Goal: Task Accomplishment & Management: Manage account settings

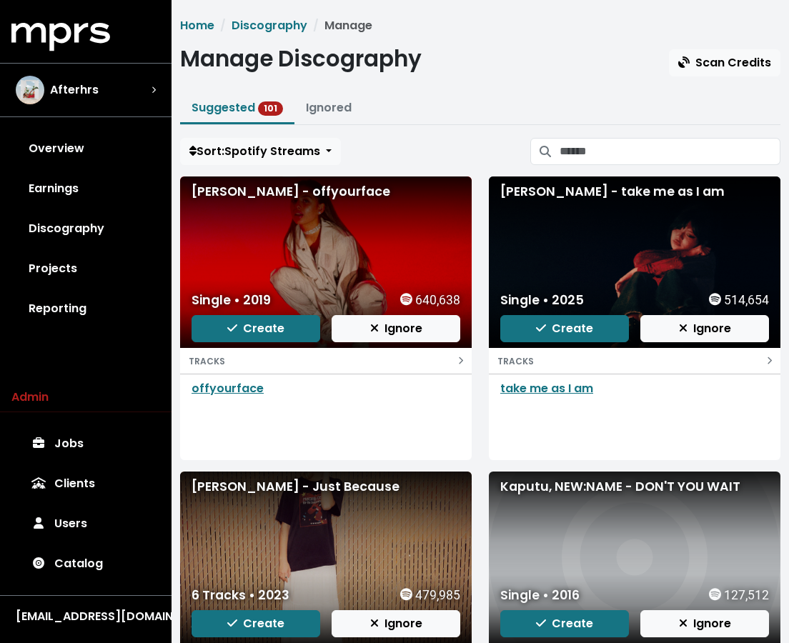
click at [783, 631] on div "[PERSON_NAME], NEW:NAME - DON'T YOU WAIT Single • 2016 127,512 Create Ignore TR…" at bounding box center [634, 614] width 309 height 284
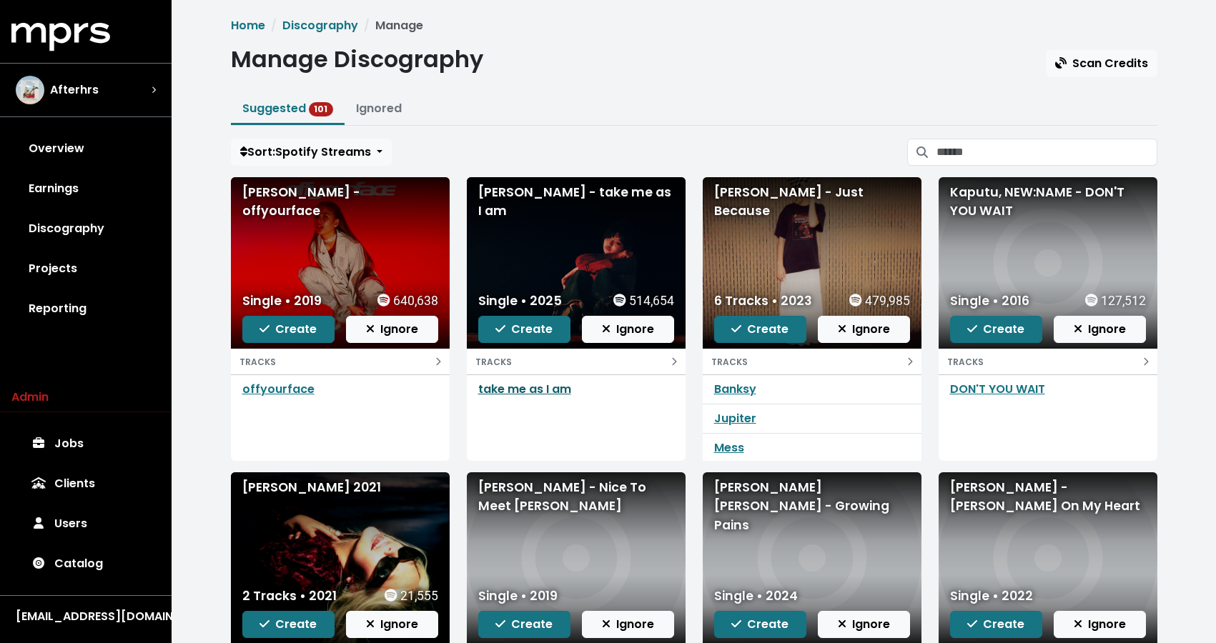
click at [525, 394] on link "take me as I am" at bounding box center [524, 389] width 93 height 16
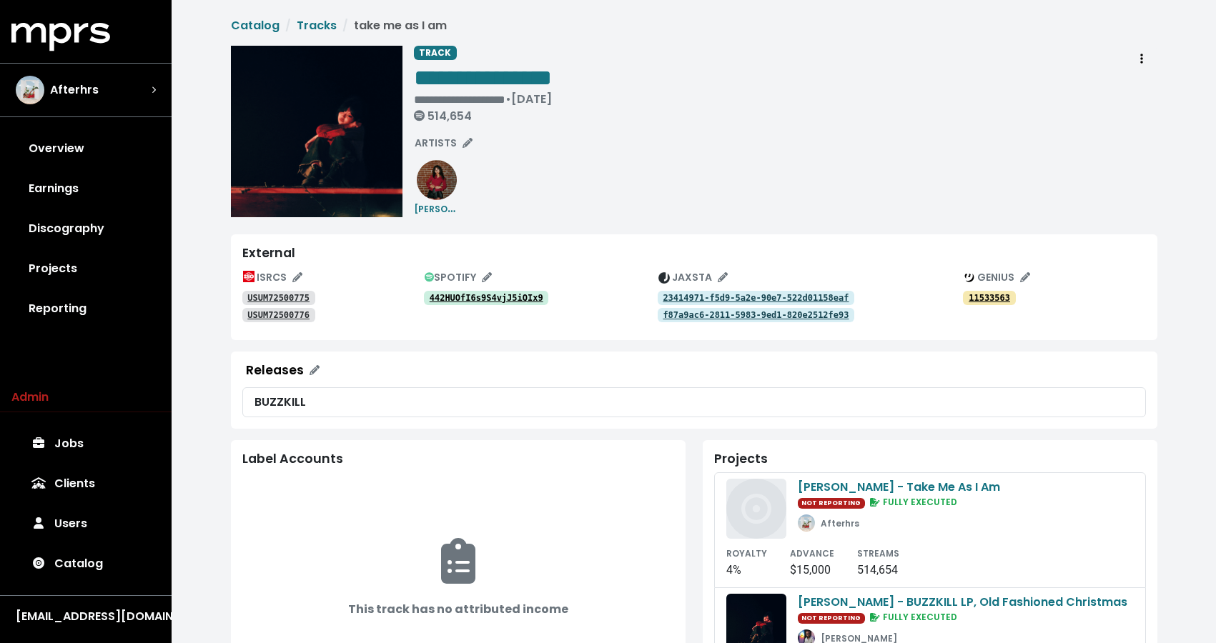
click at [694, 292] on link "23414971-f5d9-5a2e-90e7-522d01158eaf" at bounding box center [755, 298] width 197 height 14
click at [716, 317] on tt "f87a9ac6-2811-5983-9ed1-820e2512fe93" at bounding box center [755, 315] width 186 height 10
click at [788, 299] on tt "11533563" at bounding box center [988, 298] width 41 height 10
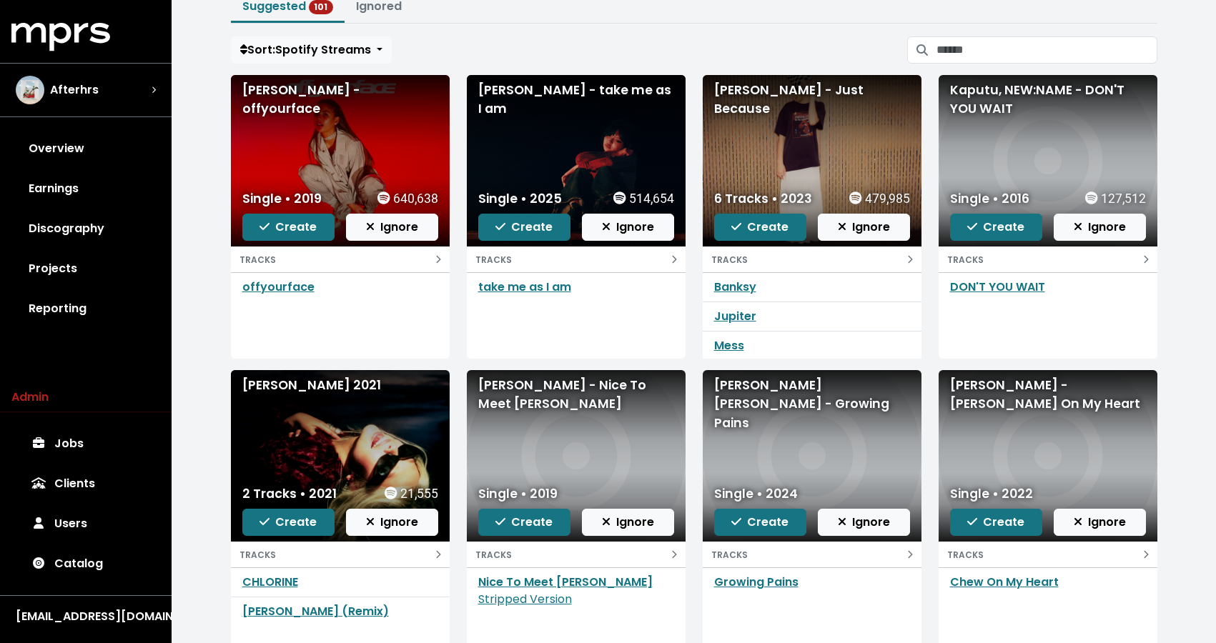
scroll to position [204, 0]
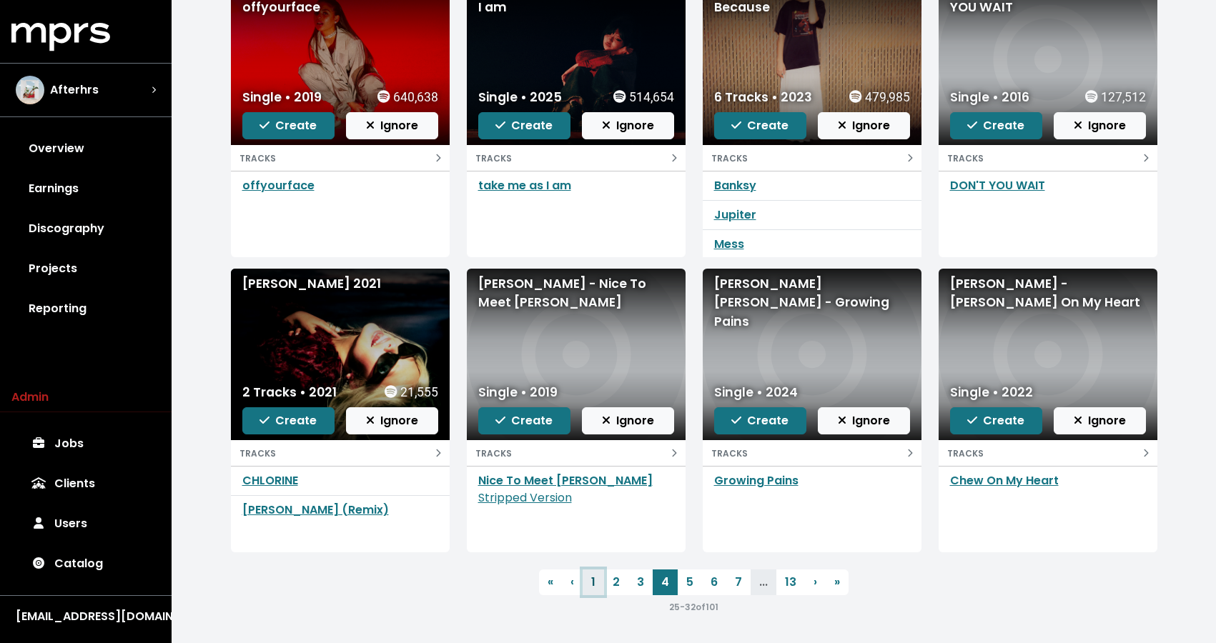
click at [601, 586] on link "1" at bounding box center [592, 583] width 21 height 26
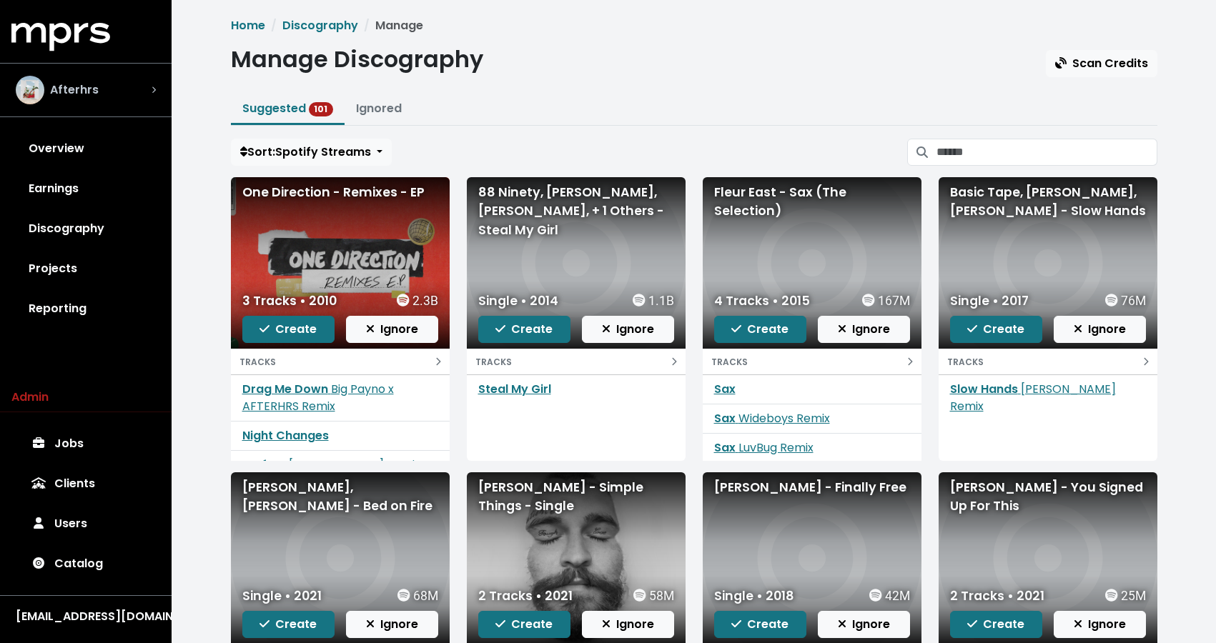
click at [153, 96] on div "Afterhrs" at bounding box center [86, 90] width 140 height 29
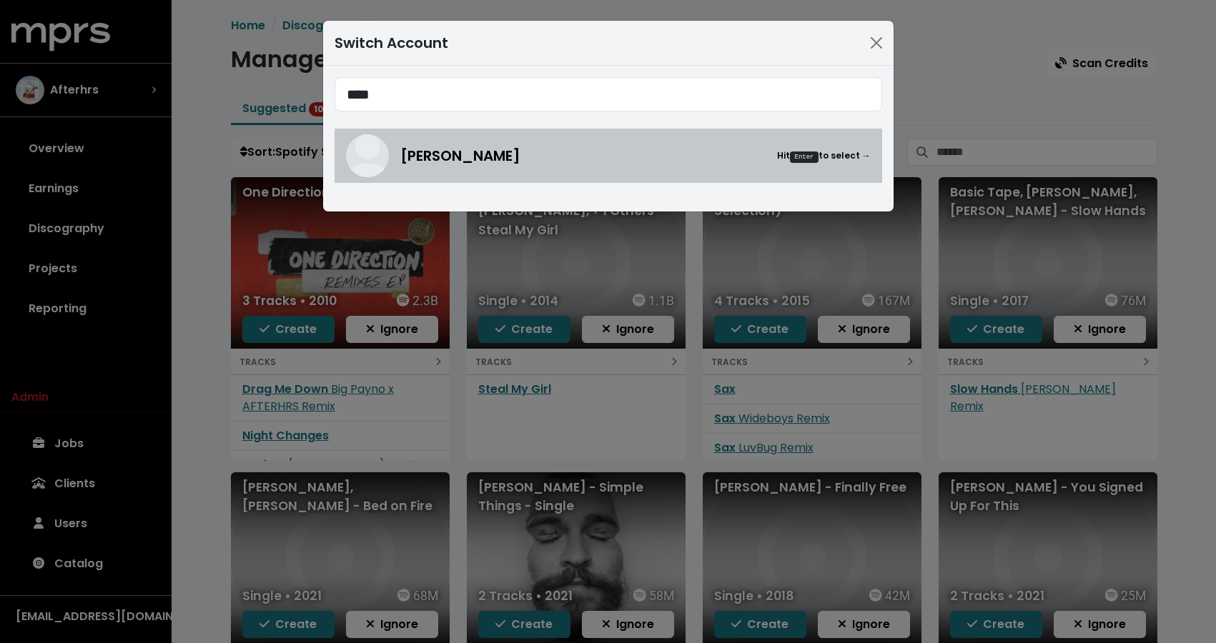
type input "****"
click at [510, 157] on div "[PERSON_NAME] Hit Enter to select →" at bounding box center [635, 155] width 470 height 21
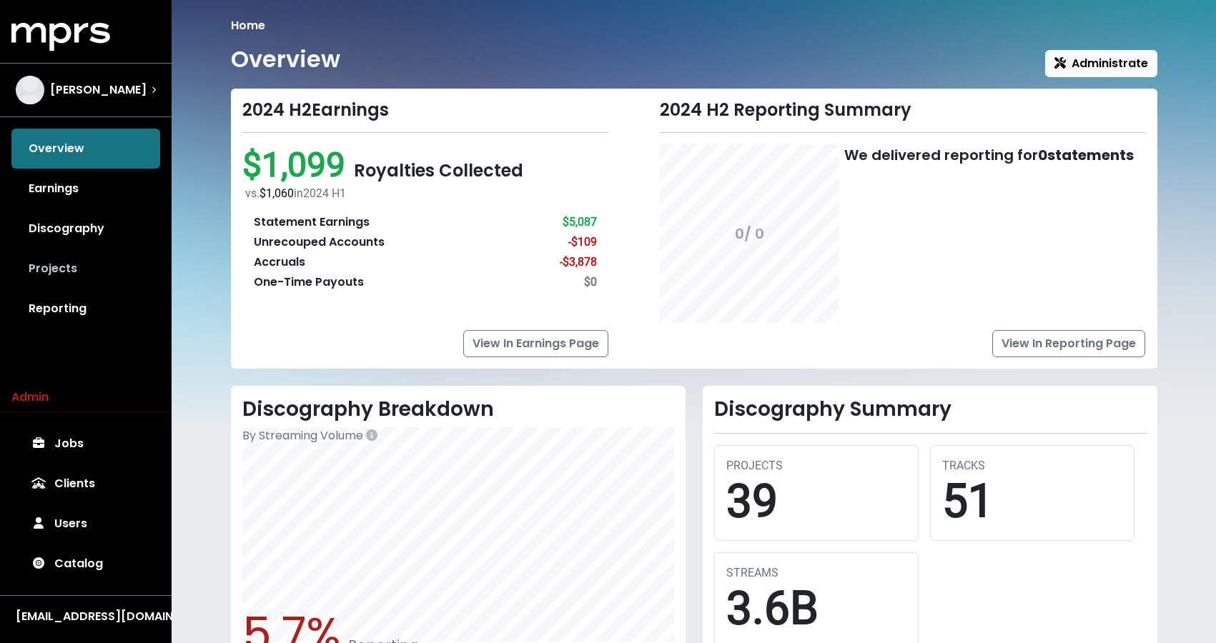
click at [58, 266] on link "Projects" at bounding box center [85, 269] width 149 height 40
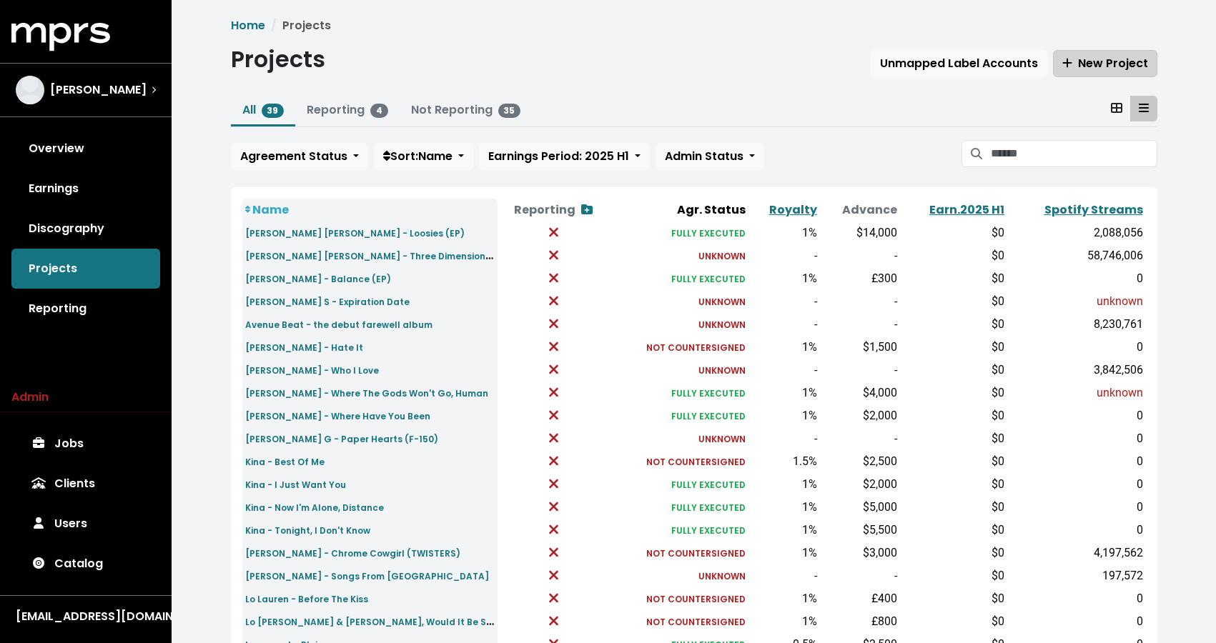
click at [788, 62] on span "New Project" at bounding box center [1105, 63] width 86 height 16
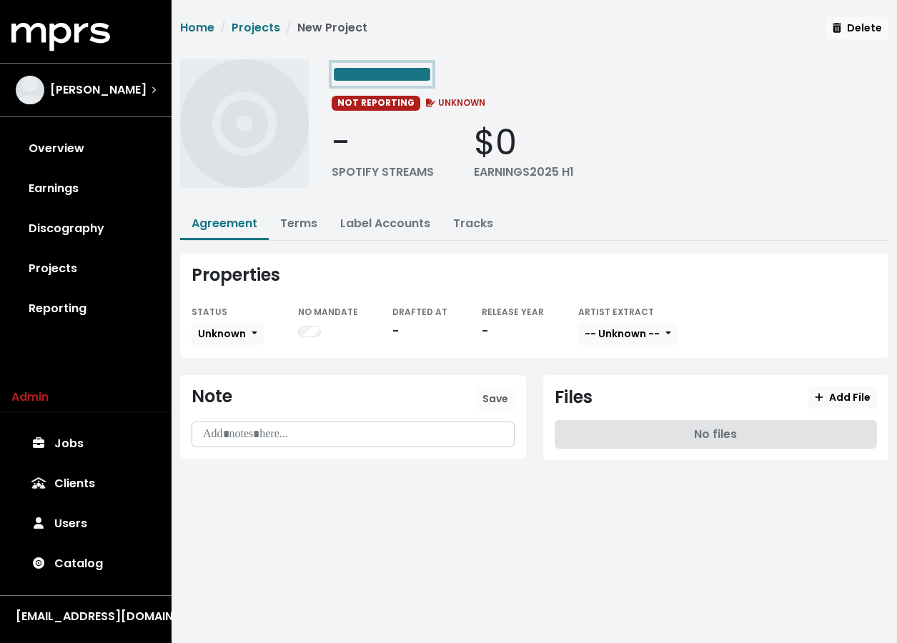
click at [392, 69] on span "**********" at bounding box center [382, 74] width 101 height 23
paste span "Edit value"
click at [392, 69] on span "**********" at bounding box center [454, 74] width 244 height 23
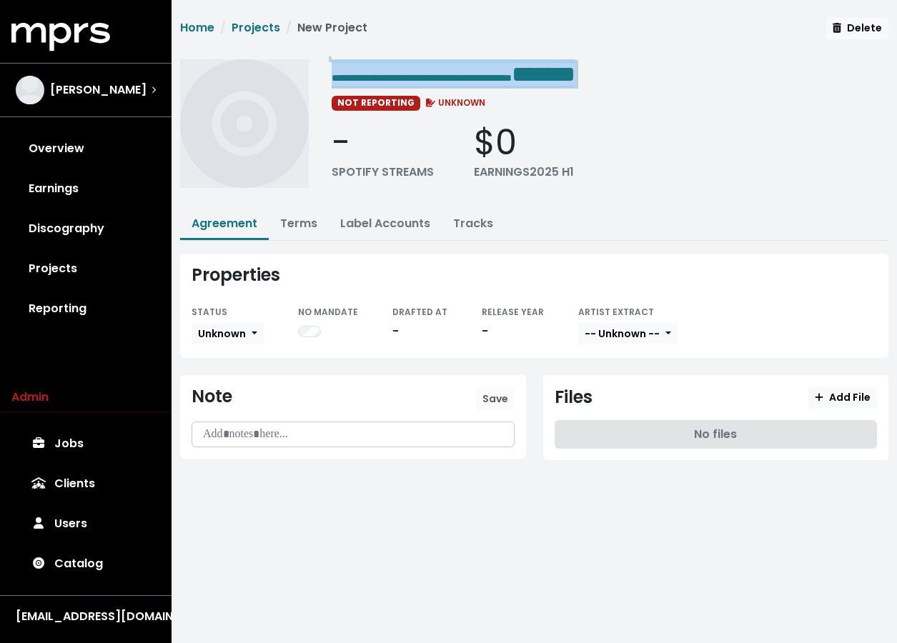
click at [392, 69] on span "**********" at bounding box center [454, 74] width 244 height 23
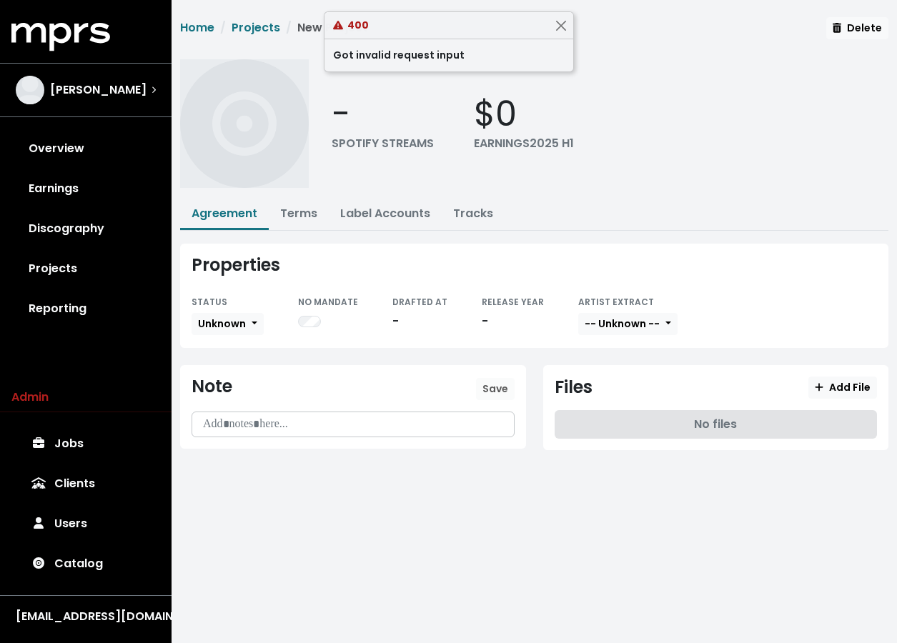
click at [427, 165] on div "- SPOTIFY STREAMS $0 EARNINGS 2025 H1" at bounding box center [610, 123] width 557 height 129
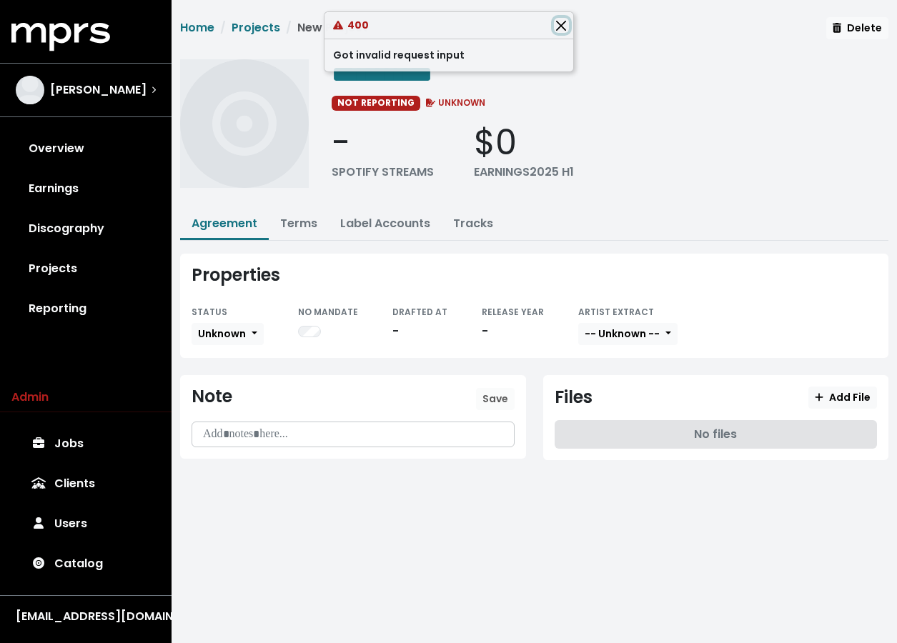
click at [560, 26] on button "Close" at bounding box center [561, 25] width 15 height 15
click at [402, 89] on div "**********" at bounding box center [610, 128] width 557 height 139
click at [404, 66] on span "**********" at bounding box center [382, 74] width 101 height 23
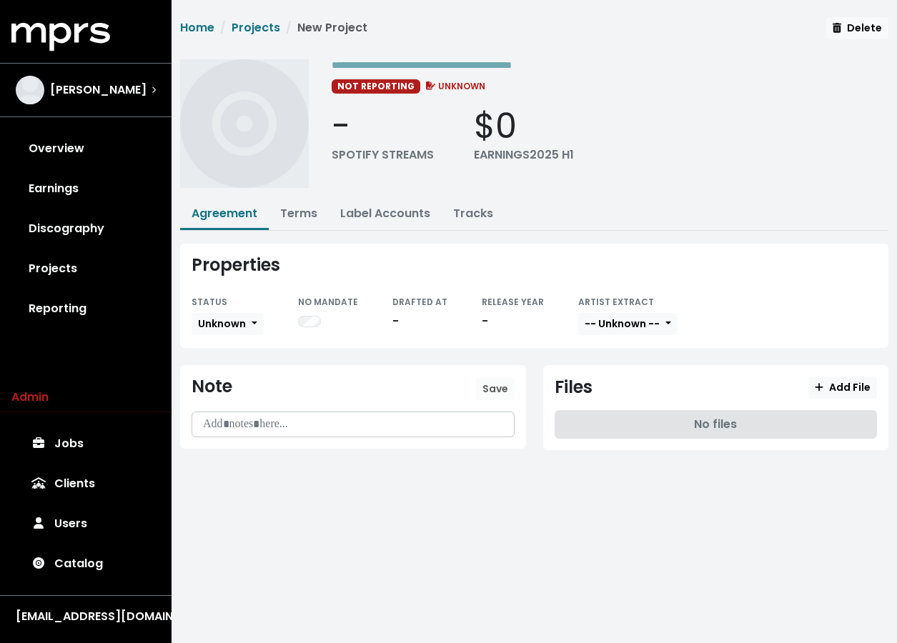
click at [678, 158] on div "- SPOTIFY STREAMS $0 EARNINGS 2025 H1" at bounding box center [610, 135] width 557 height 59
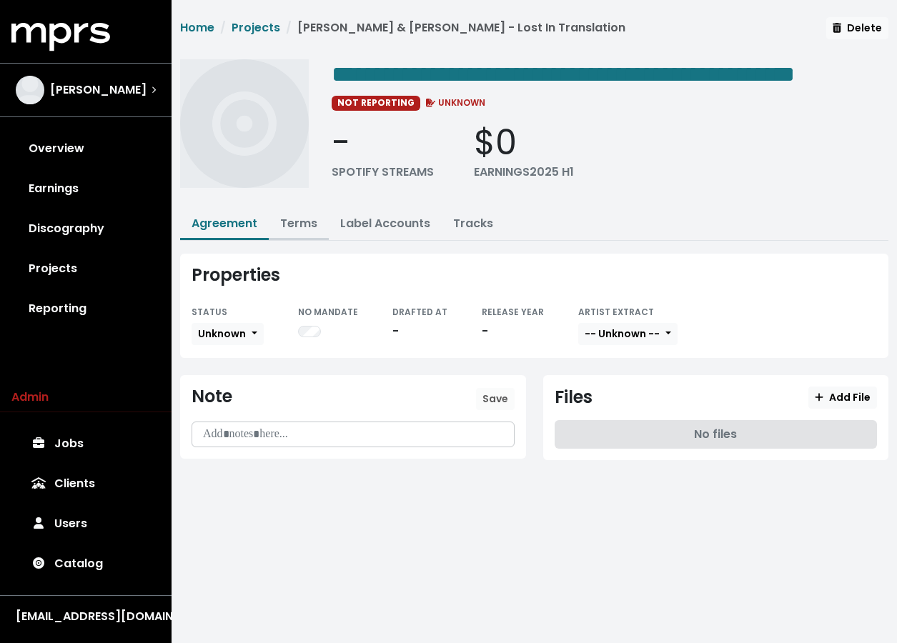
click at [289, 232] on link "Terms" at bounding box center [298, 223] width 37 height 16
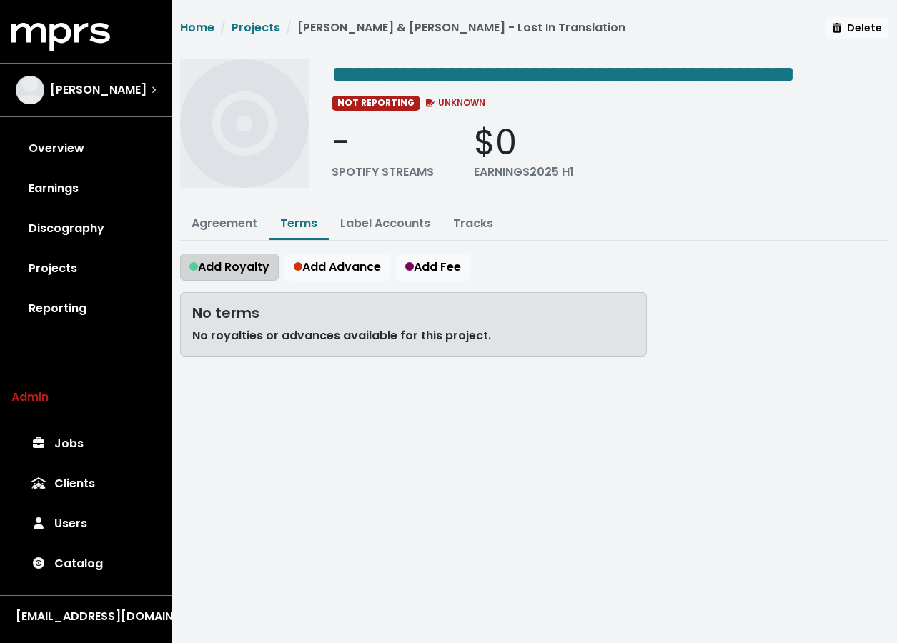
click at [254, 275] on span "Add Royalty" at bounding box center [229, 267] width 80 height 16
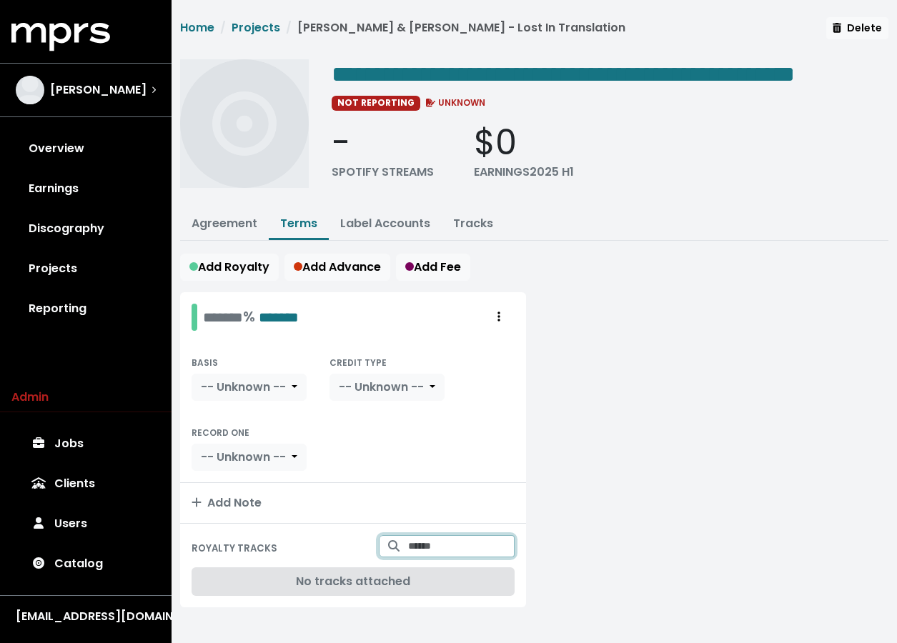
click at [432, 557] on input "Search for tracks by title and link them to this royalty" at bounding box center [461, 546] width 106 height 22
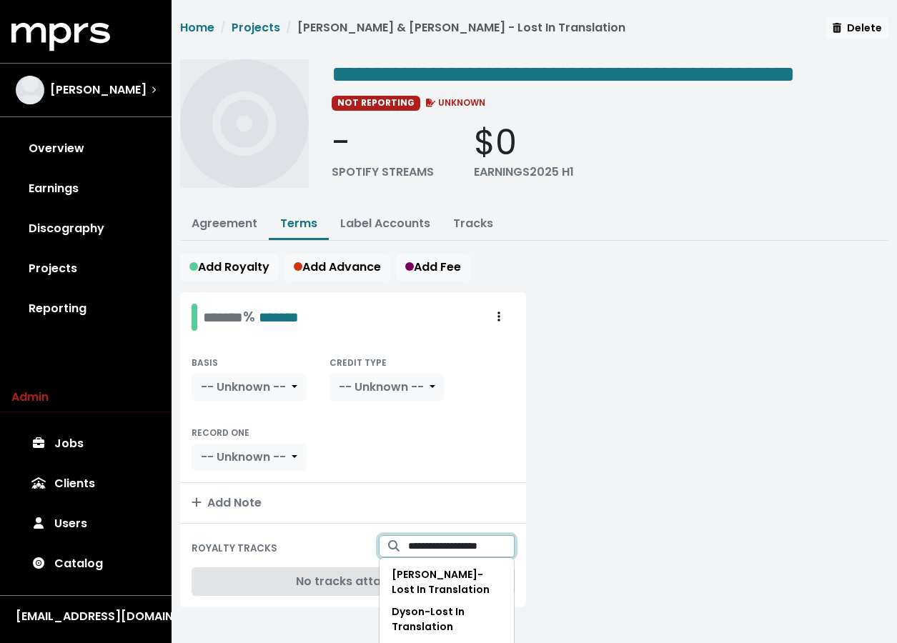
scroll to position [41, 0]
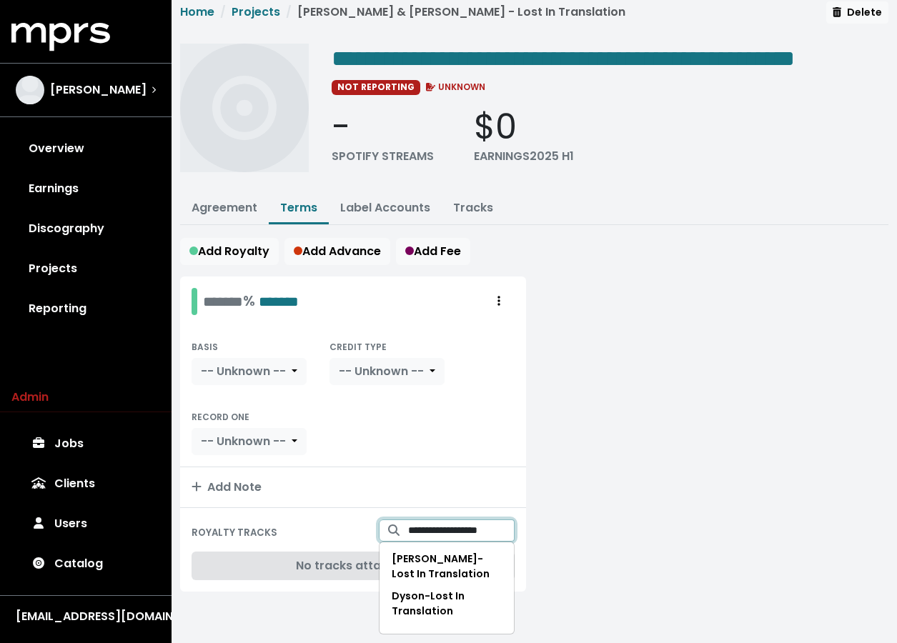
type input "**********"
click at [473, 397] on div "BASIS -- Unknown -- CREDIT TYPE -- Unknown -- RECORD ONE -- Unknown --" at bounding box center [353, 396] width 323 height 117
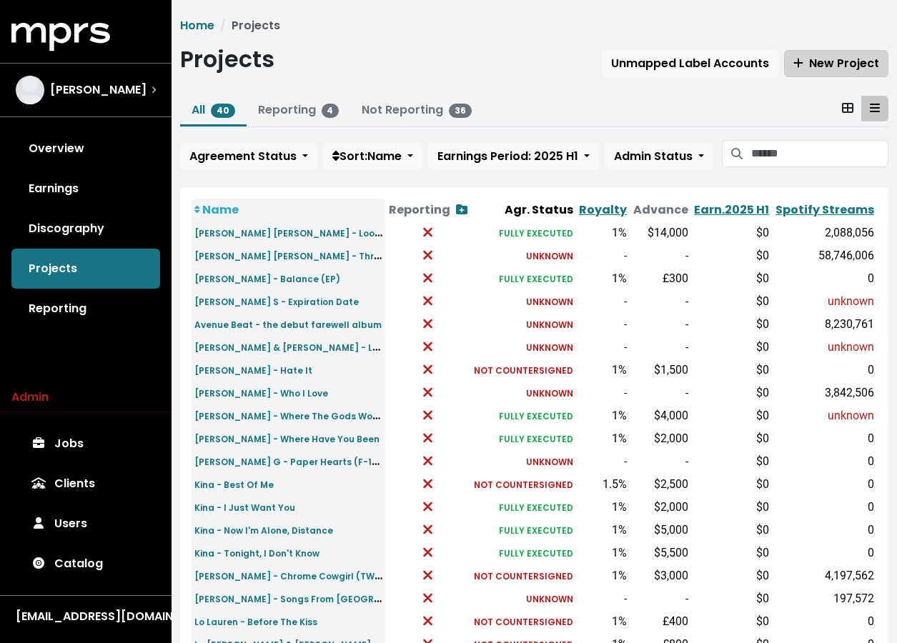
click at [788, 74] on button "New Project" at bounding box center [836, 63] width 104 height 27
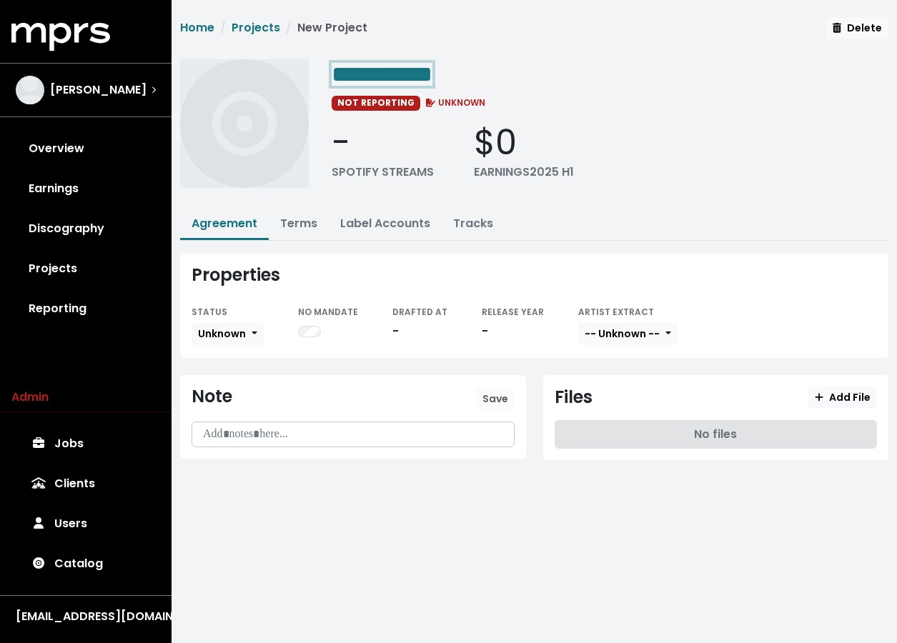
click at [394, 70] on span "**********" at bounding box center [382, 74] width 101 height 23
paste span "Edit value"
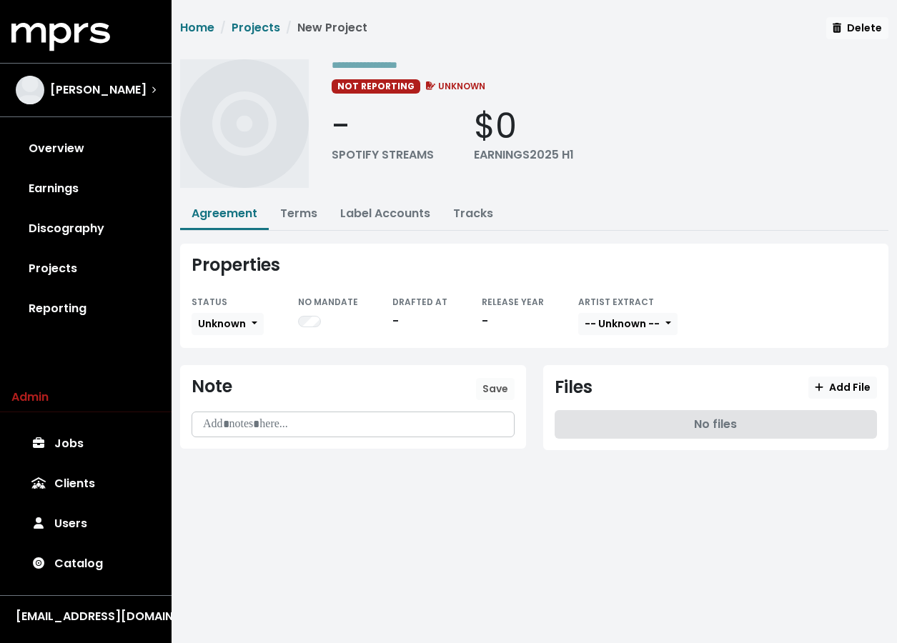
click at [445, 141] on div "- SPOTIFY STREAMS $0 EARNINGS 2025 H1" at bounding box center [610, 135] width 557 height 59
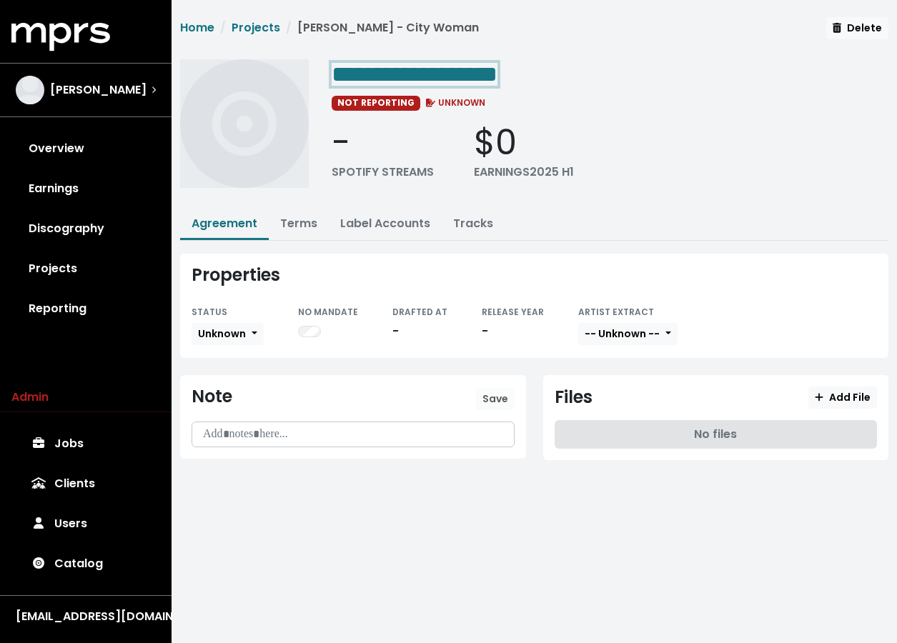
click at [497, 71] on span "**********" at bounding box center [415, 74] width 166 height 23
click at [314, 219] on link "Terms" at bounding box center [298, 223] width 37 height 16
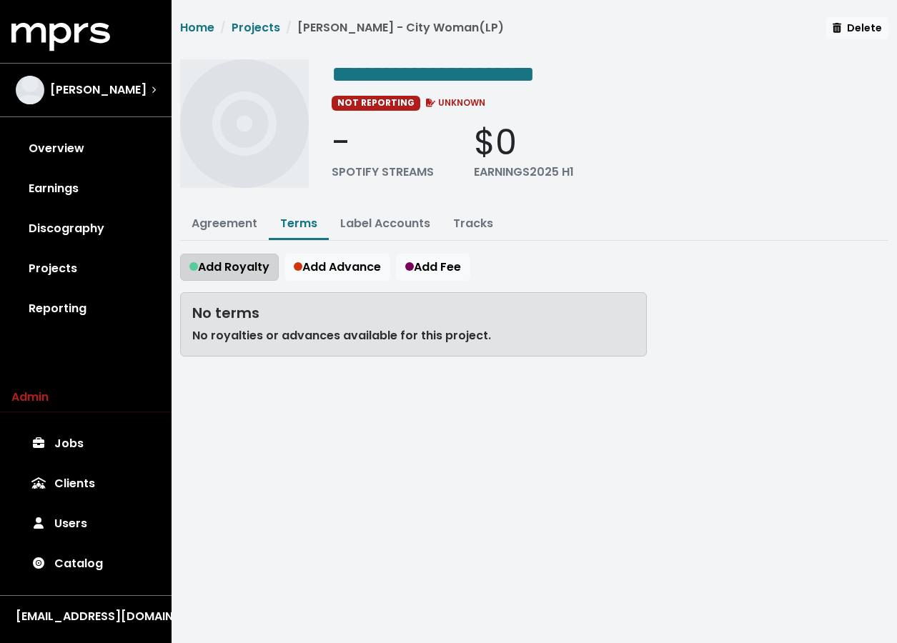
click at [246, 277] on button "Add Royalty" at bounding box center [229, 267] width 99 height 27
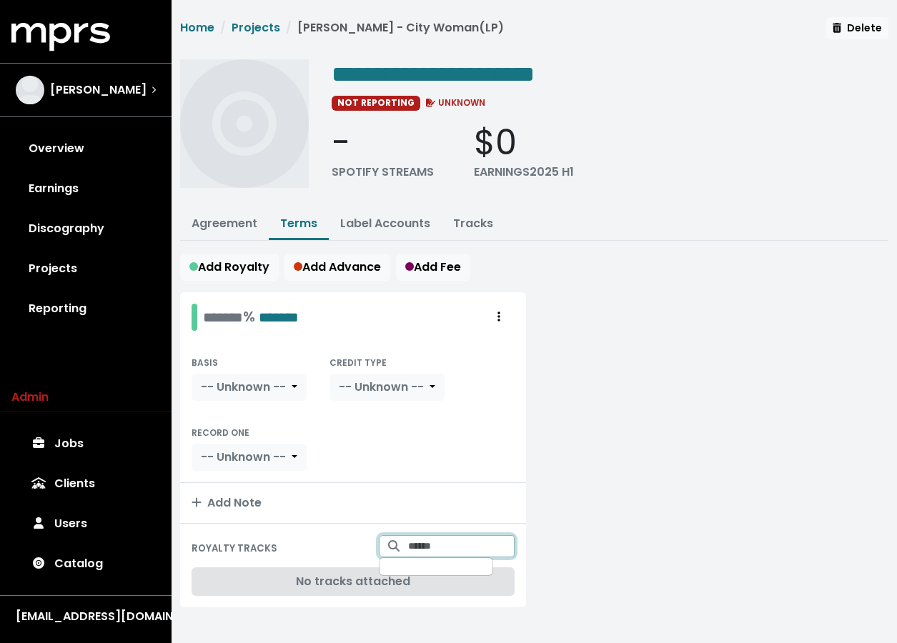
click at [425, 536] on input "Search for tracks by title and link them to this royalty" at bounding box center [461, 546] width 106 height 22
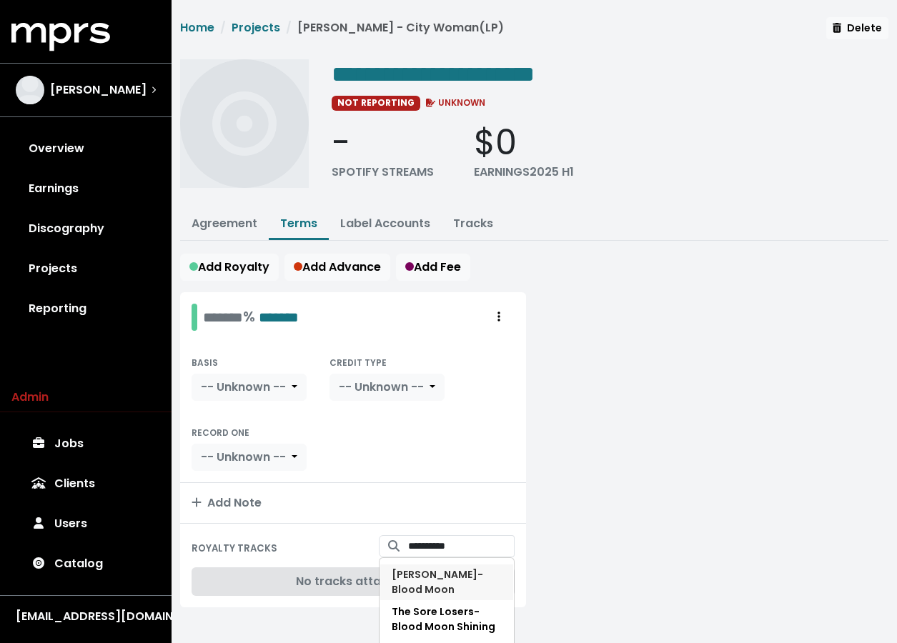
click at [437, 572] on span "[PERSON_NAME] - Blood Moon" at bounding box center [437, 581] width 91 height 29
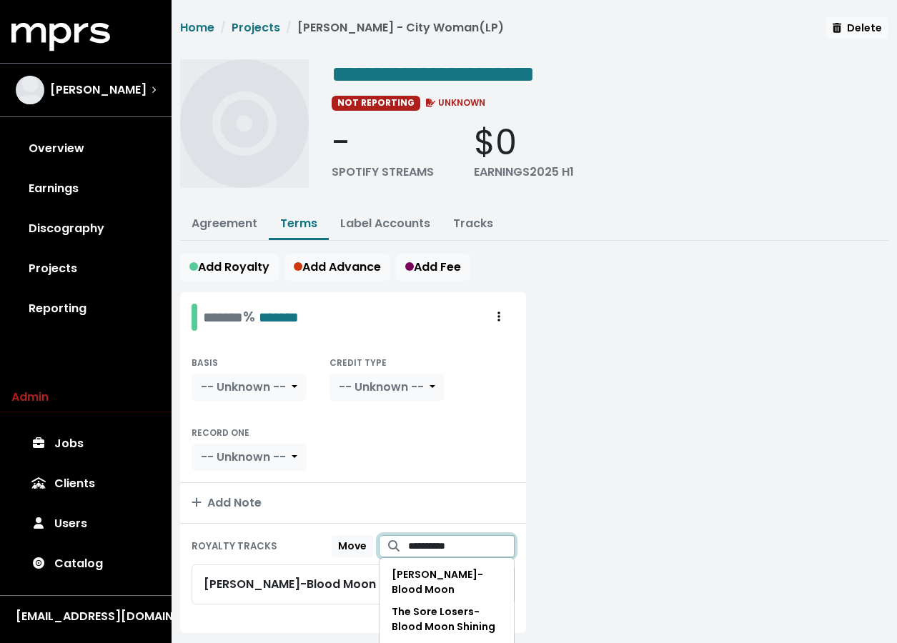
click at [442, 551] on input "**********" at bounding box center [461, 546] width 106 height 22
type input "*********"
click at [457, 575] on span "[PERSON_NAME] - Big Heart" at bounding box center [446, 581] width 108 height 29
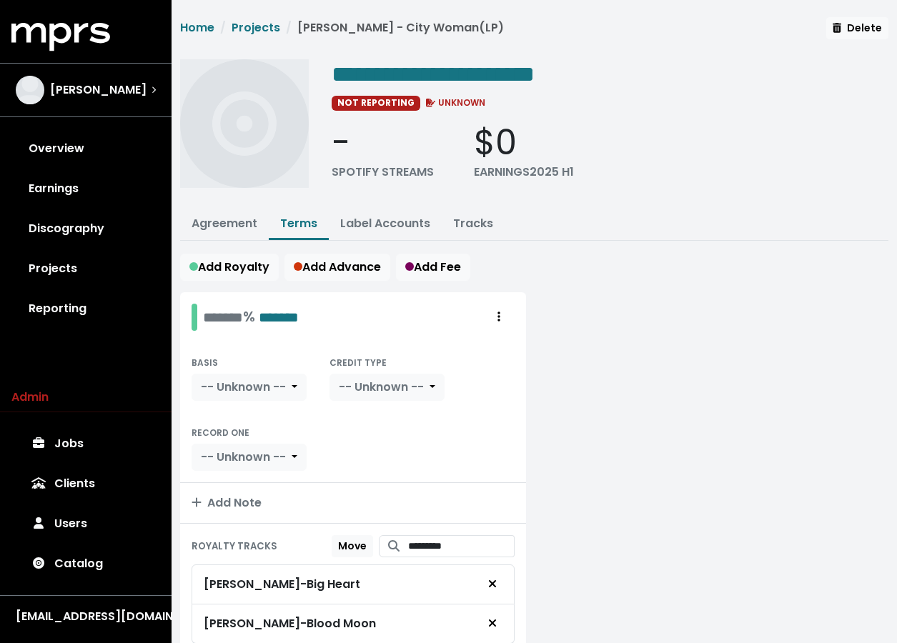
click at [699, 452] on div at bounding box center [716, 490] width 363 height 397
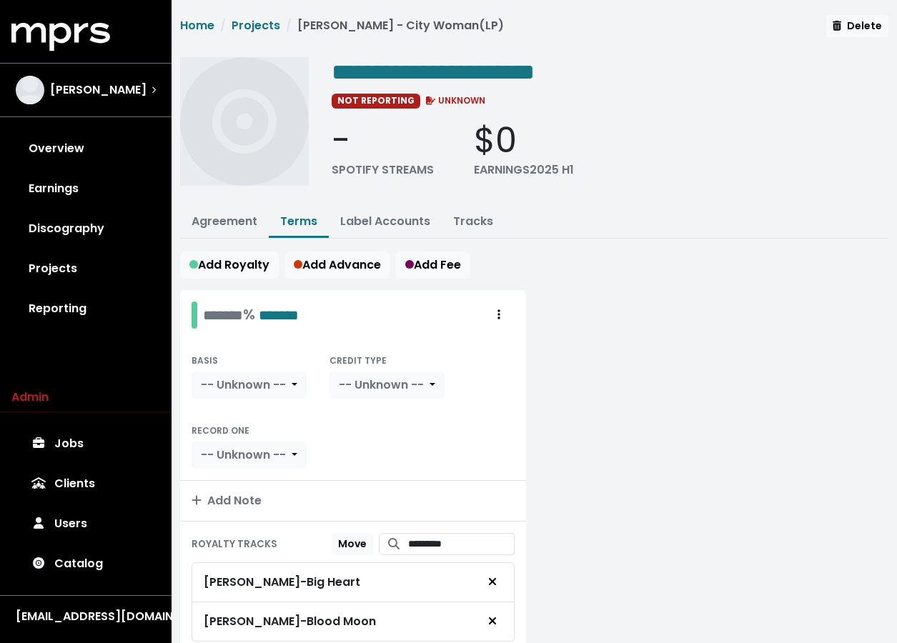
click at [644, 227] on ul "Agreement Terms Label Accounts Tracks" at bounding box center [534, 222] width 708 height 31
click at [251, 21] on link "Projects" at bounding box center [256, 25] width 49 height 16
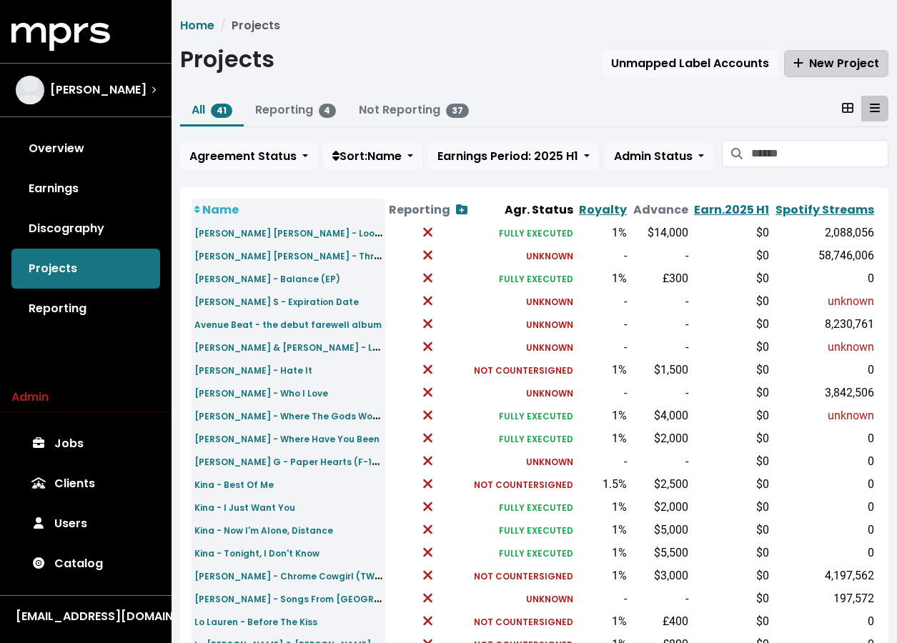
click at [788, 59] on span "New Project" at bounding box center [836, 63] width 86 height 16
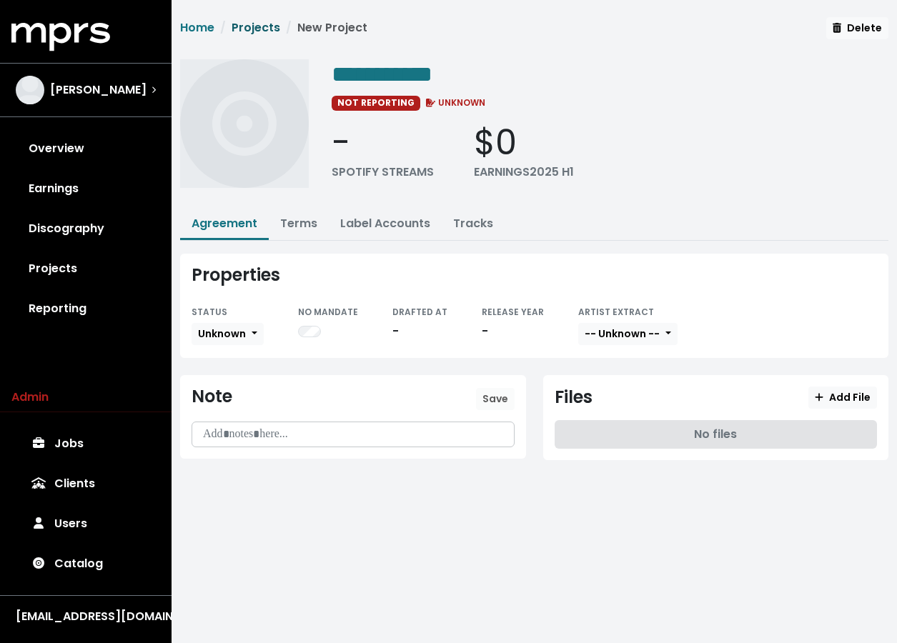
click at [253, 30] on link "Projects" at bounding box center [256, 27] width 49 height 16
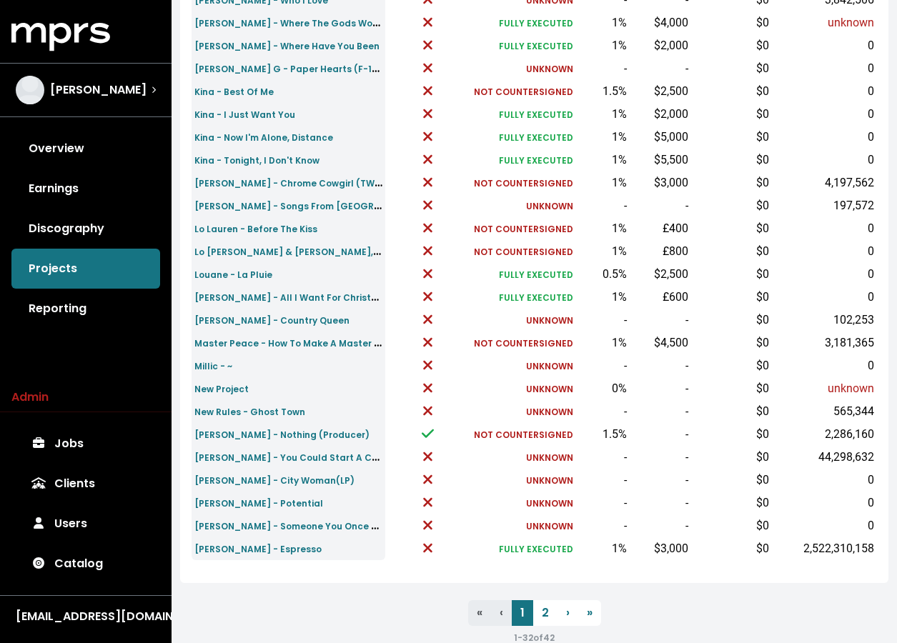
scroll to position [409, 0]
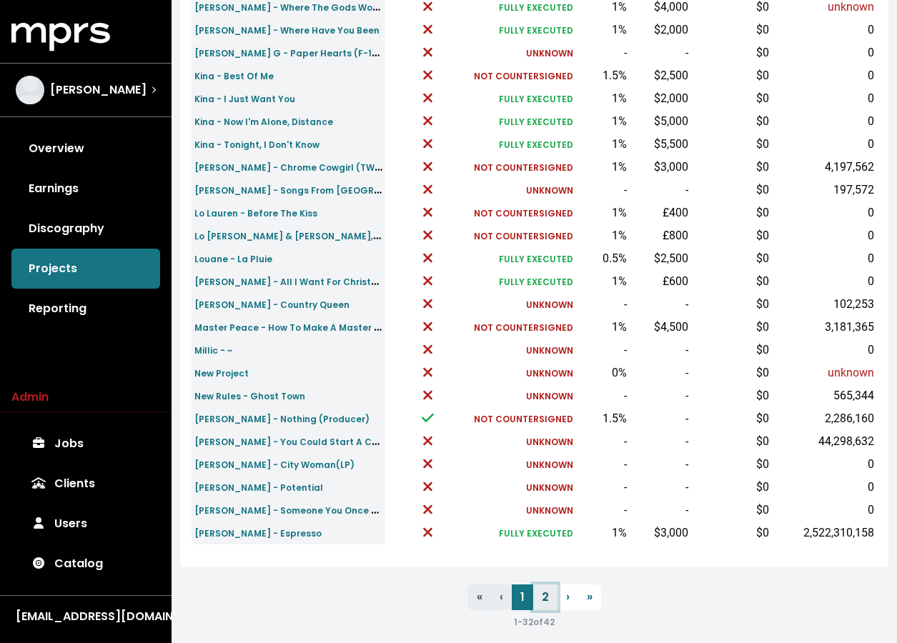
click at [541, 592] on link "2" at bounding box center [545, 598] width 24 height 26
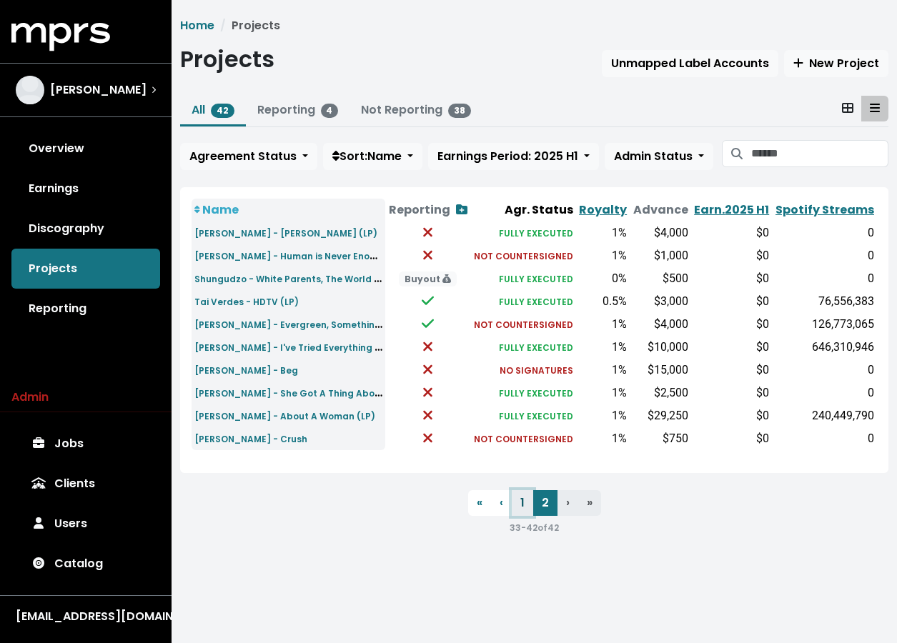
click at [518, 507] on link "1" at bounding box center [522, 503] width 21 height 26
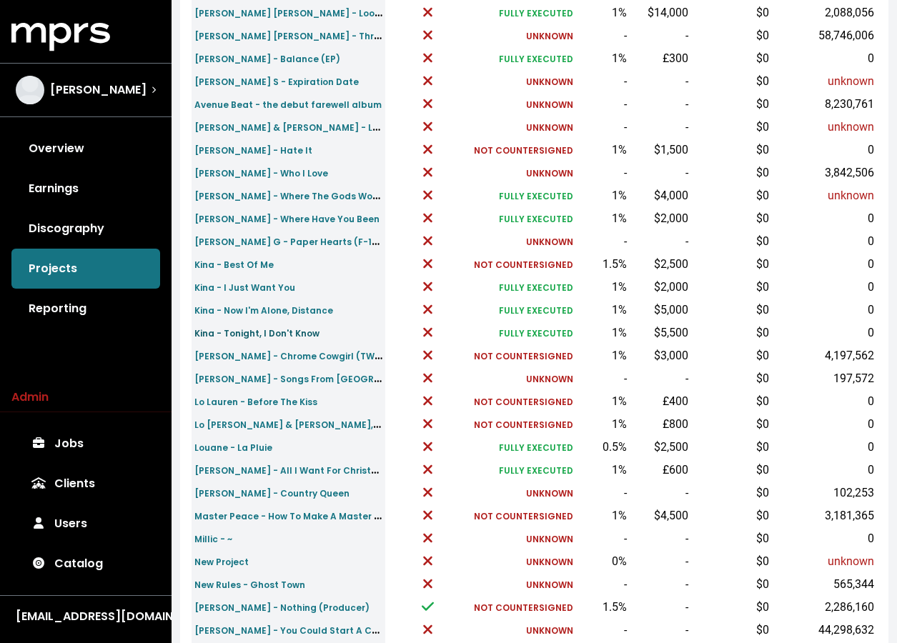
scroll to position [425, 0]
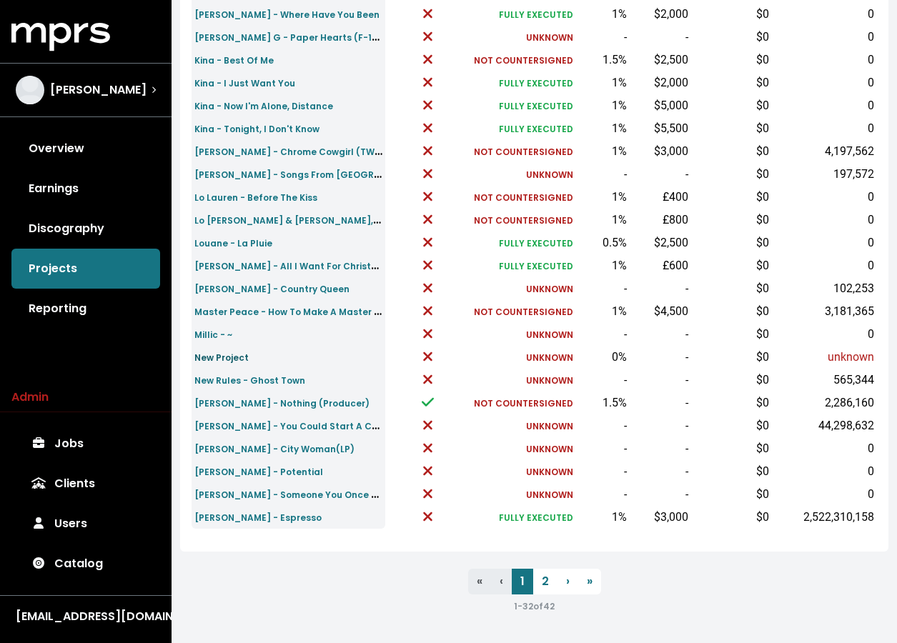
click at [205, 359] on small "New Project" at bounding box center [221, 358] width 54 height 12
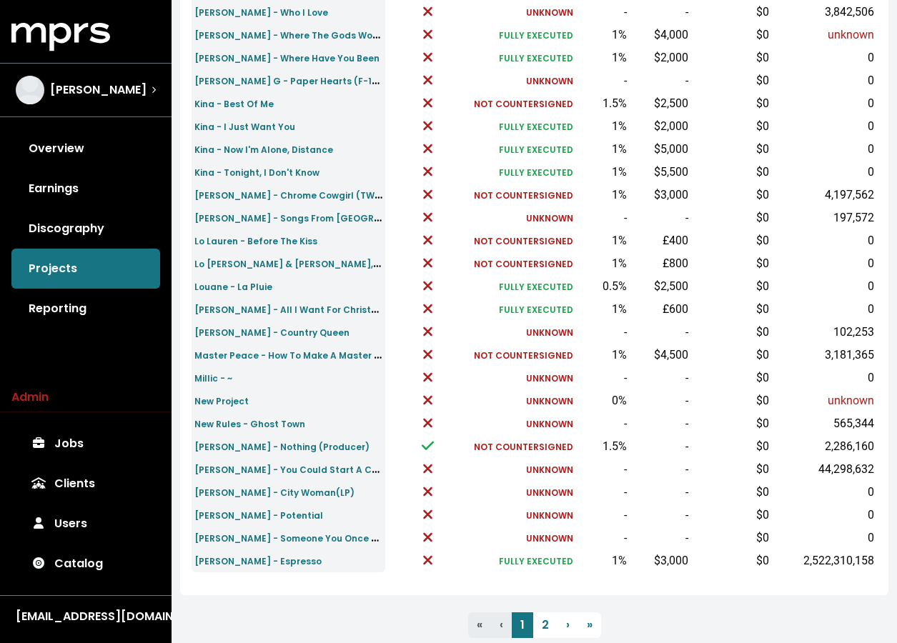
scroll to position [425, 0]
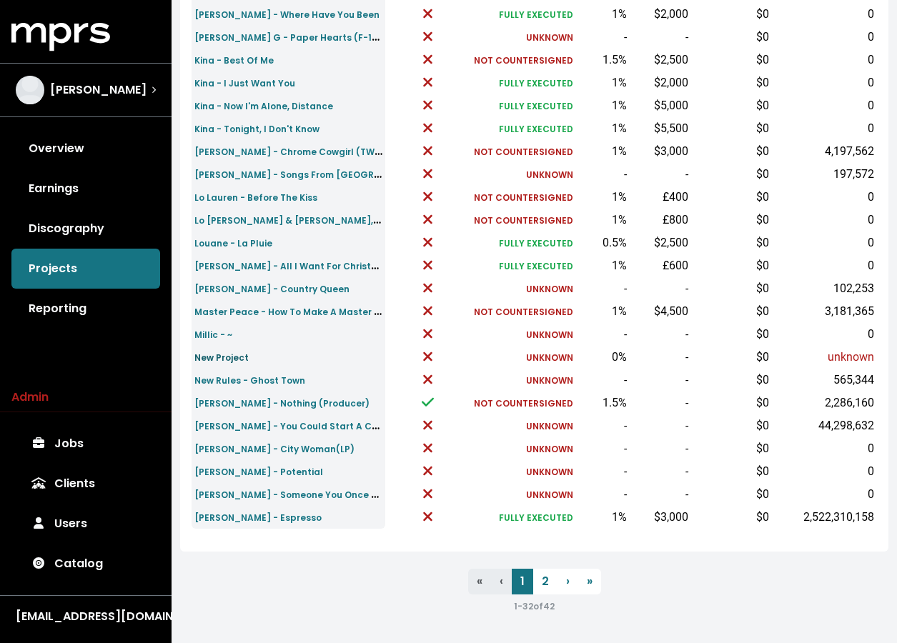
click at [224, 358] on small "New Project" at bounding box center [221, 358] width 54 height 12
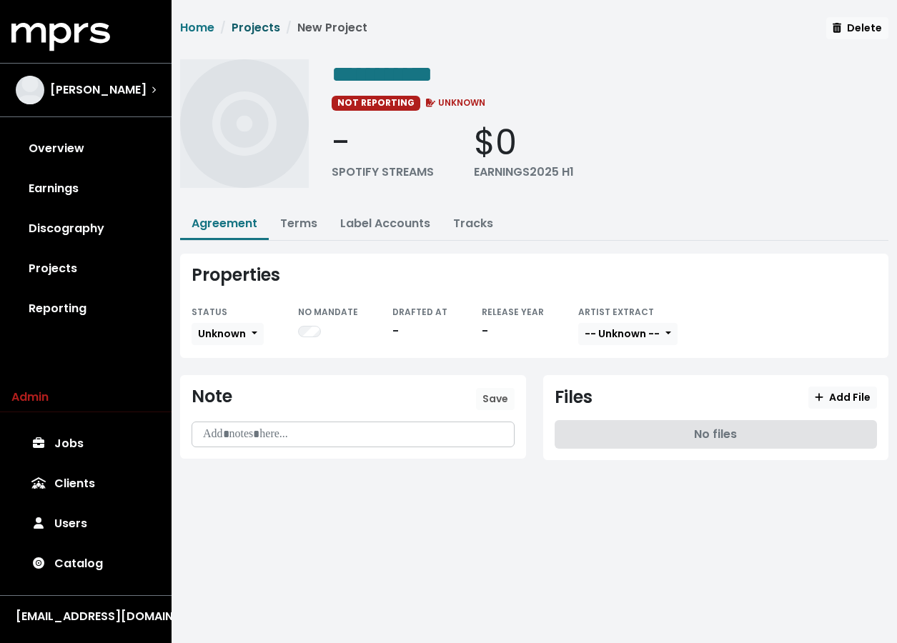
click at [258, 27] on link "Projects" at bounding box center [256, 27] width 49 height 16
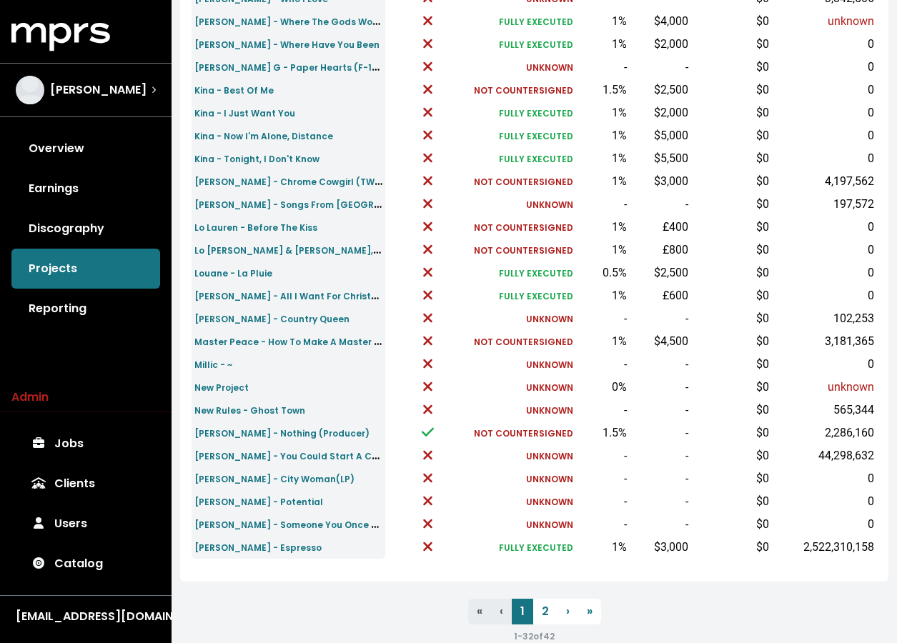
scroll to position [425, 0]
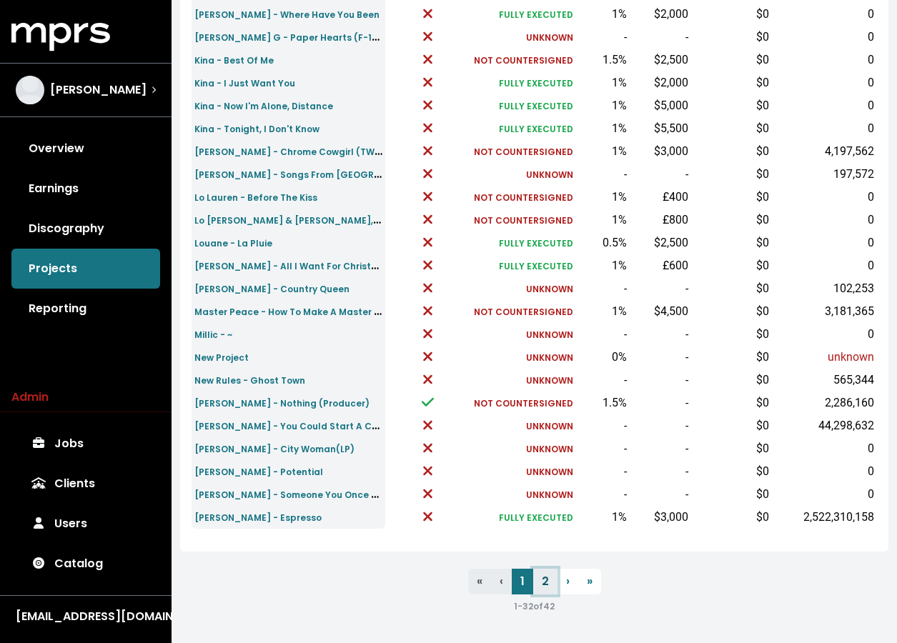
click at [547, 582] on link "2" at bounding box center [545, 582] width 24 height 26
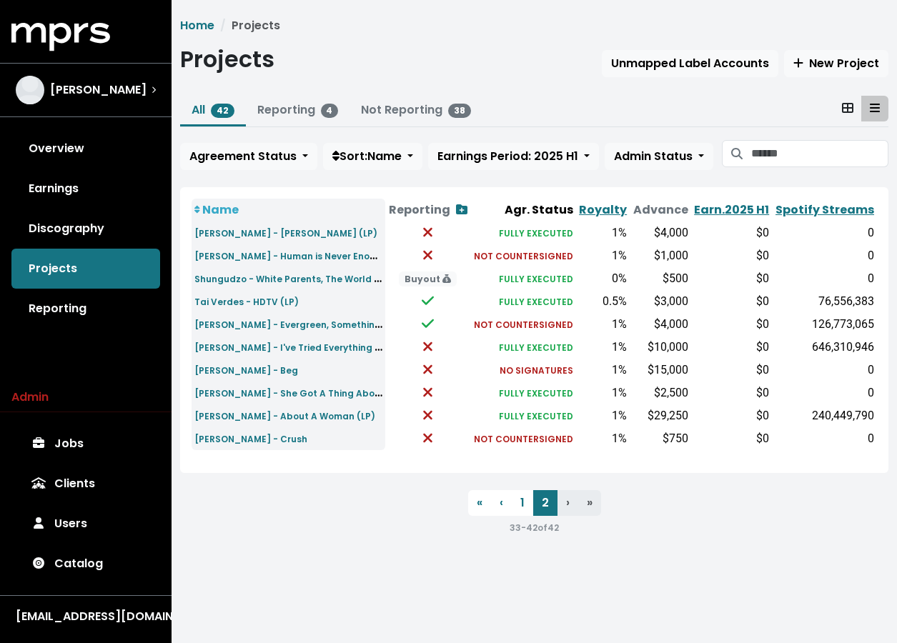
click at [262, 403] on td "[PERSON_NAME] - She Got A Thing About Her" at bounding box center [289, 393] width 194 height 23
click at [257, 417] on small "[PERSON_NAME] - About A Woman (LP)" at bounding box center [284, 416] width 181 height 12
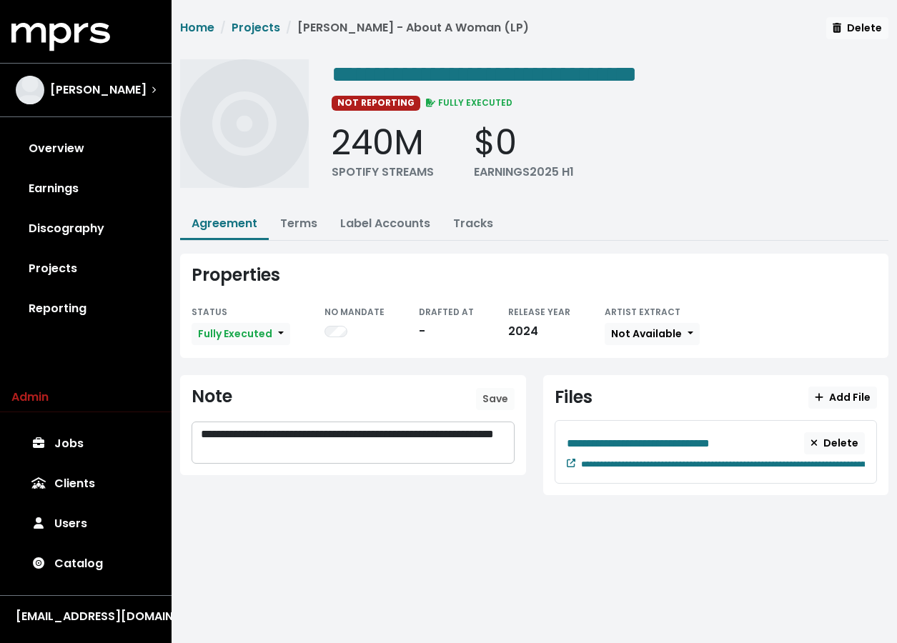
click at [302, 242] on div "**********" at bounding box center [534, 264] width 725 height 495
click at [301, 222] on link "Terms" at bounding box center [298, 223] width 37 height 16
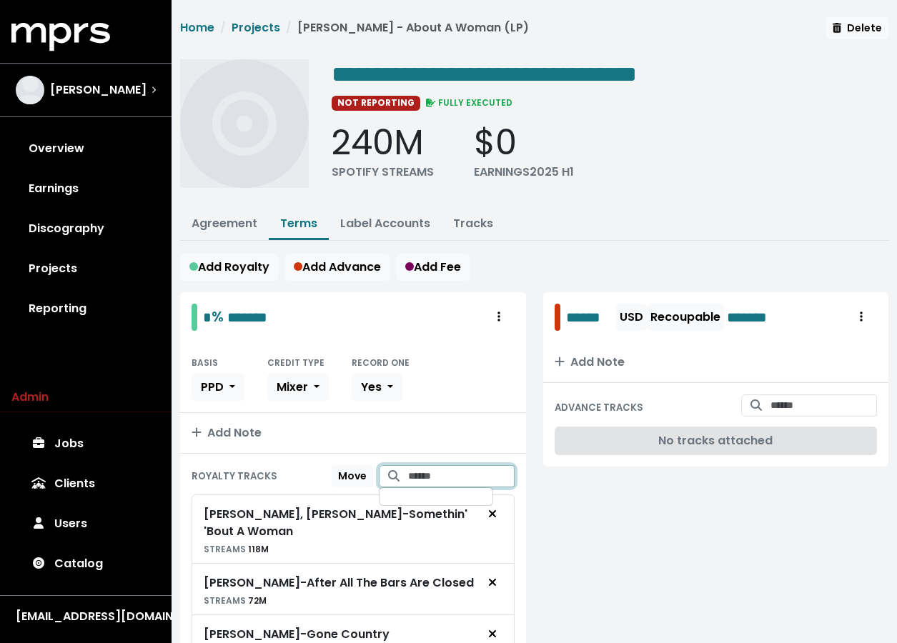
click at [436, 479] on input "Search for tracks by title and link them to this royalty" at bounding box center [461, 476] width 106 height 22
paste input "**********"
type input "**********"
click at [434, 480] on input "**********" at bounding box center [461, 476] width 106 height 22
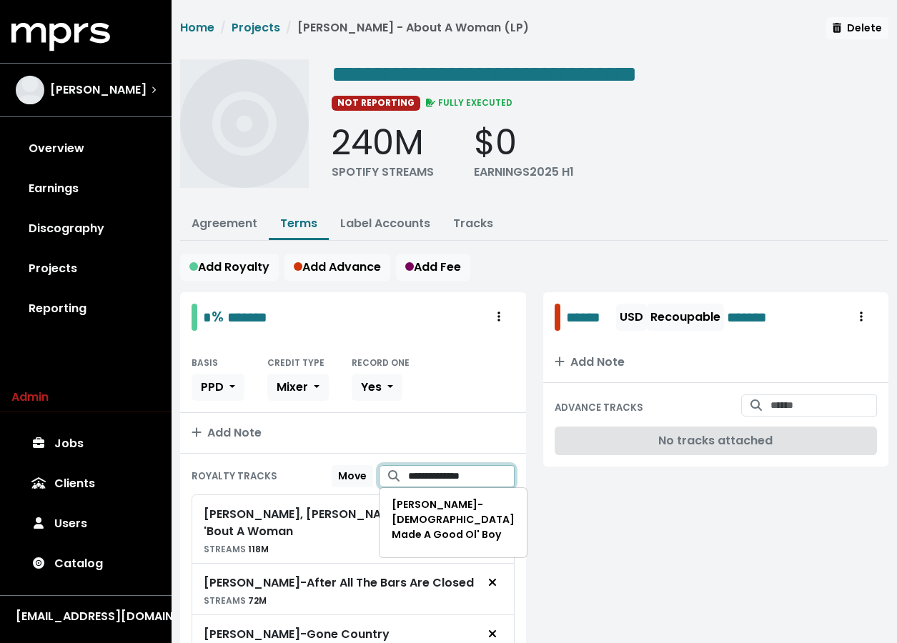
click at [434, 480] on input "**********" at bounding box center [461, 476] width 106 height 22
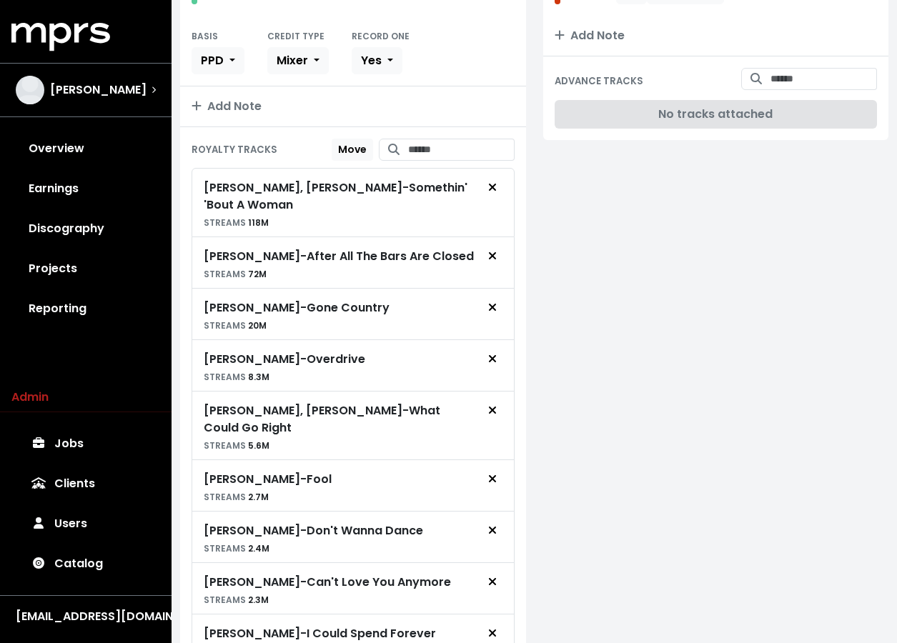
scroll to position [308, 0]
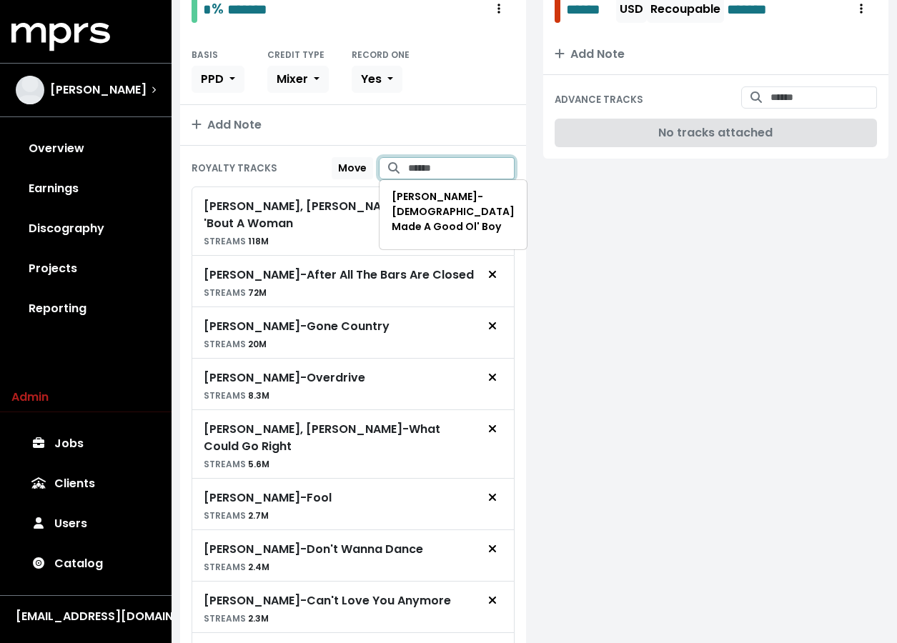
click at [440, 171] on input "Search for tracks by title and link them to this royalty" at bounding box center [461, 168] width 106 height 22
click at [599, 245] on div "****** USD Recoupable ******* Add Note ADVANCE TRACKS No tracks attached" at bounding box center [716, 494] width 363 height 1021
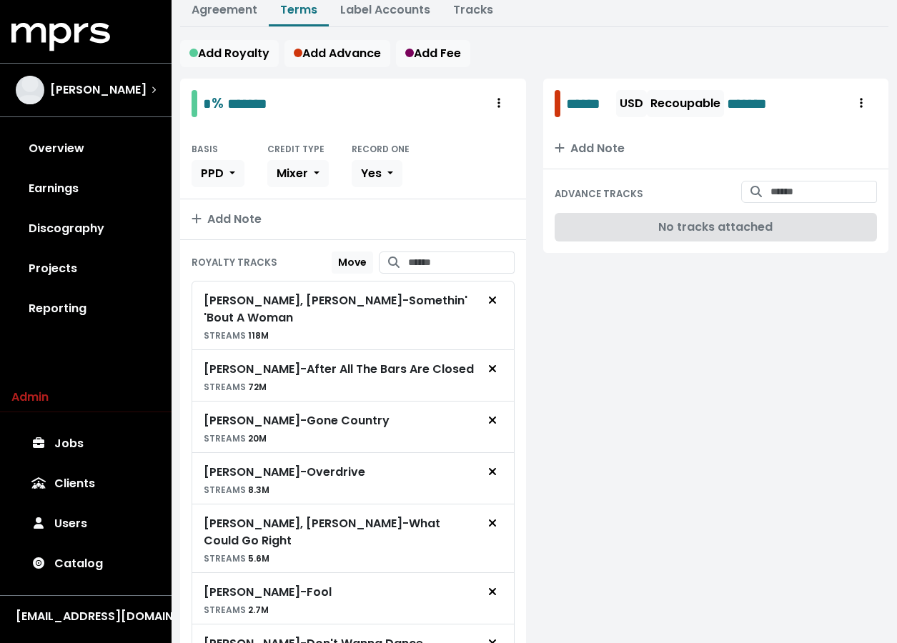
scroll to position [0, 0]
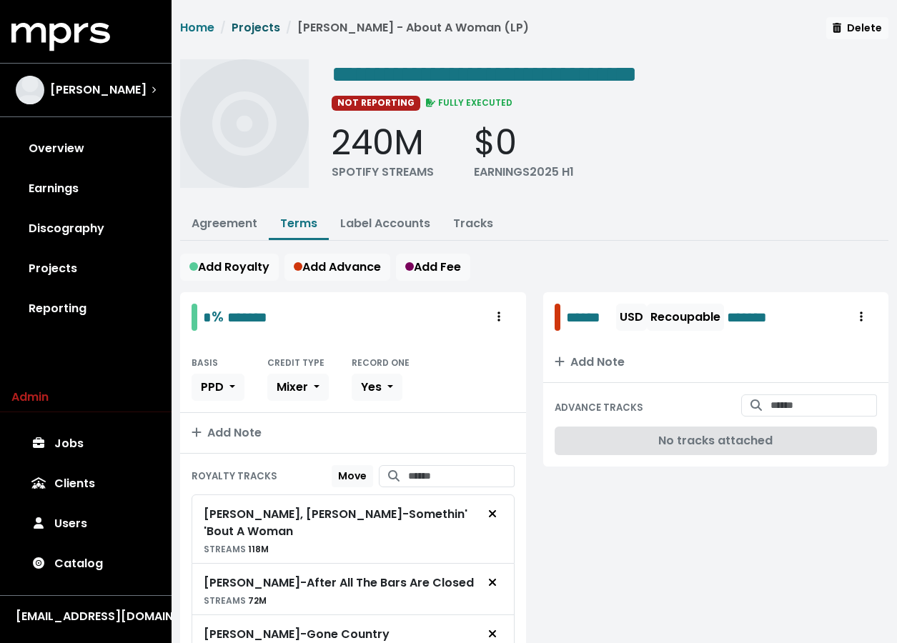
click at [244, 20] on link "Projects" at bounding box center [256, 27] width 49 height 16
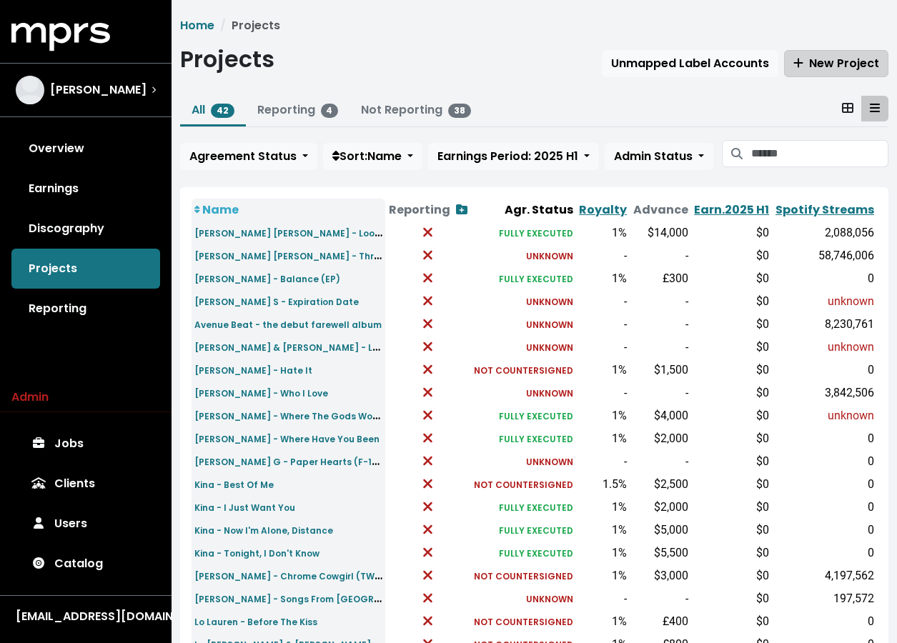
click at [788, 69] on span "New Project" at bounding box center [836, 63] width 86 height 16
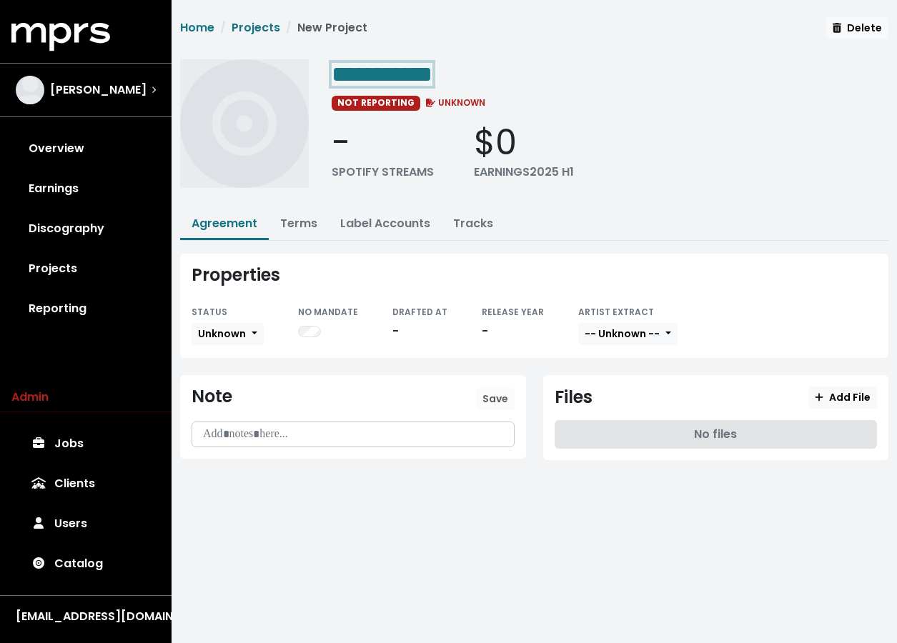
click at [419, 76] on span "**********" at bounding box center [382, 74] width 101 height 23
paste span "Edit value"
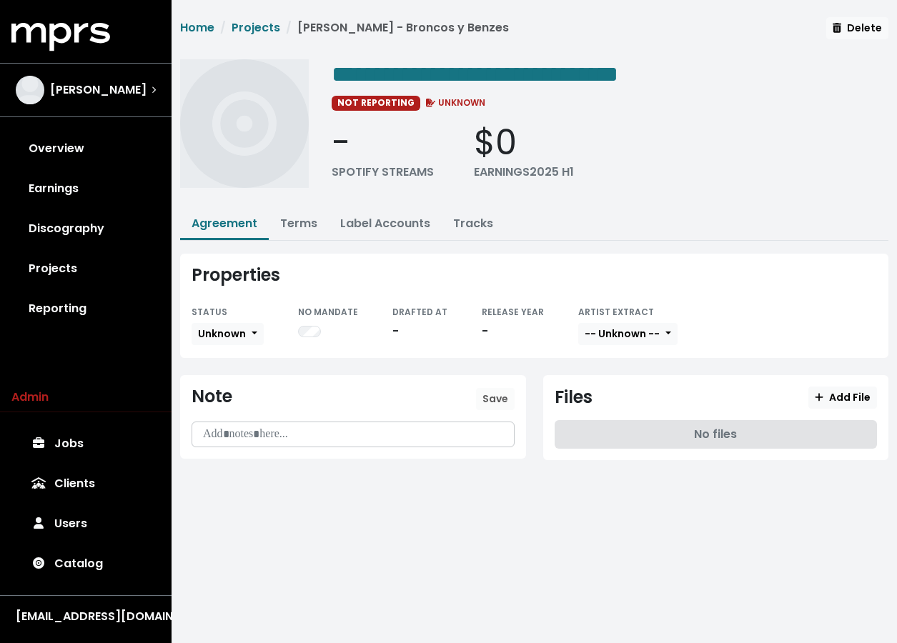
click at [435, 89] on div "**********" at bounding box center [610, 128] width 557 height 139
click at [435, 71] on span "**********" at bounding box center [475, 74] width 287 height 23
click at [443, 70] on span "**********" at bounding box center [475, 74] width 287 height 23
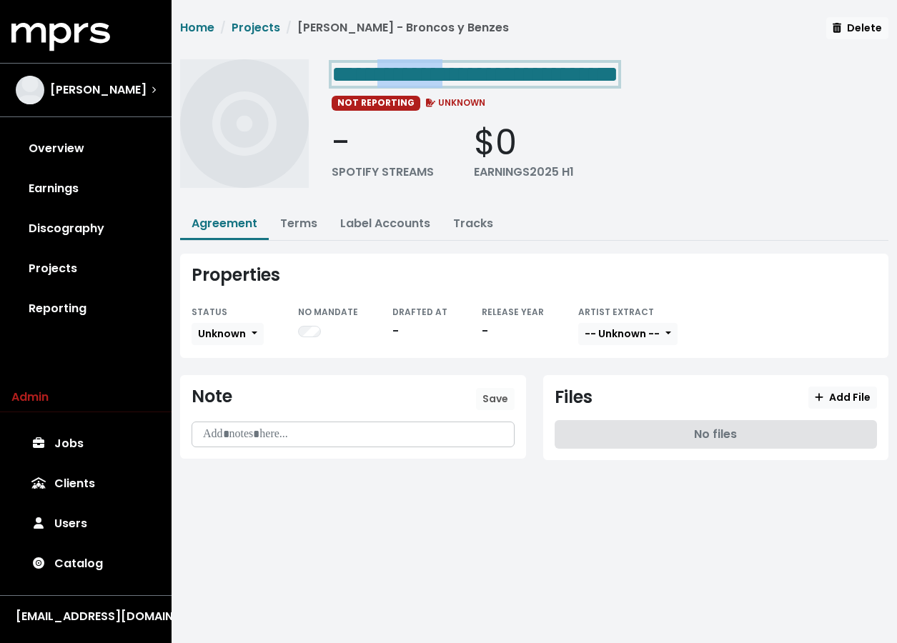
copy span "*******"
click at [295, 222] on link "Terms" at bounding box center [298, 223] width 37 height 16
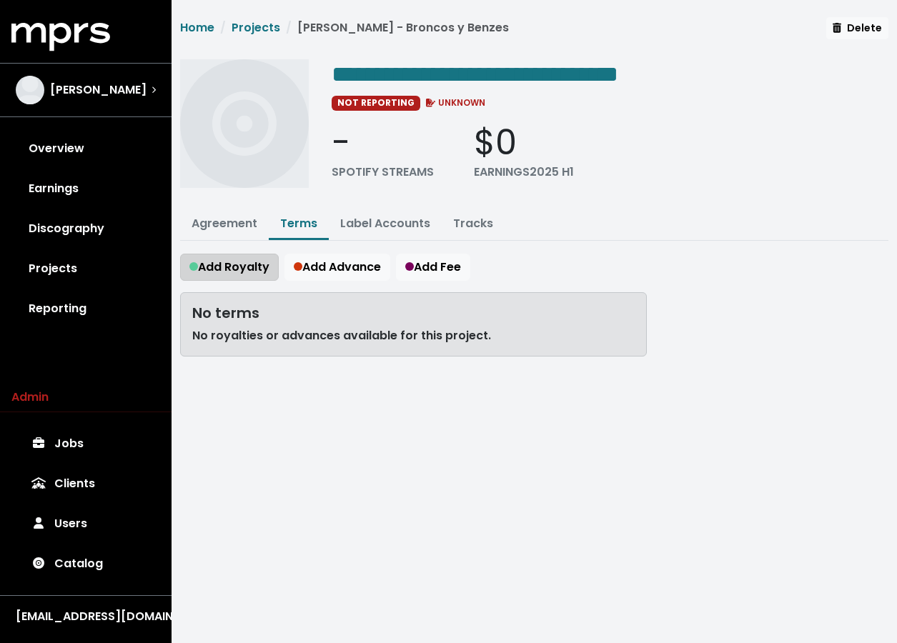
click at [227, 274] on span "Add Royalty" at bounding box center [229, 267] width 80 height 17
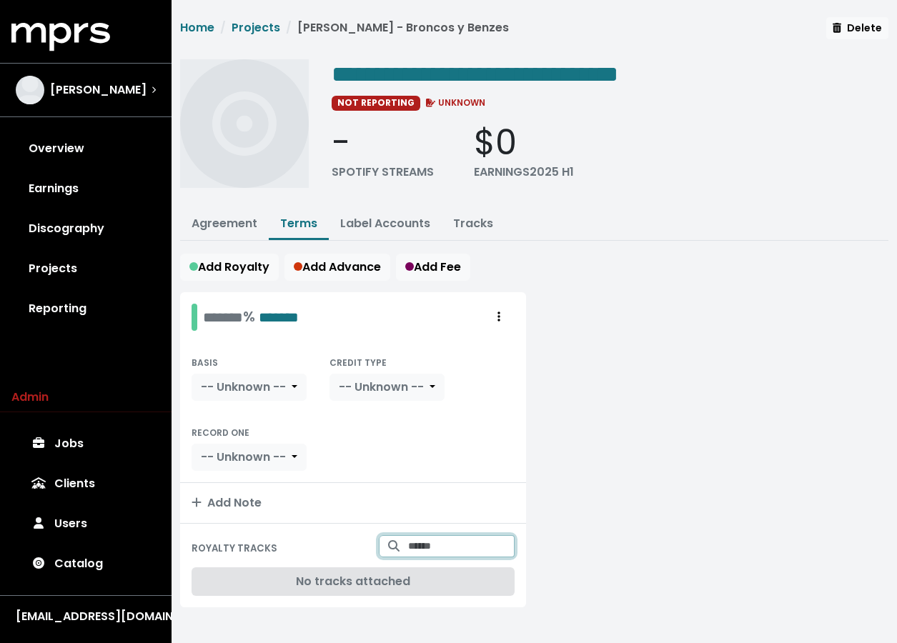
click at [457, 542] on input "Search for tracks by title and link them to this royalty" at bounding box center [461, 546] width 106 height 22
paste input "*******"
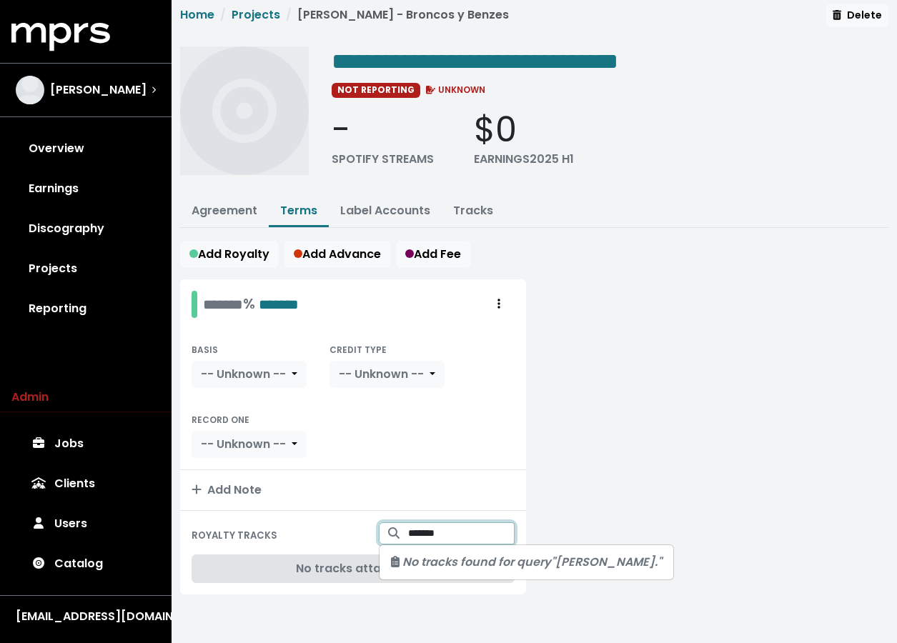
type input "*******"
click at [239, 16] on link "Projects" at bounding box center [256, 14] width 49 height 16
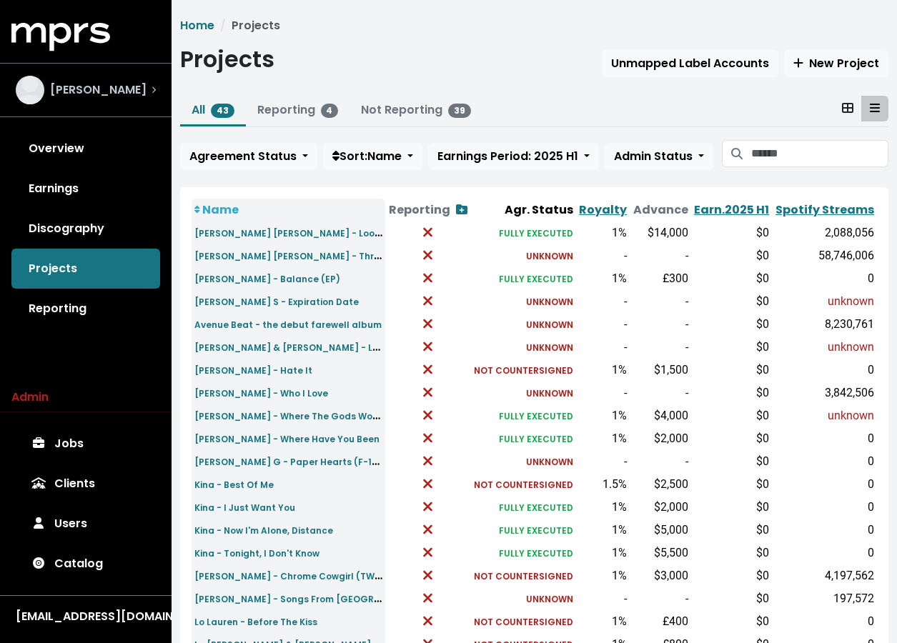
click at [120, 86] on div "[PERSON_NAME]" at bounding box center [86, 90] width 140 height 29
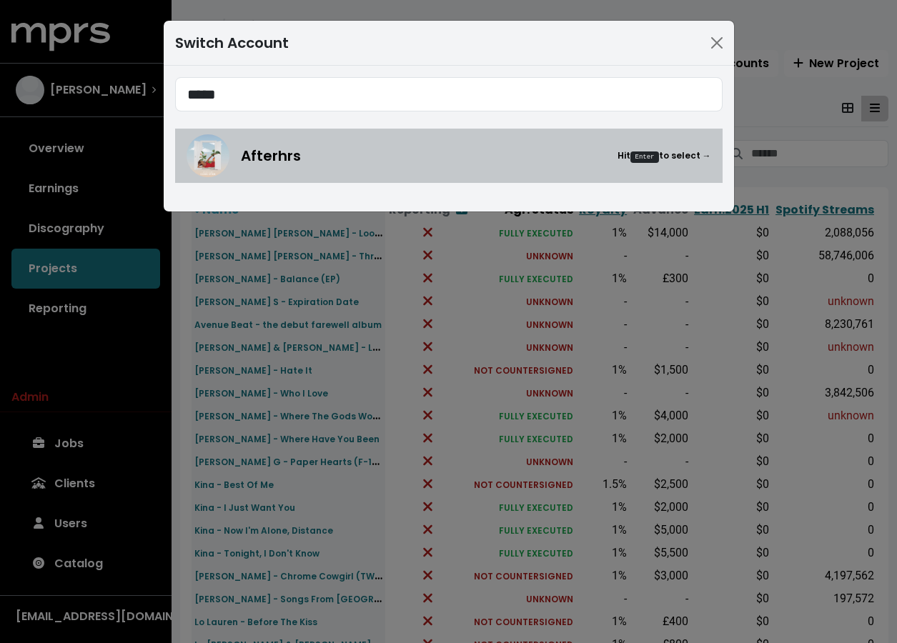
type input "*****"
click at [352, 169] on div "Afterhrs Hit Enter to select →" at bounding box center [449, 155] width 525 height 43
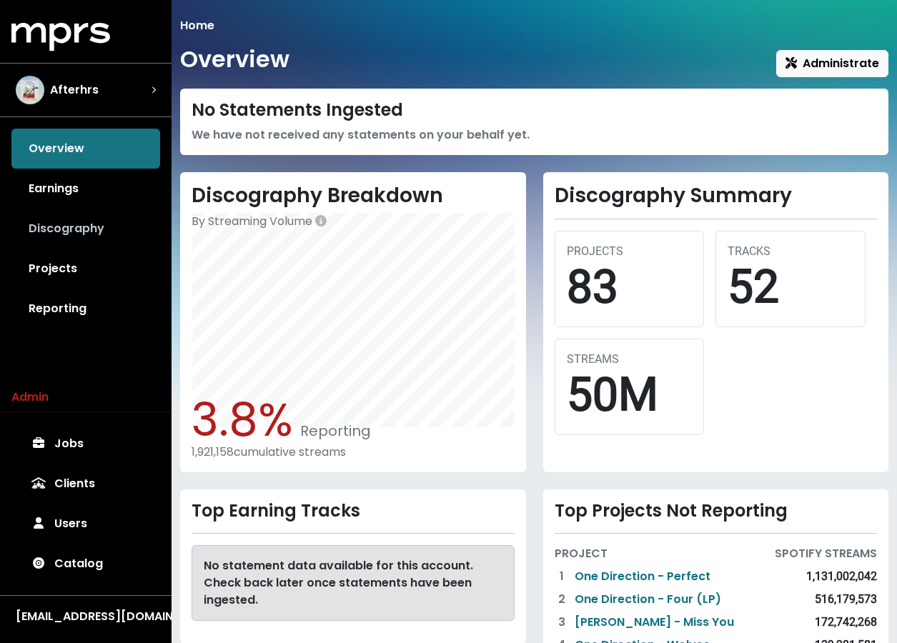
click at [67, 227] on link "Discography" at bounding box center [85, 229] width 149 height 40
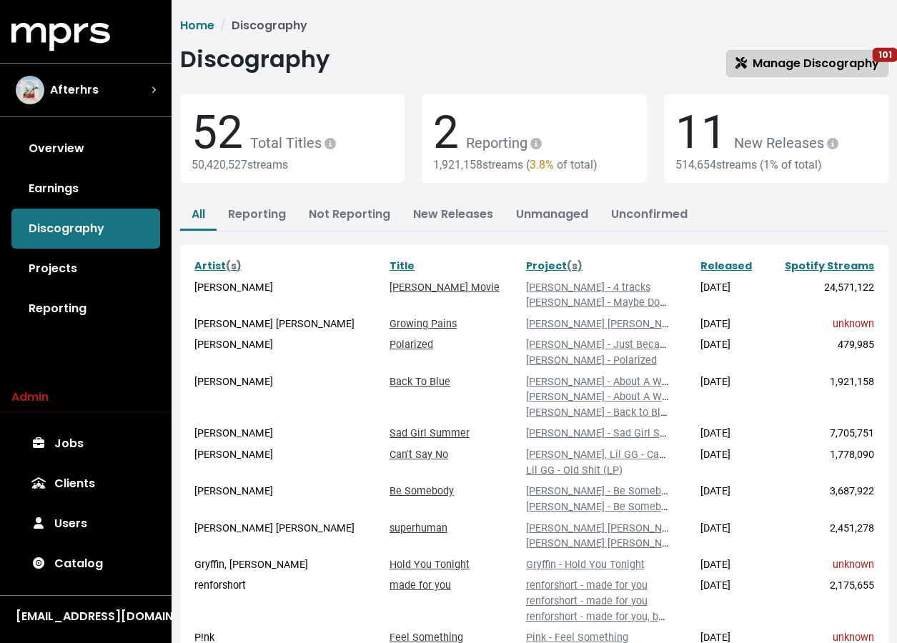
click at [778, 64] on span "Manage Discography 101" at bounding box center [807, 63] width 144 height 16
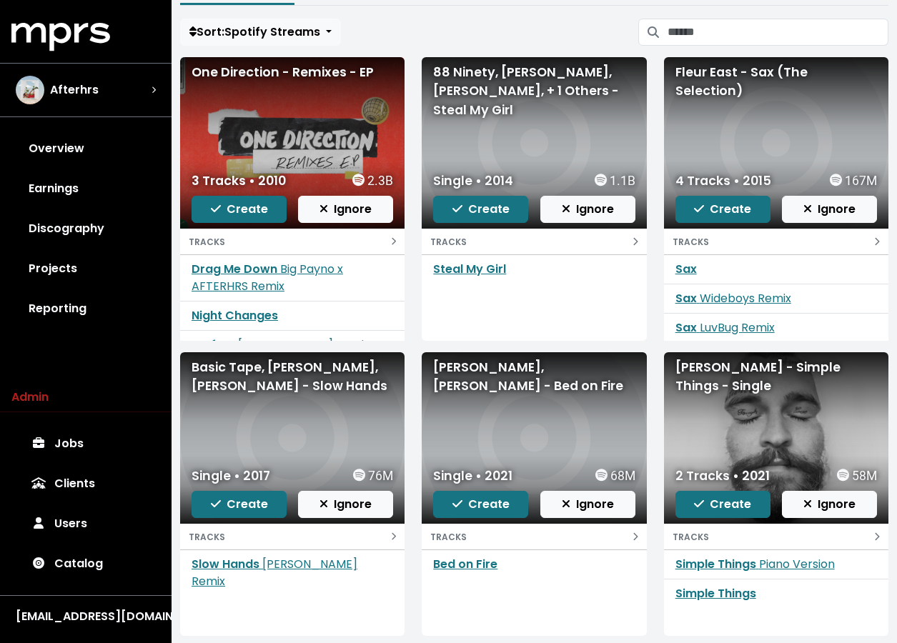
scroll to position [97, 0]
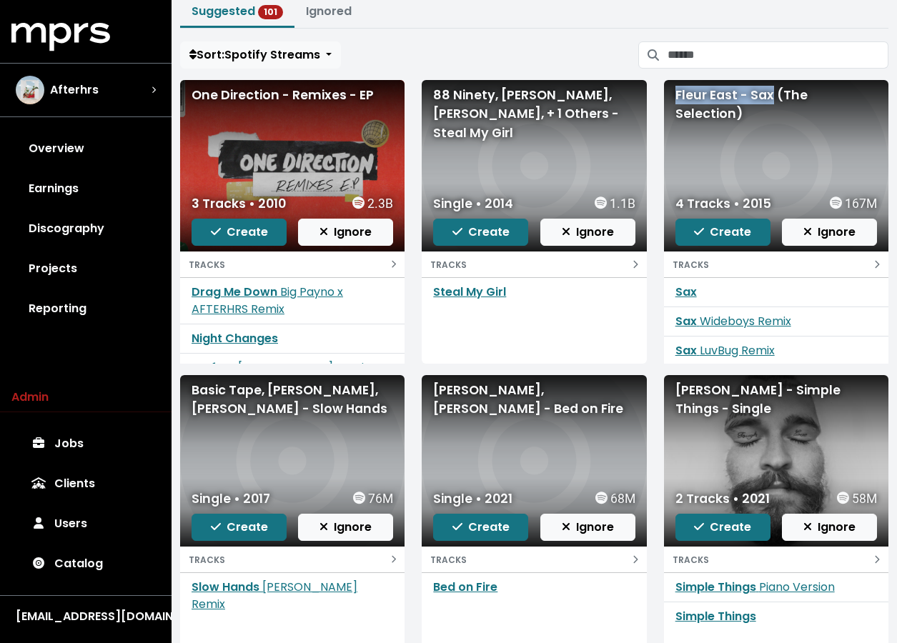
drag, startPoint x: 773, startPoint y: 92, endPoint x: 672, endPoint y: 94, distance: 100.8
click at [672, 94] on div "Fleur East - Sax (The Selection)" at bounding box center [776, 166] width 224 height 172
copy div "Fleur East - Sax"
click at [710, 229] on span "Create" at bounding box center [722, 232] width 57 height 16
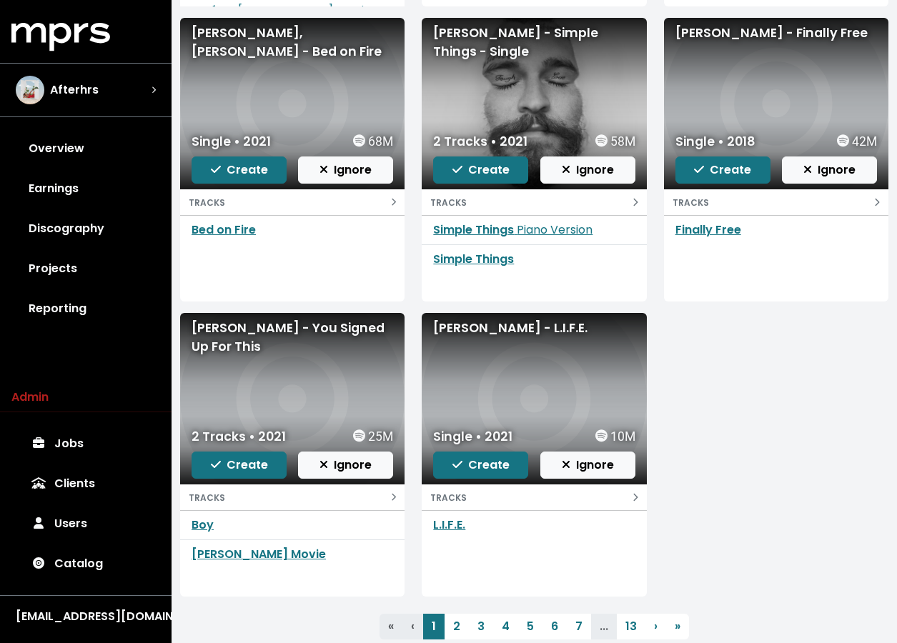
scroll to position [455, 0]
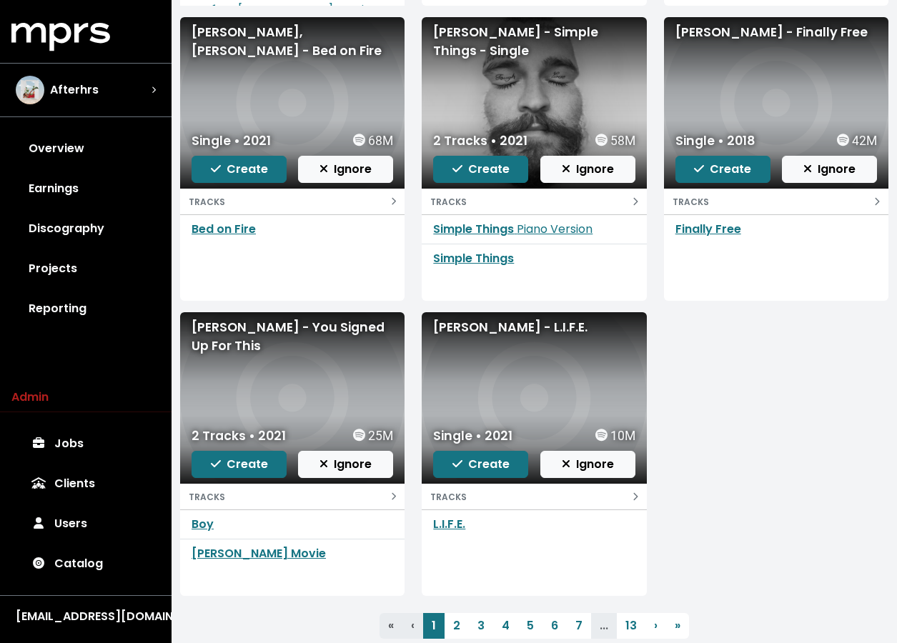
click at [299, 333] on div "[PERSON_NAME] - You Signed Up For This" at bounding box center [293, 337] width 202 height 38
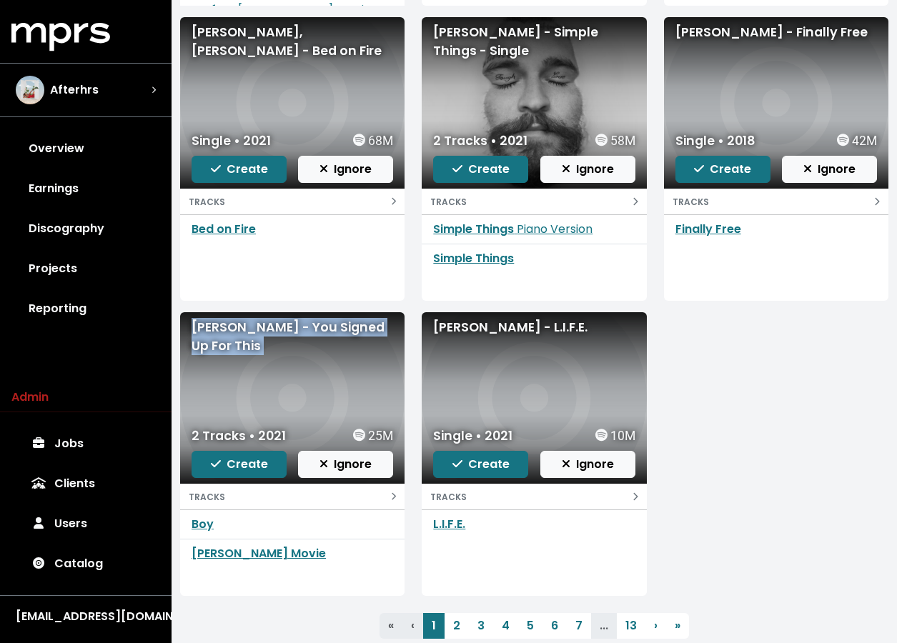
click at [299, 333] on div "[PERSON_NAME] - You Signed Up For This" at bounding box center [293, 337] width 202 height 38
copy div "[PERSON_NAME] - You Signed Up For This"
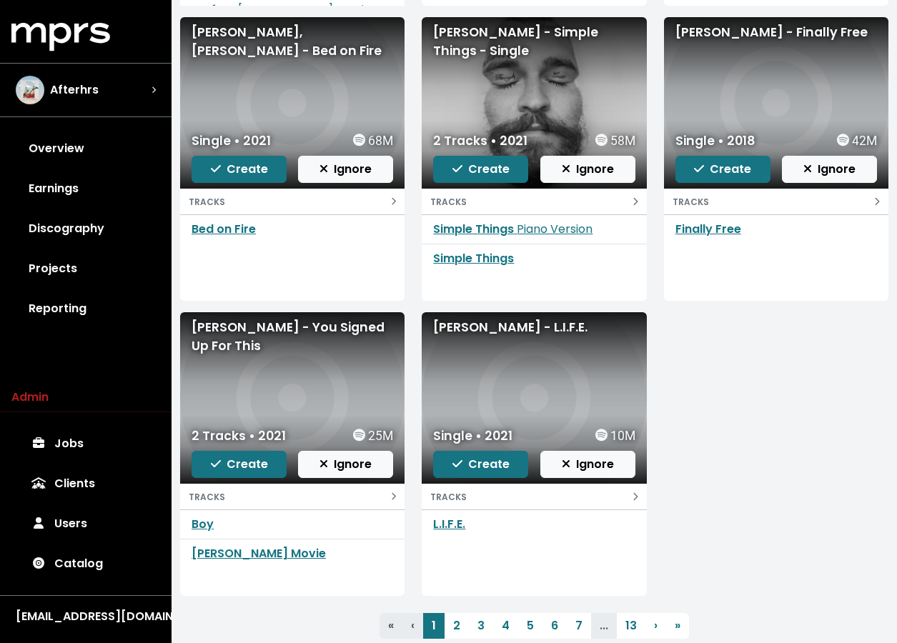
click at [315, 374] on div "[PERSON_NAME] - You Signed Up For This" at bounding box center [292, 398] width 224 height 172
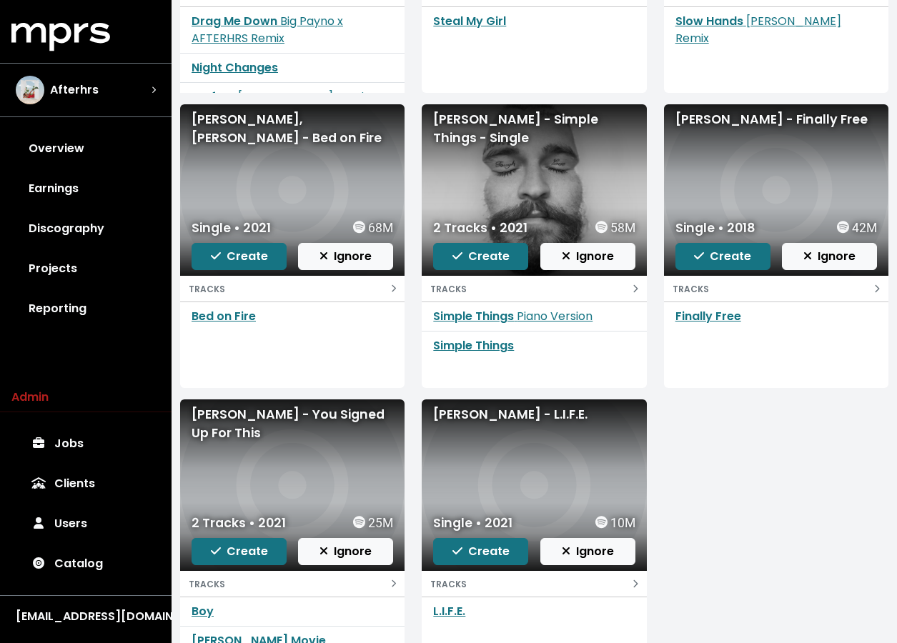
scroll to position [364, 0]
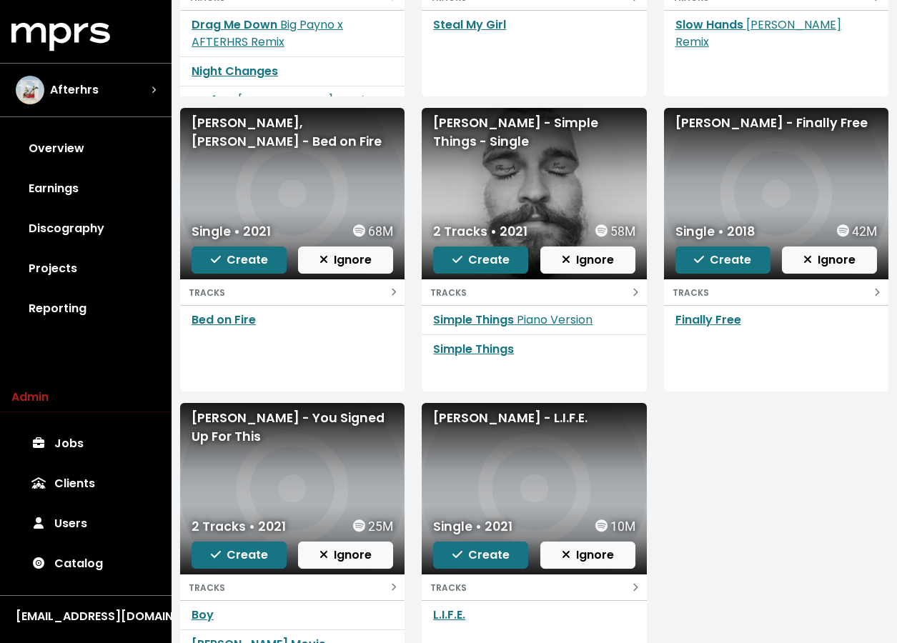
click at [249, 133] on div "[PERSON_NAME], [PERSON_NAME] - Bed on Fire" at bounding box center [293, 133] width 202 height 38
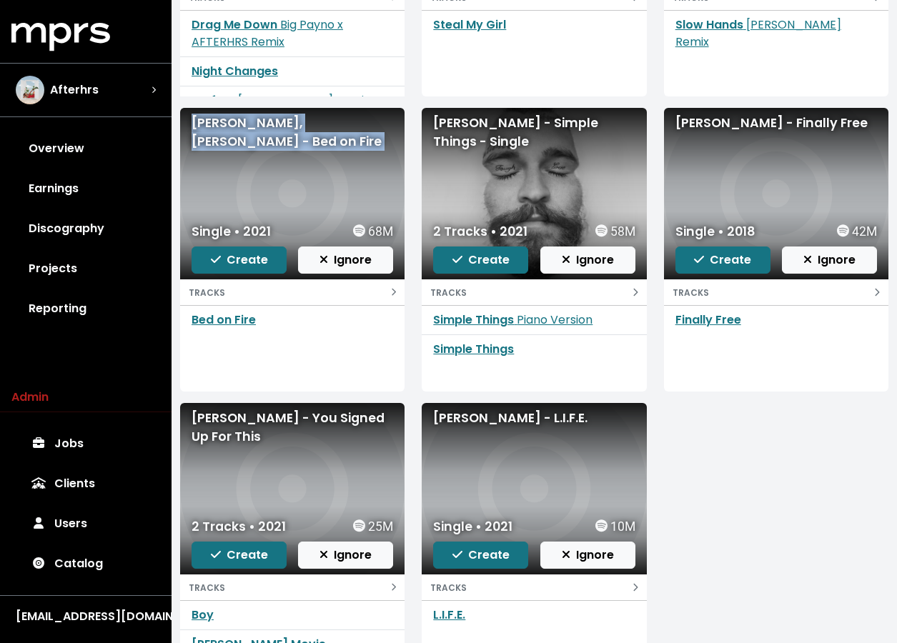
click at [249, 133] on div "[PERSON_NAME], [PERSON_NAME] - Bed on Fire" at bounding box center [293, 133] width 202 height 38
copy div "[PERSON_NAME], [PERSON_NAME] - Bed on Fire"
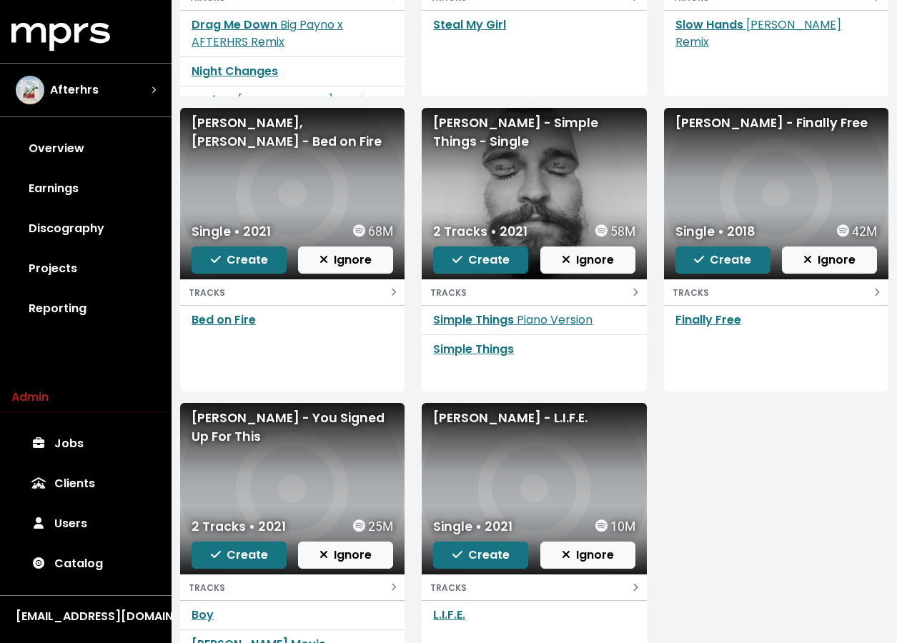
click at [453, 135] on div "[PERSON_NAME] - Simple Things - Single" at bounding box center [534, 133] width 202 height 38
copy div "[PERSON_NAME] - Simple Things - Single"
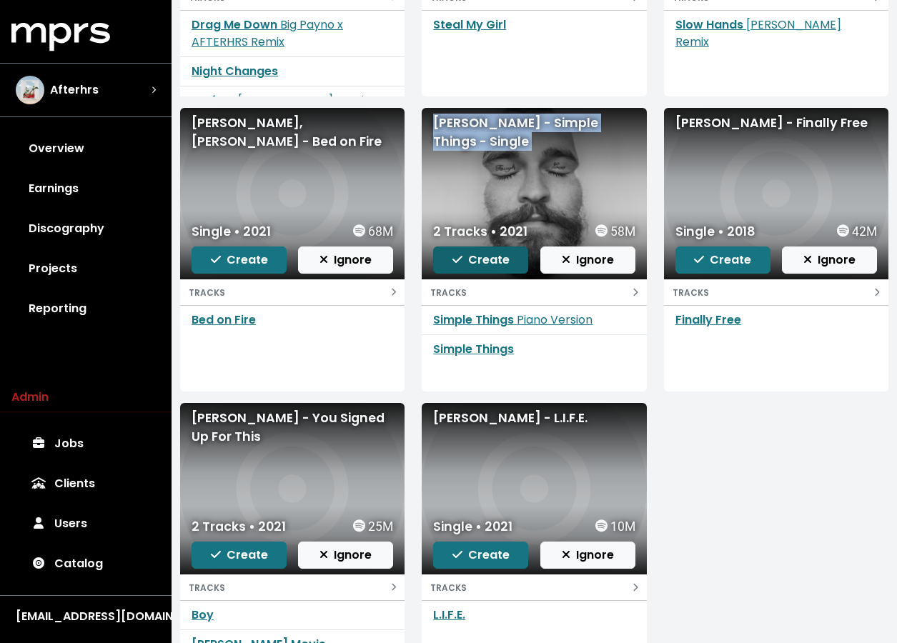
click at [473, 256] on span "Create" at bounding box center [480, 260] width 57 height 16
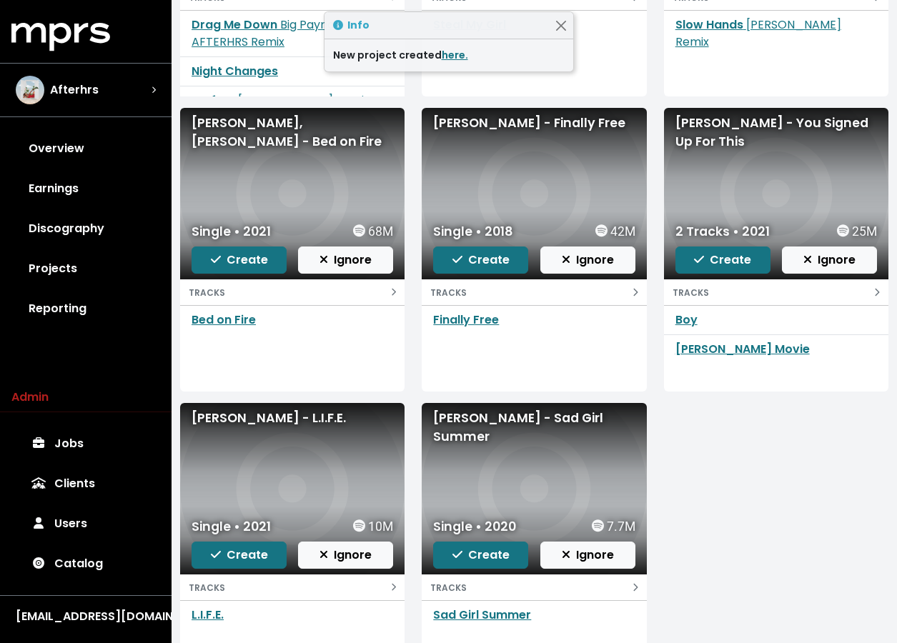
click at [498, 117] on div "[PERSON_NAME] - Finally Free" at bounding box center [534, 123] width 202 height 19
copy div "[PERSON_NAME] - Finally Free"
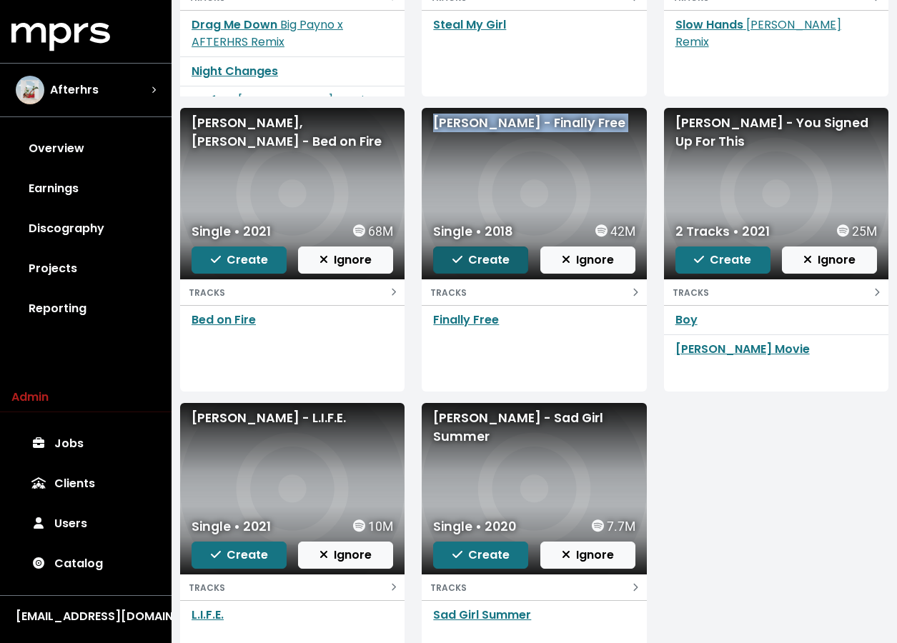
click at [463, 262] on span "Create" at bounding box center [480, 260] width 57 height 16
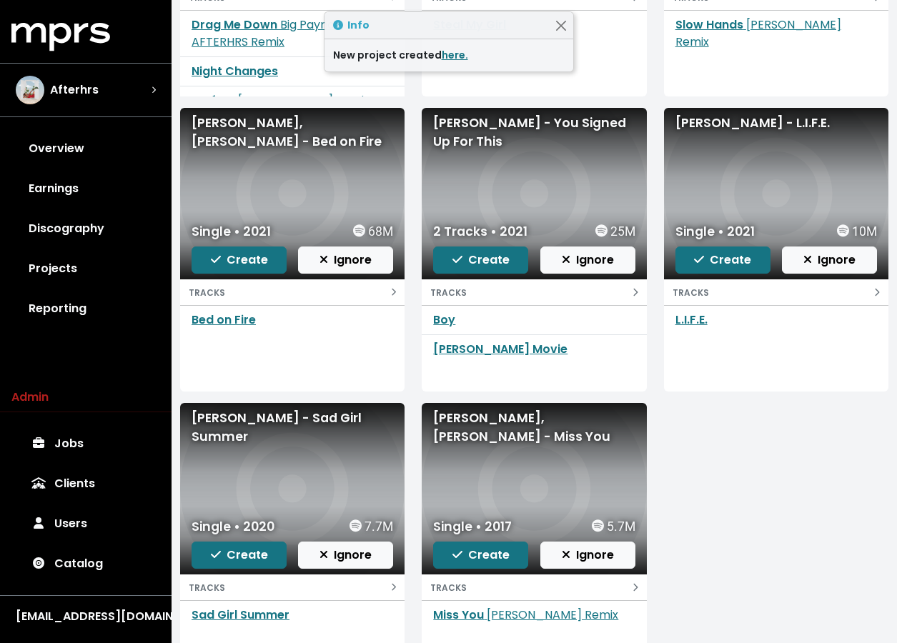
click at [497, 430] on div "[PERSON_NAME], [PERSON_NAME] - Miss You" at bounding box center [534, 428] width 202 height 38
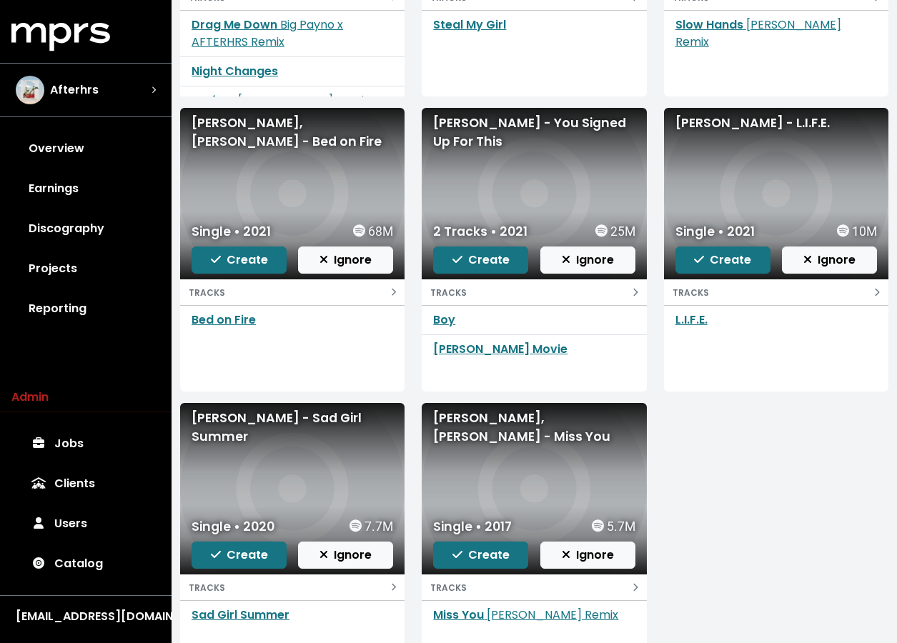
click at [738, 126] on div "[PERSON_NAME] - L.I.F.E." at bounding box center [776, 123] width 202 height 19
copy div "[PERSON_NAME] - L.I.F.E."
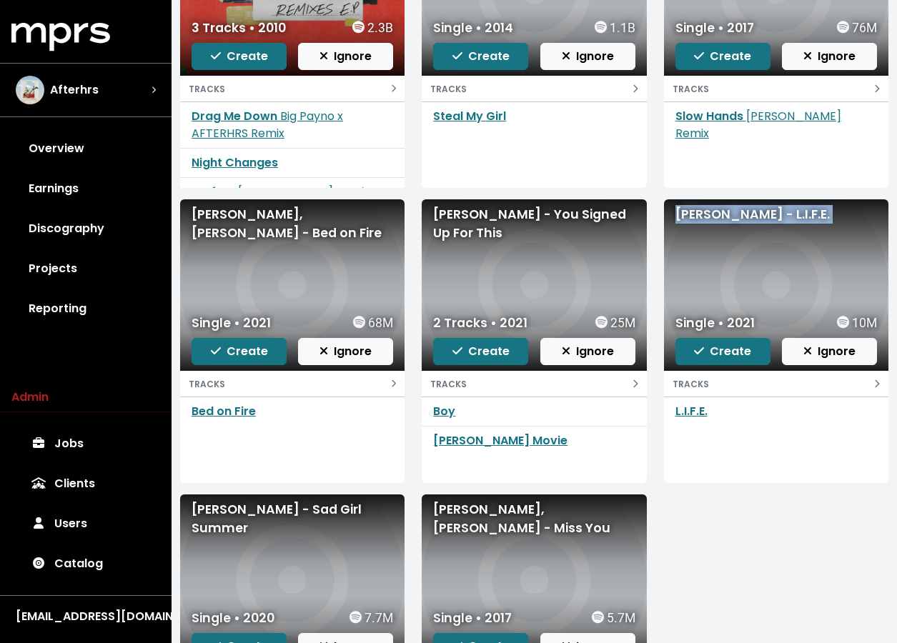
scroll to position [499, 0]
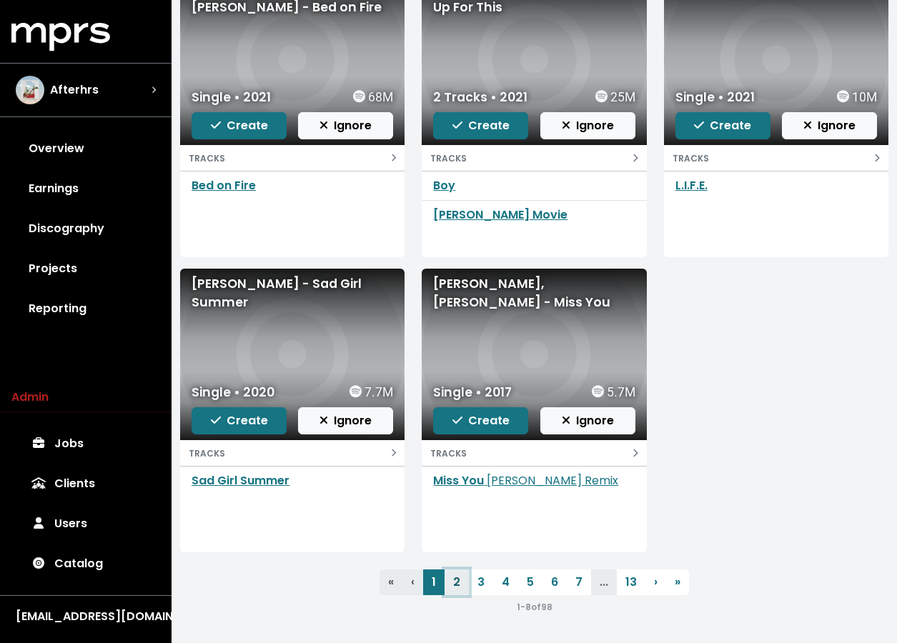
click at [454, 581] on link "2" at bounding box center [457, 583] width 24 height 26
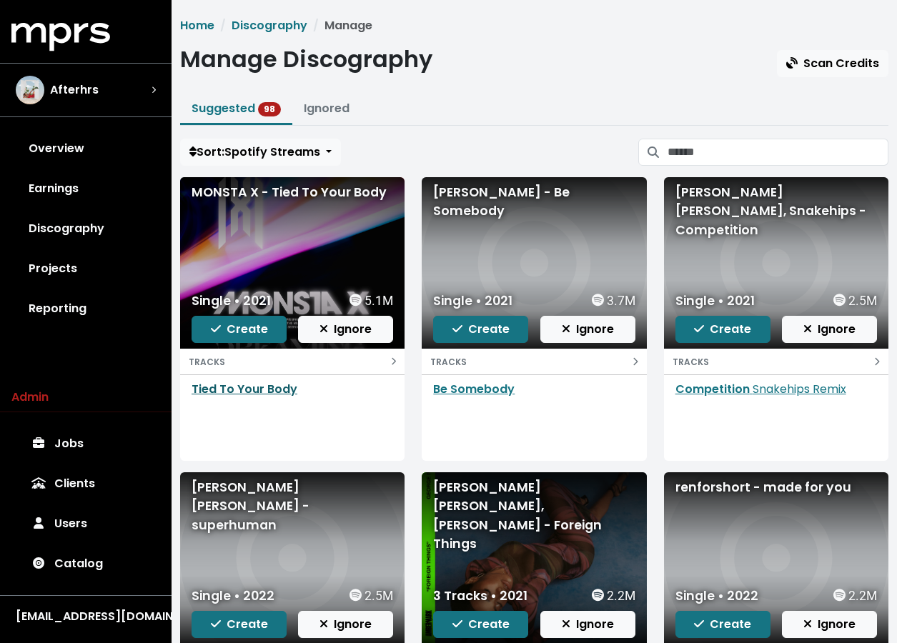
click at [217, 394] on link "Tied To Your Body" at bounding box center [245, 389] width 106 height 16
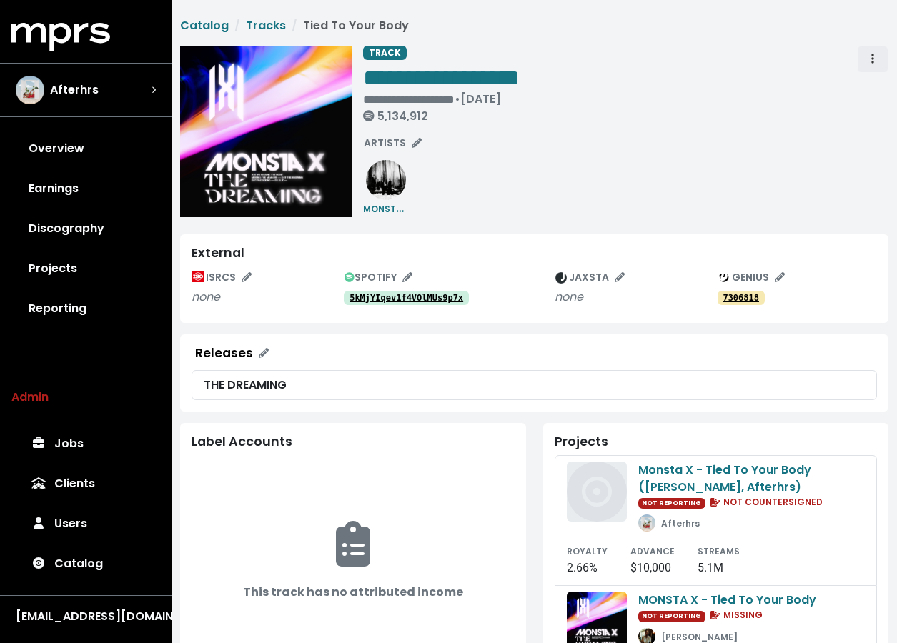
click at [788, 64] on span "Track actions" at bounding box center [872, 59] width 13 height 17
click at [788, 90] on link "Merge" at bounding box center [914, 90] width 113 height 23
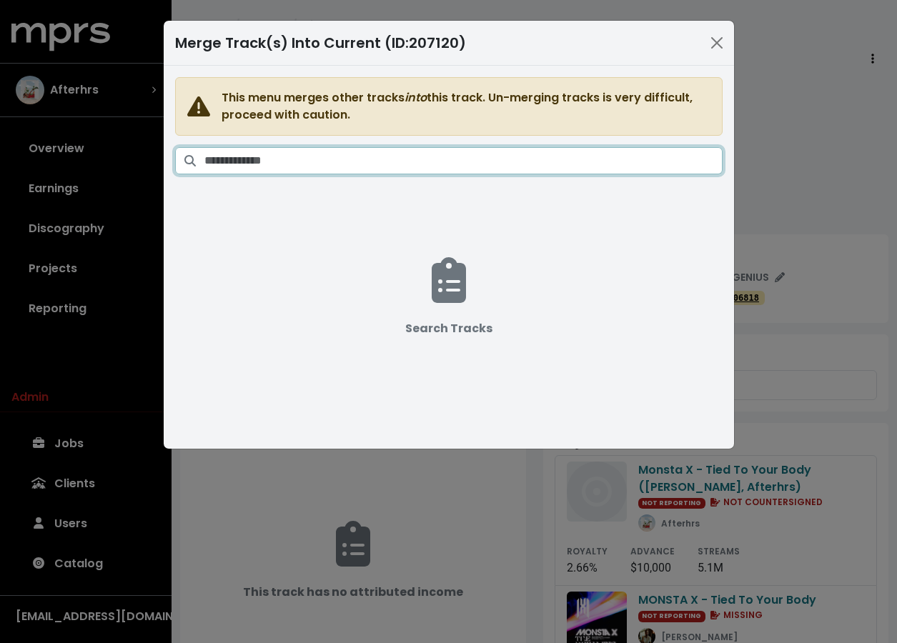
click at [466, 166] on input "Search tracks" at bounding box center [463, 160] width 518 height 27
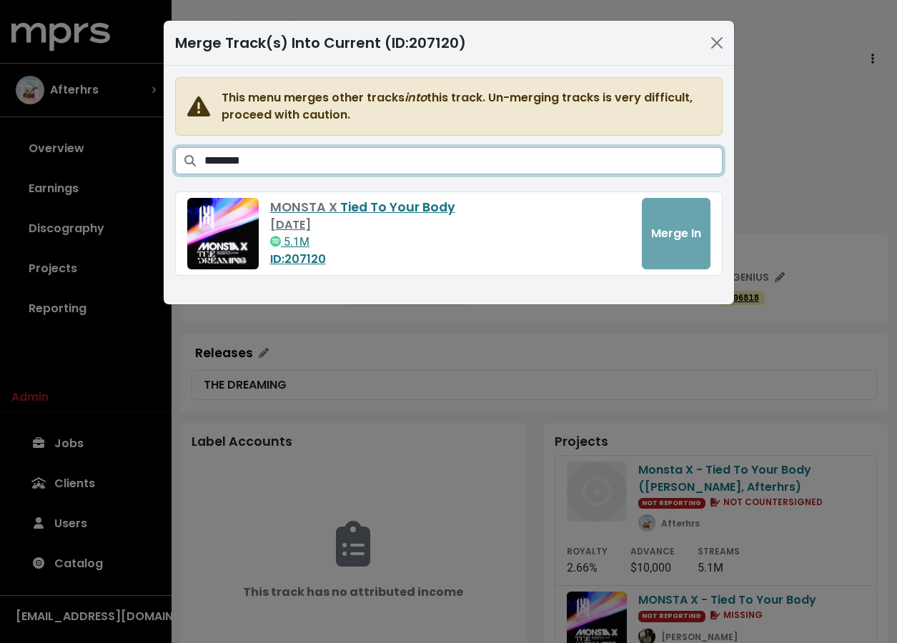
type input "********"
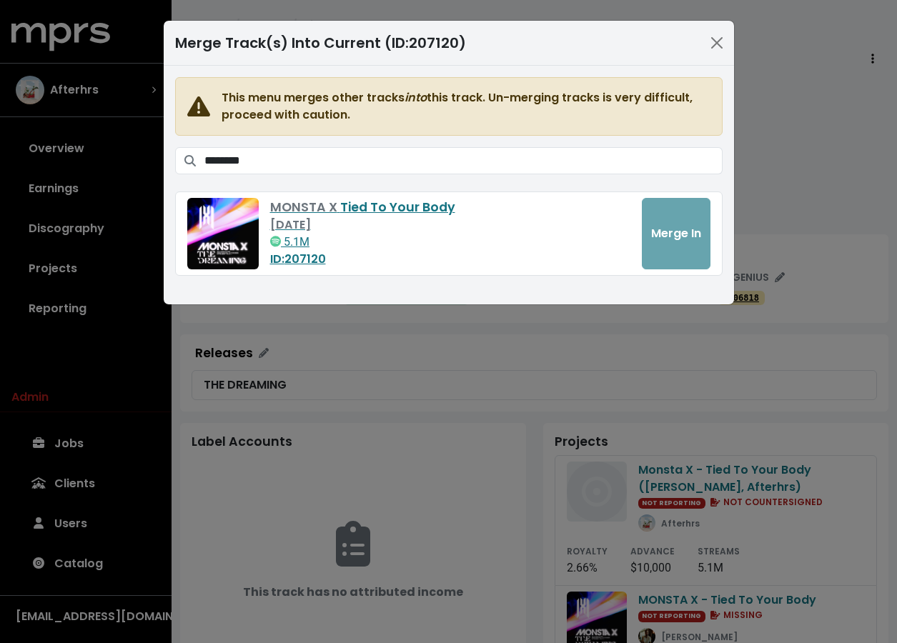
click at [680, 231] on div "MONSTA X Tied To Your Body [DATE] 5.1M ID: 207120 Merge In" at bounding box center [448, 233] width 523 height 71
click at [718, 39] on button "Close" at bounding box center [716, 42] width 23 height 23
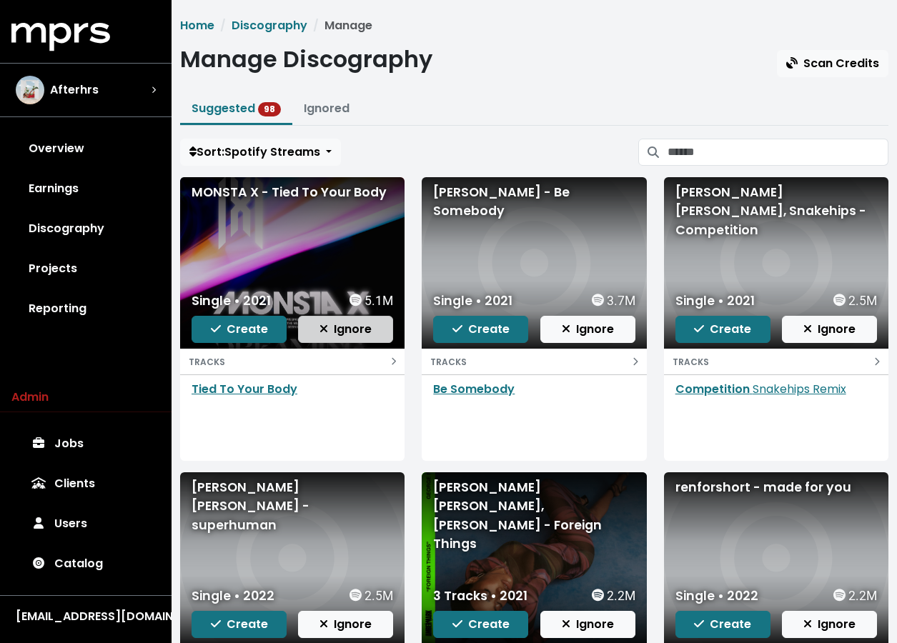
click at [342, 333] on span "Ignore" at bounding box center [345, 329] width 52 height 16
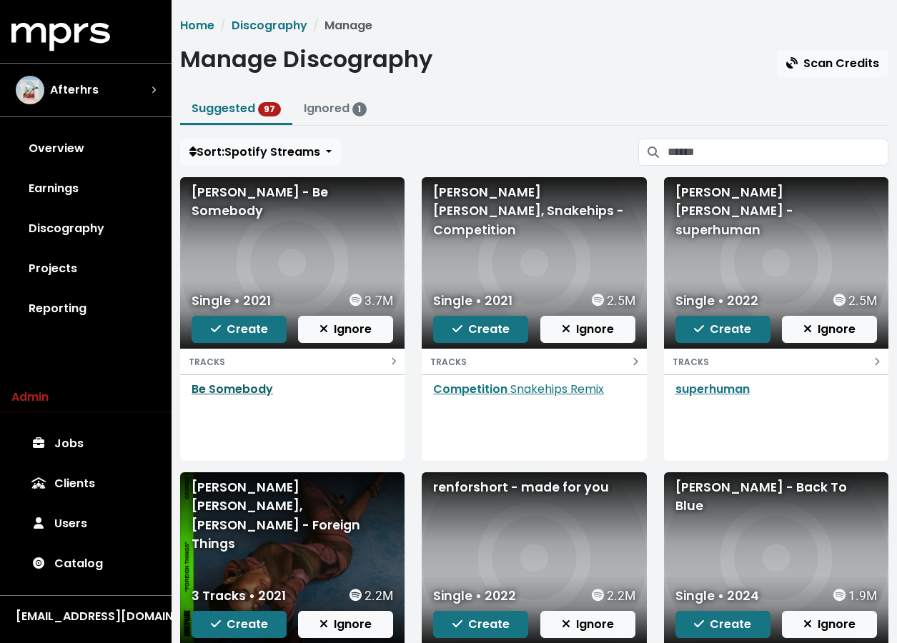
click at [224, 384] on link "Be Somebody" at bounding box center [232, 389] width 81 height 16
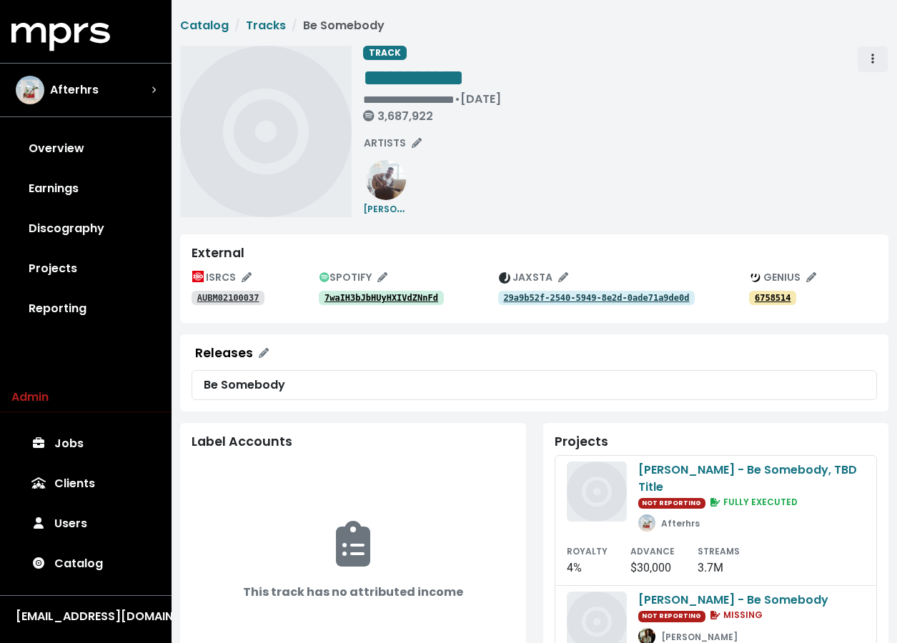
click at [788, 59] on span "Track actions" at bounding box center [872, 59] width 13 height 17
click at [788, 92] on link "Merge" at bounding box center [914, 90] width 113 height 23
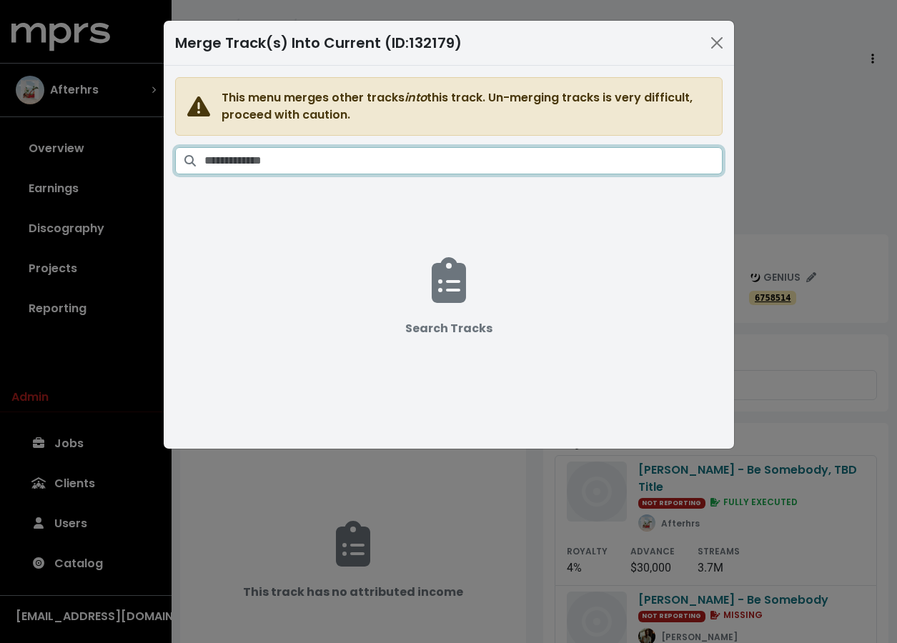
click at [301, 164] on input "Search tracks" at bounding box center [463, 160] width 518 height 27
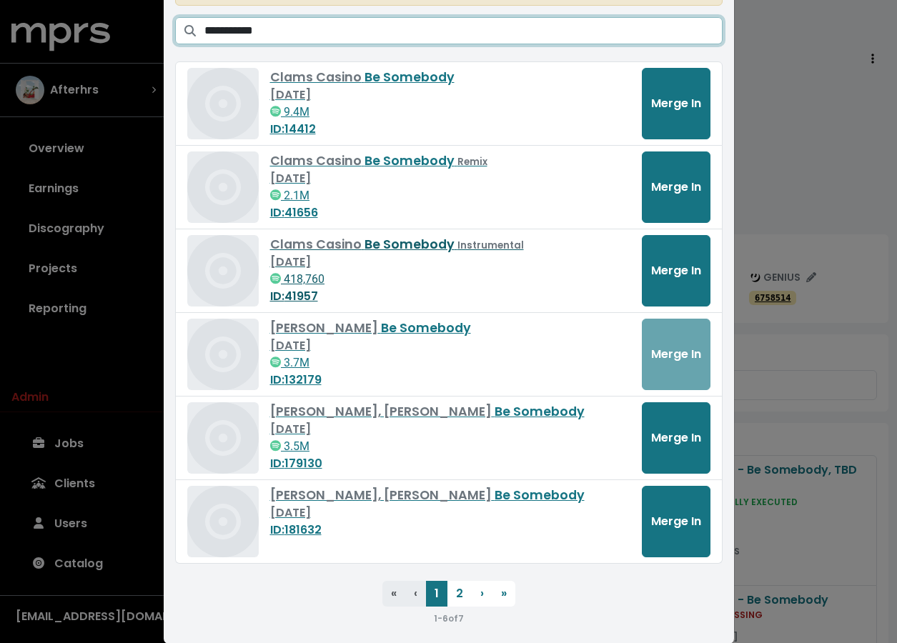
scroll to position [131, 0]
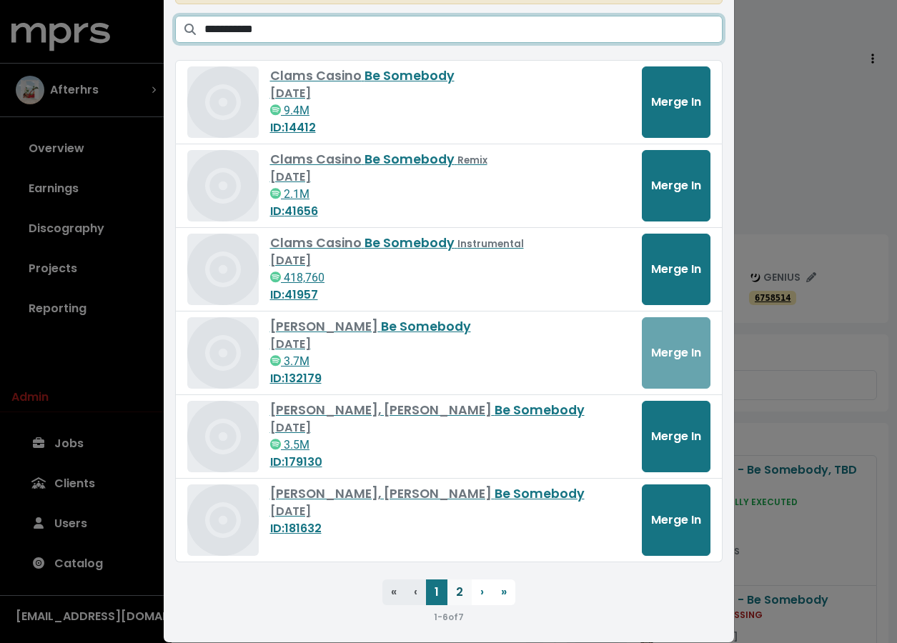
type input "**********"
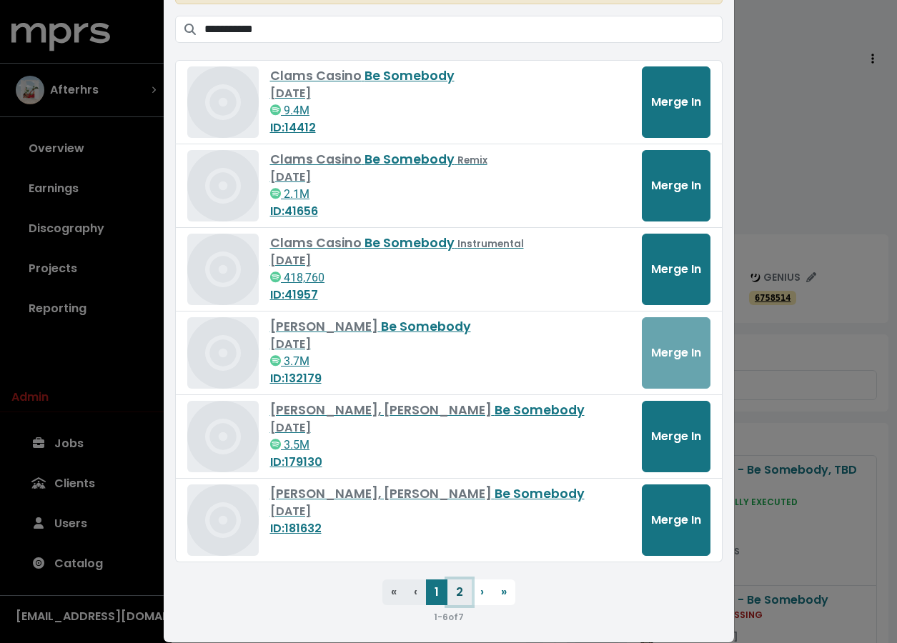
click at [459, 593] on button "2" at bounding box center [459, 593] width 24 height 26
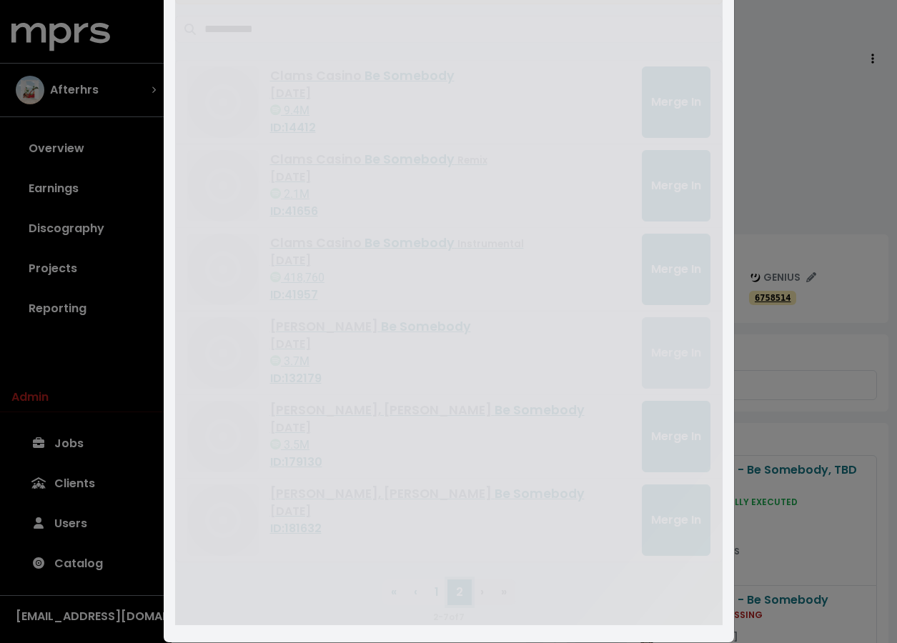
scroll to position [0, 0]
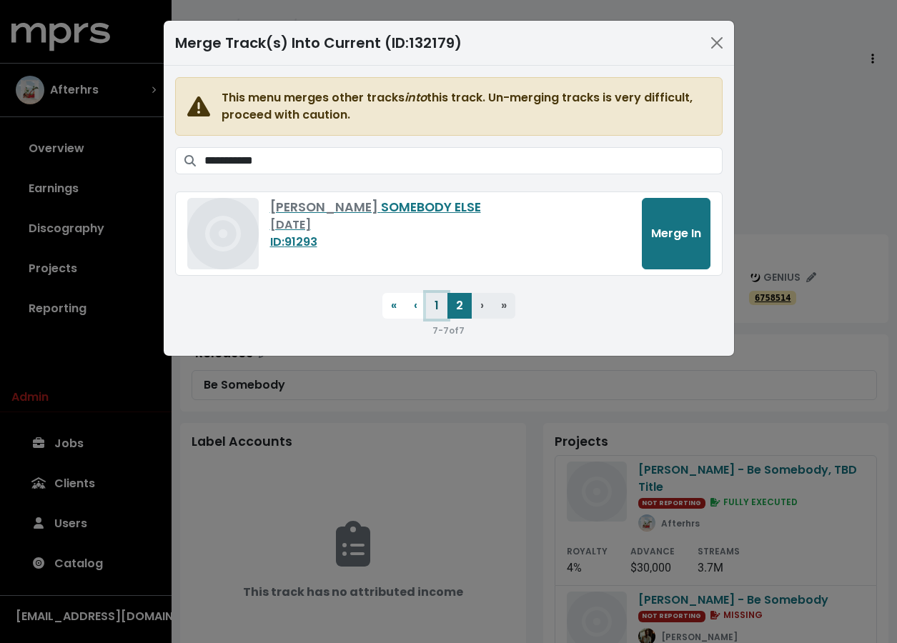
click at [430, 316] on button "1" at bounding box center [436, 306] width 21 height 26
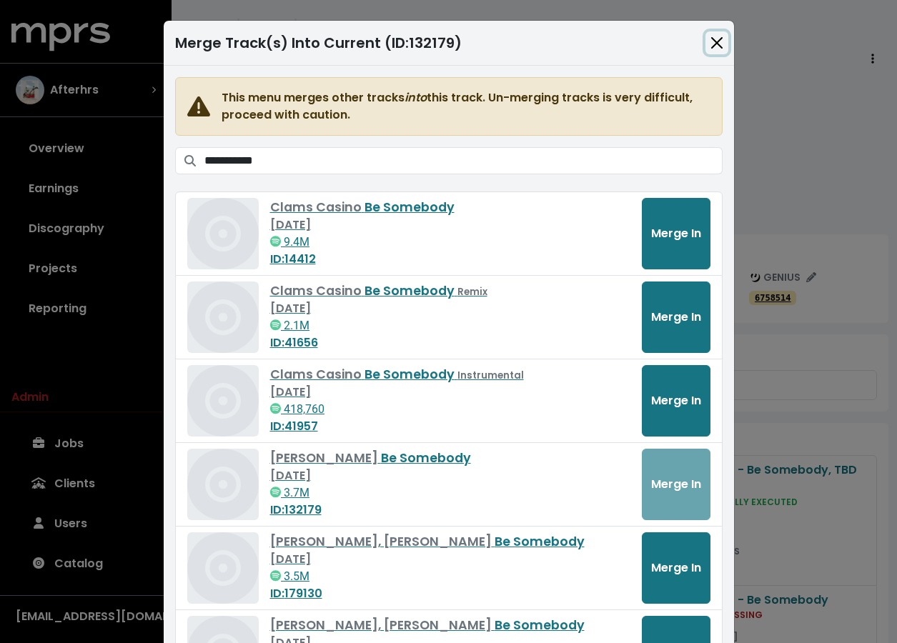
click at [725, 41] on button "Close" at bounding box center [716, 42] width 23 height 23
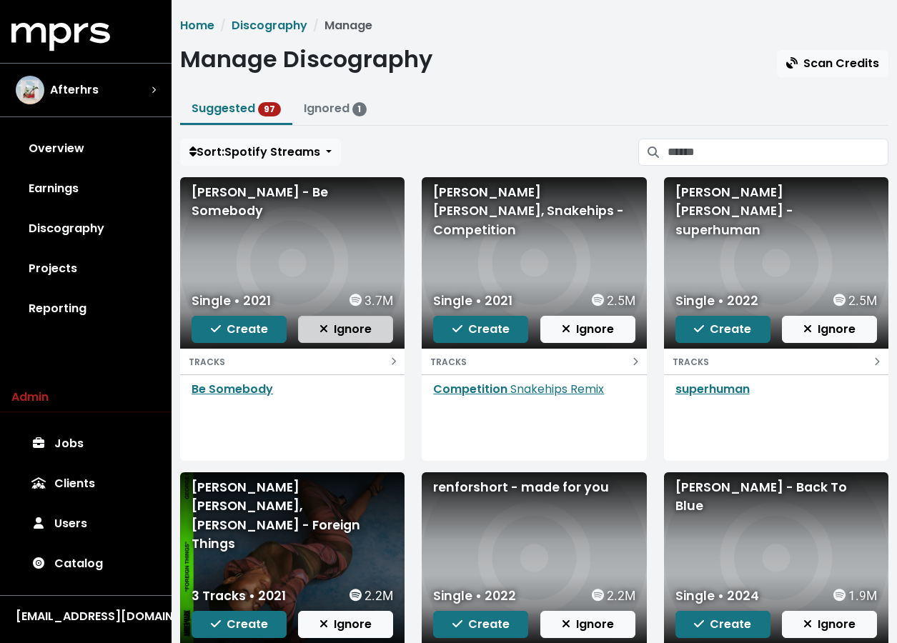
click at [339, 322] on span "Ignore" at bounding box center [345, 329] width 52 height 16
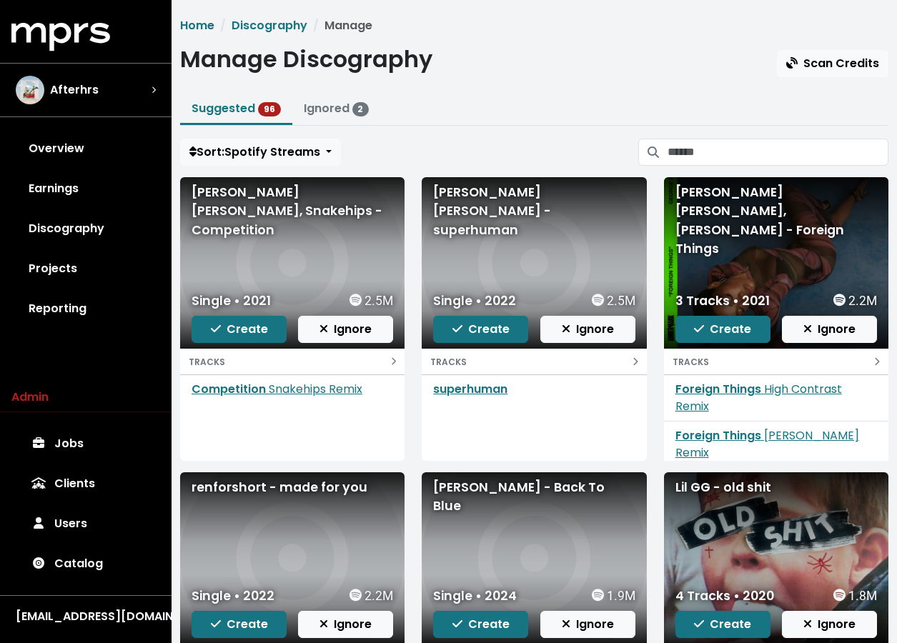
click at [517, 197] on div "[PERSON_NAME] [PERSON_NAME] - superhuman" at bounding box center [534, 211] width 202 height 56
click at [470, 396] on link "superhuman" at bounding box center [470, 389] width 74 height 16
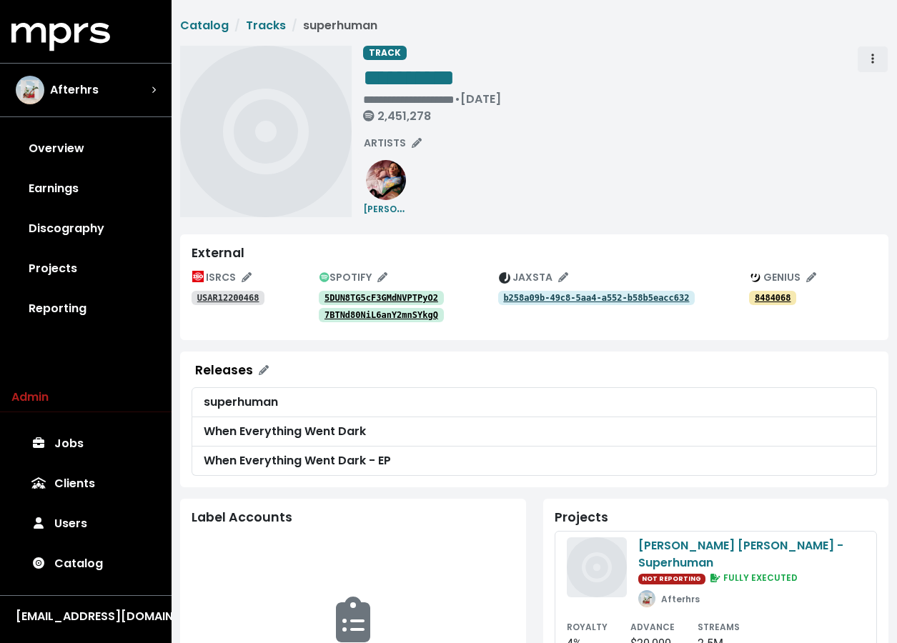
click at [788, 60] on button "Track actions" at bounding box center [872, 59] width 31 height 27
click at [788, 89] on link "Merge" at bounding box center [914, 90] width 113 height 23
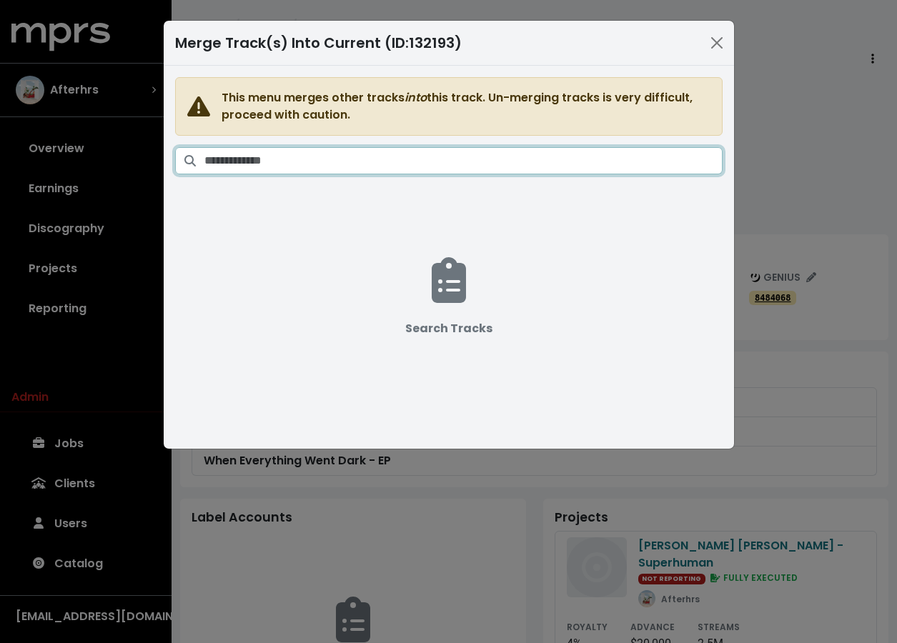
click at [469, 156] on input "Search tracks" at bounding box center [463, 160] width 518 height 27
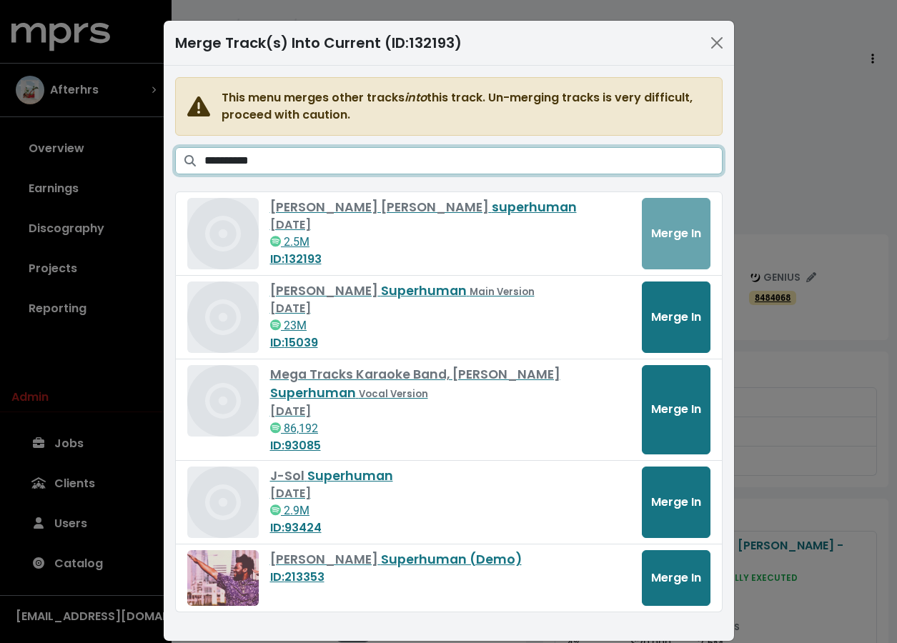
scroll to position [19, 0]
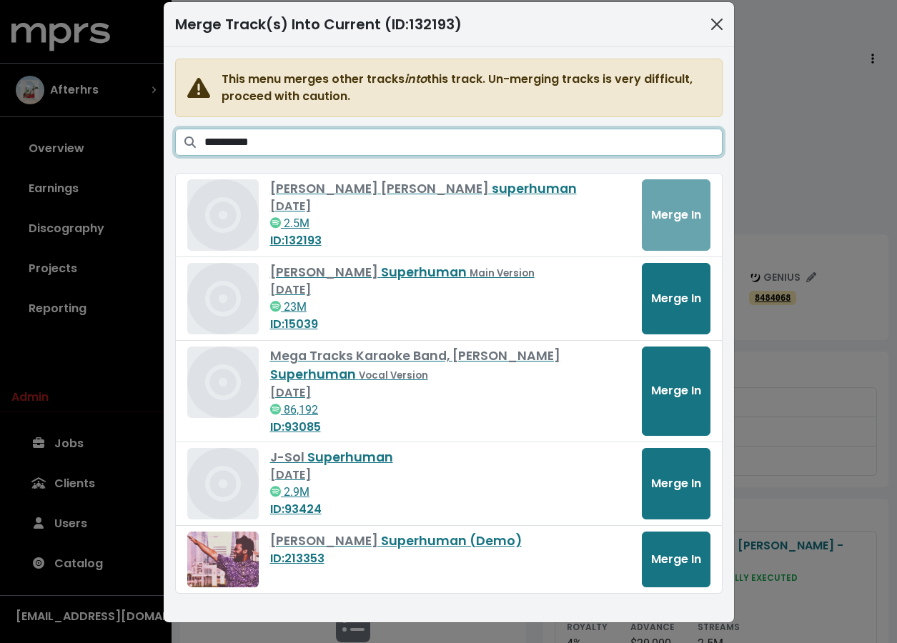
type input "**********"
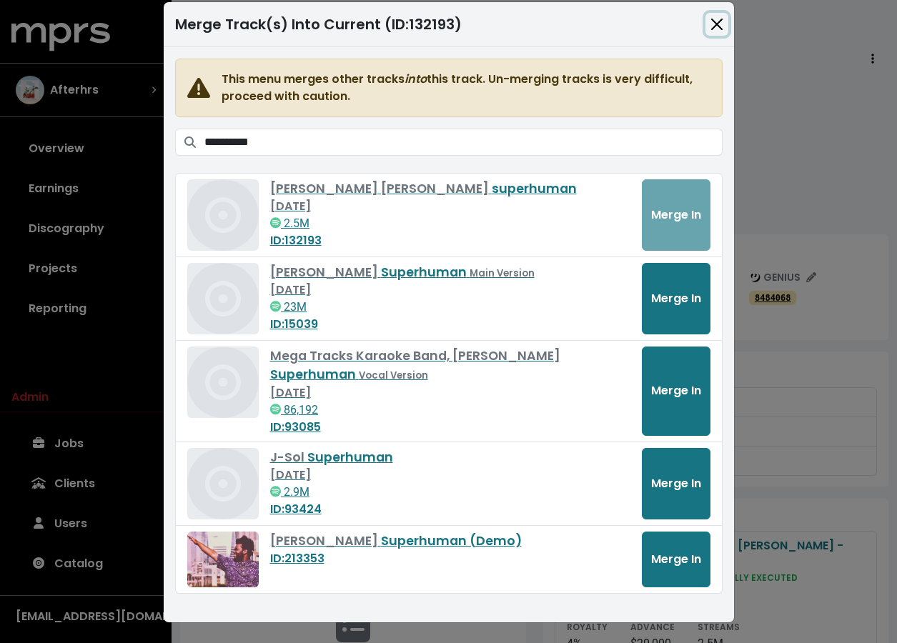
click at [711, 31] on button "Close" at bounding box center [716, 24] width 23 height 23
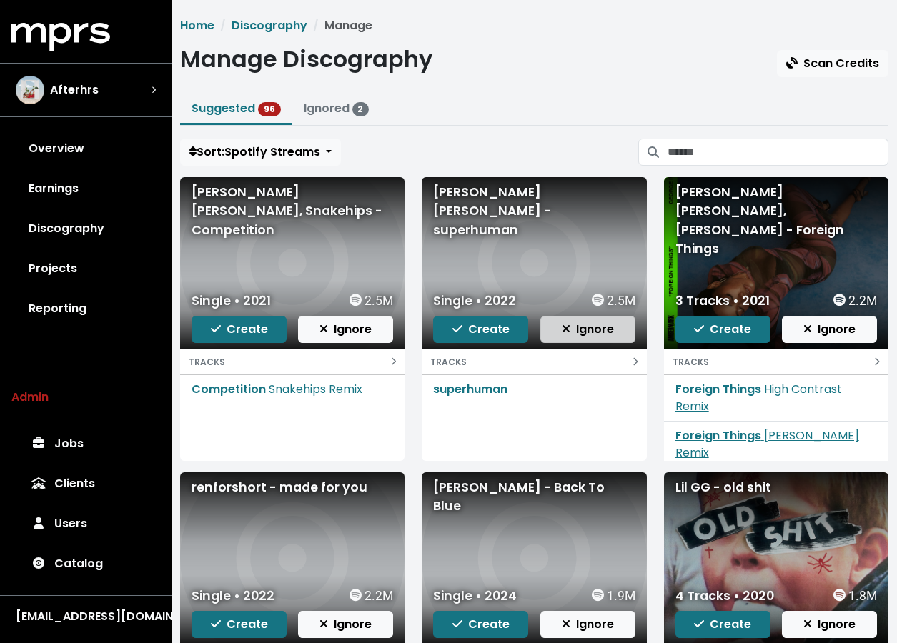
click at [578, 334] on span "Ignore" at bounding box center [588, 329] width 52 height 16
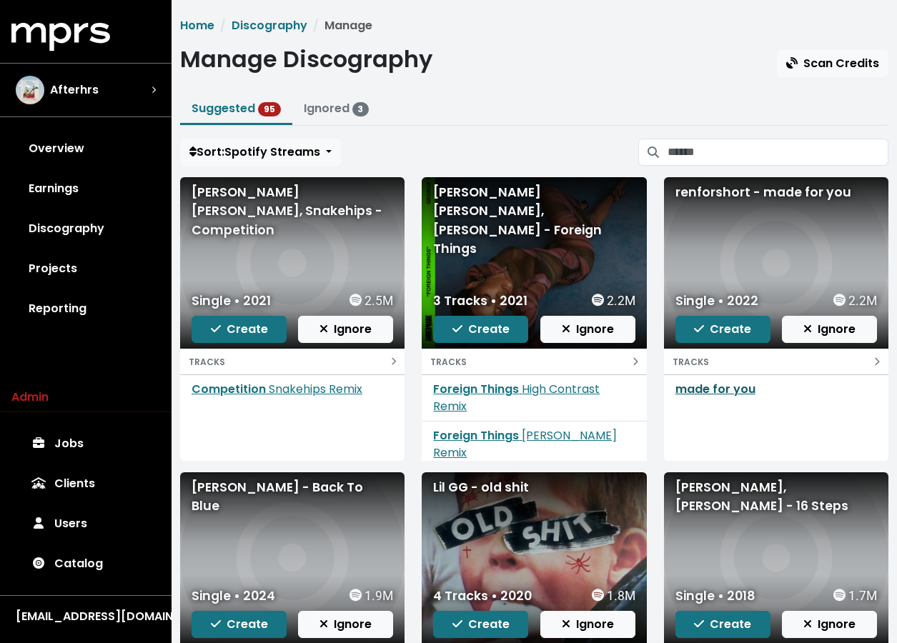
click at [726, 394] on link "made for you" at bounding box center [715, 389] width 80 height 16
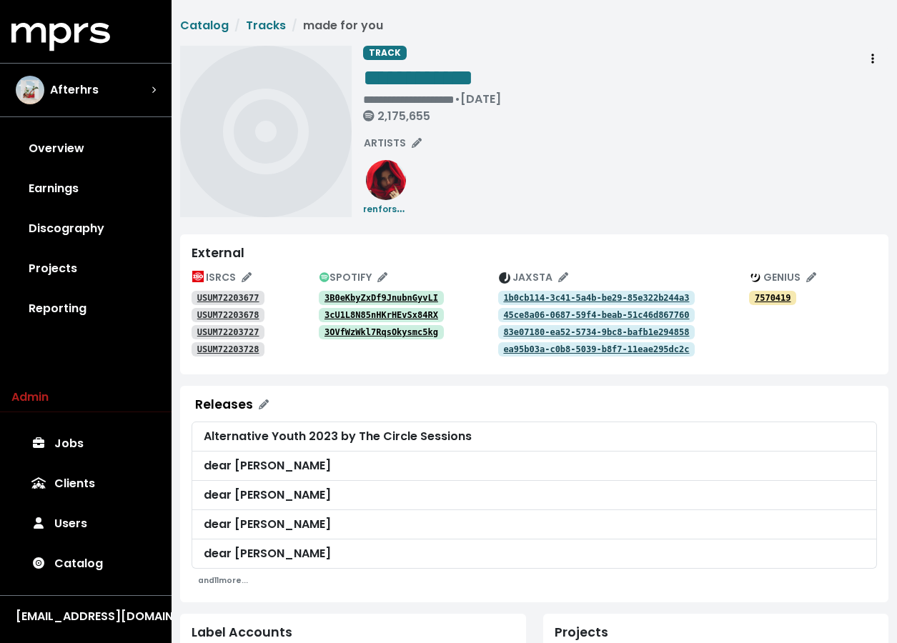
click at [788, 44] on span "**********" at bounding box center [534, 557] width 708 height 1081
click at [788, 55] on span "Track actions" at bounding box center [872, 59] width 13 height 17
click at [788, 86] on link "Merge" at bounding box center [914, 90] width 113 height 23
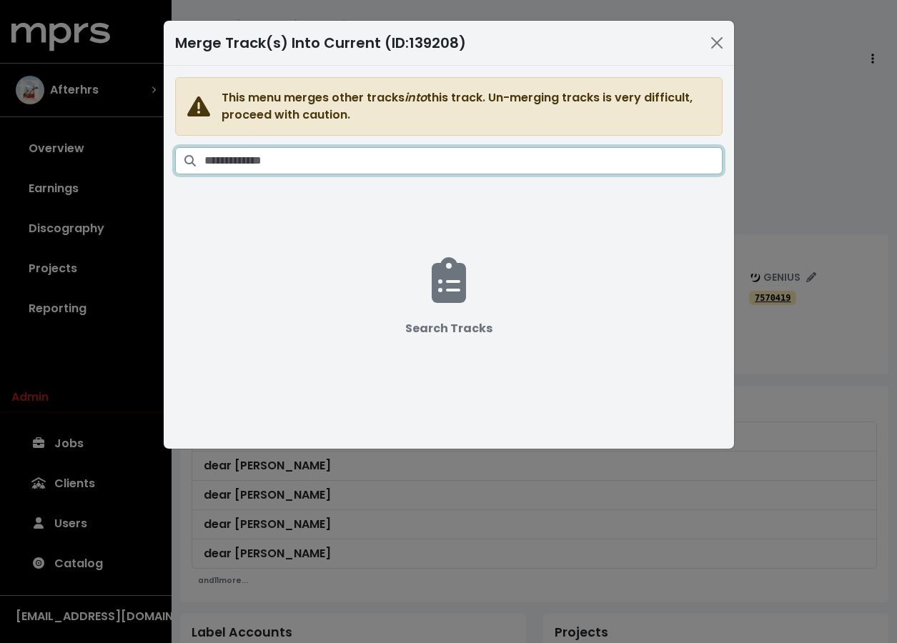
click at [492, 156] on input "Search tracks" at bounding box center [463, 160] width 518 height 27
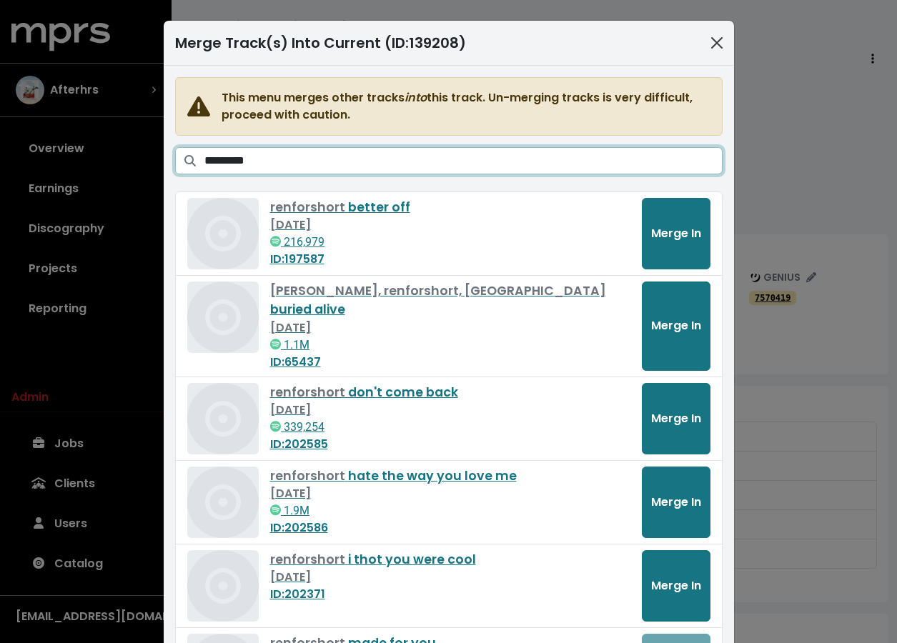
type input "*********"
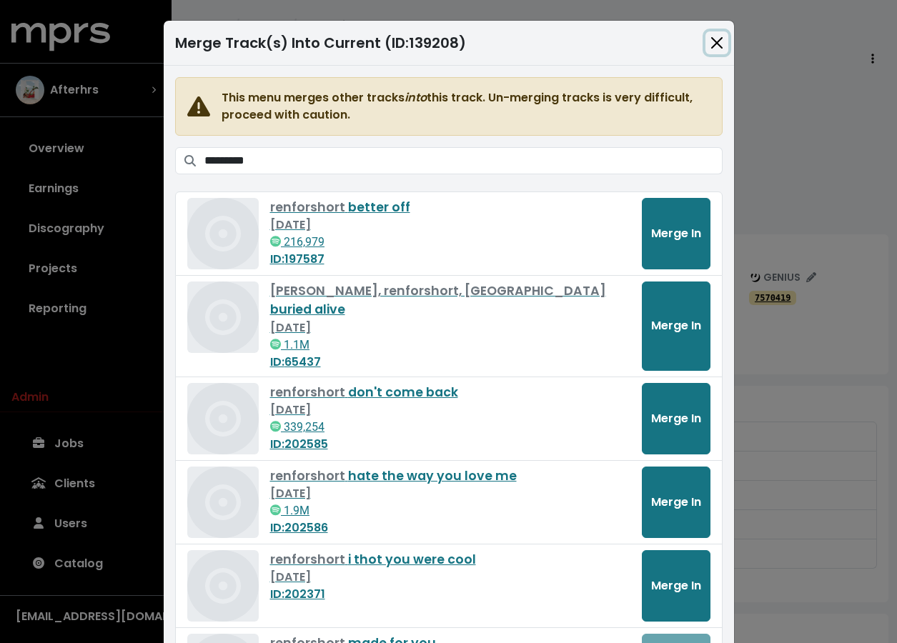
click at [712, 44] on button "Close" at bounding box center [716, 42] width 23 height 23
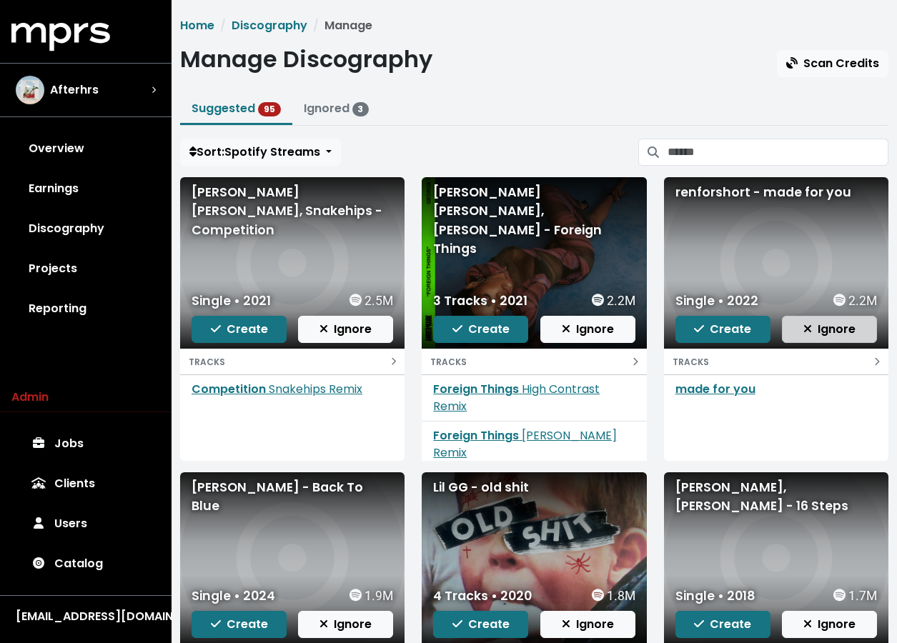
click at [788, 331] on span "Ignore" at bounding box center [829, 329] width 52 height 16
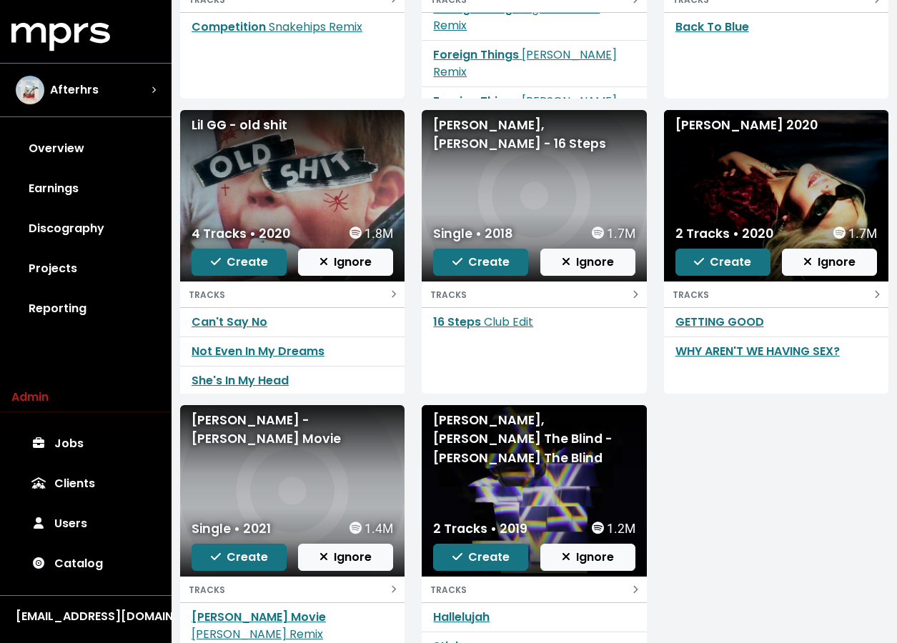
scroll to position [499, 0]
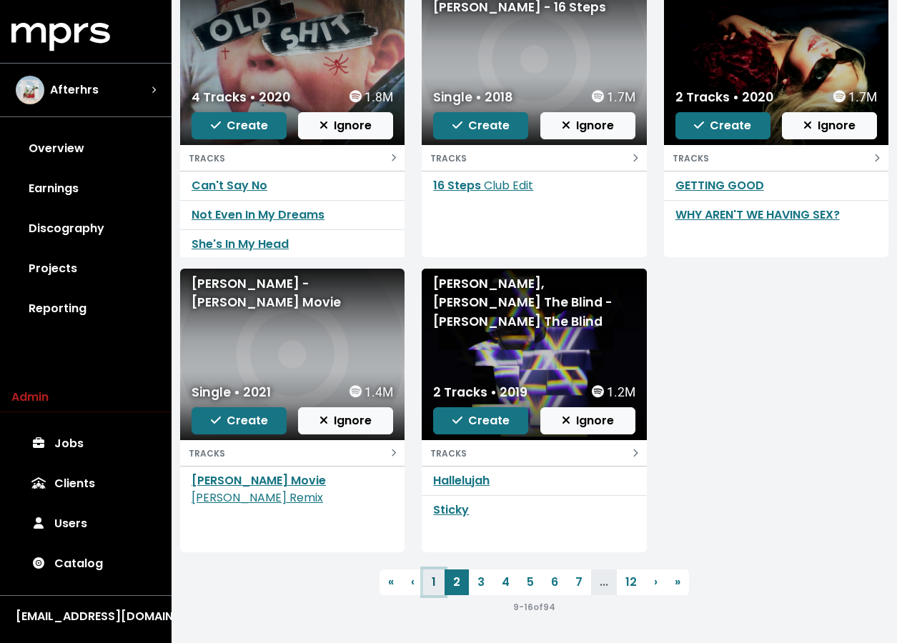
click at [435, 583] on link "1" at bounding box center [433, 583] width 21 height 26
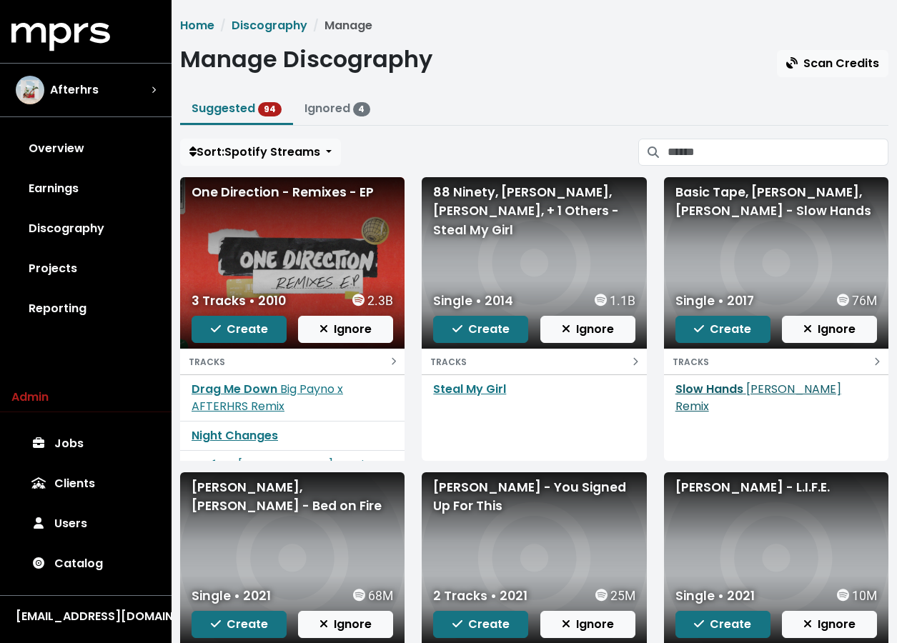
click at [743, 394] on link "Slow Hands [PERSON_NAME] Remix" at bounding box center [758, 398] width 166 height 34
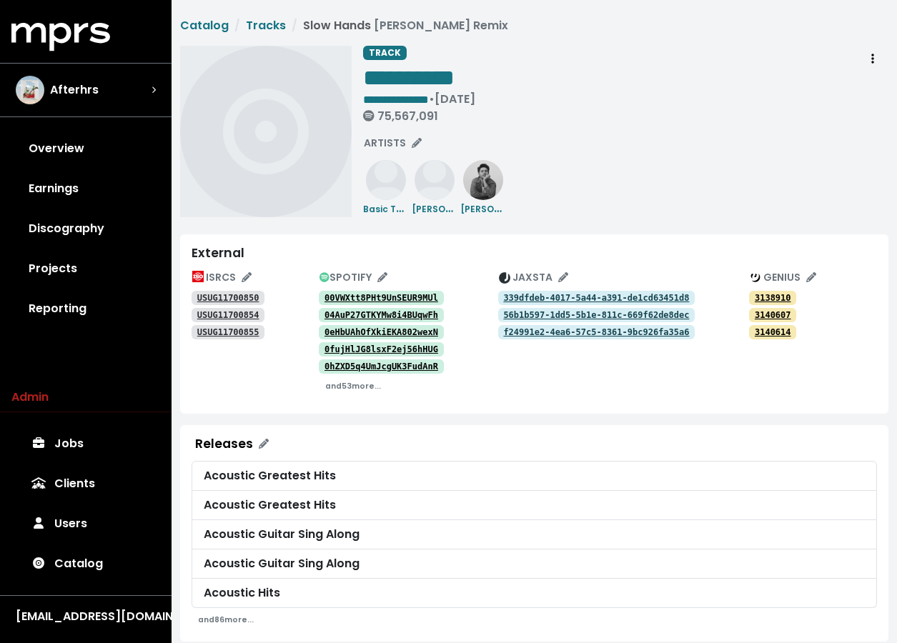
click at [426, 295] on tt "00VWXtt8PHt9UnSEUR9MUl" at bounding box center [381, 298] width 114 height 10
click at [788, 64] on span "Track actions" at bounding box center [872, 59] width 13 height 17
click at [788, 94] on link "Merge" at bounding box center [914, 90] width 113 height 23
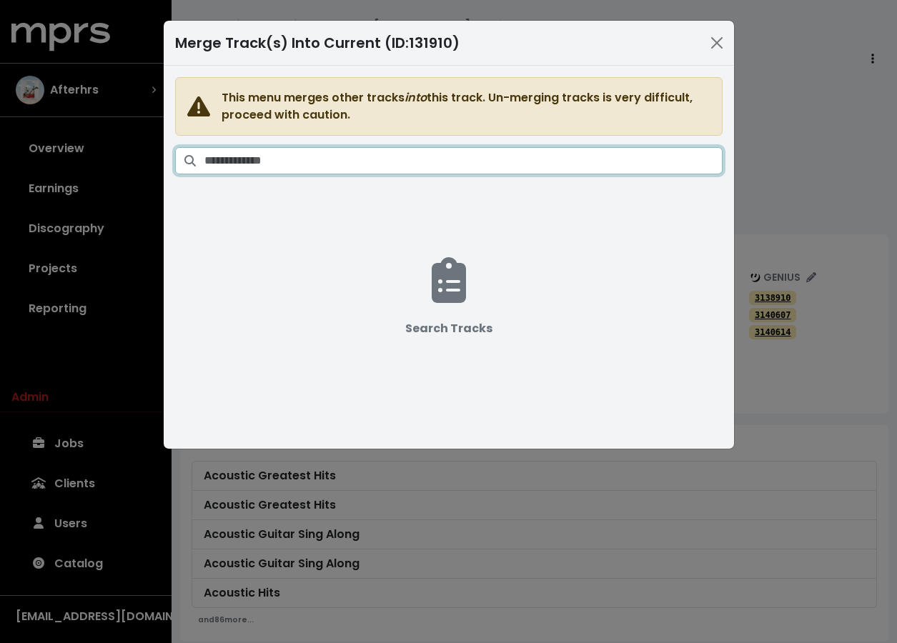
click at [495, 161] on input "Search tracks" at bounding box center [463, 160] width 518 height 27
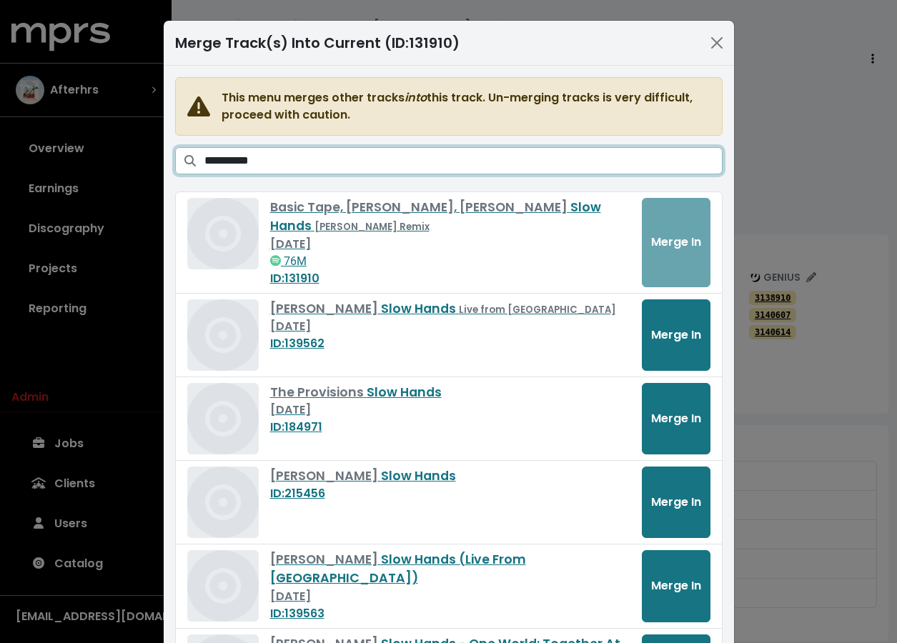
scroll to position [68, 0]
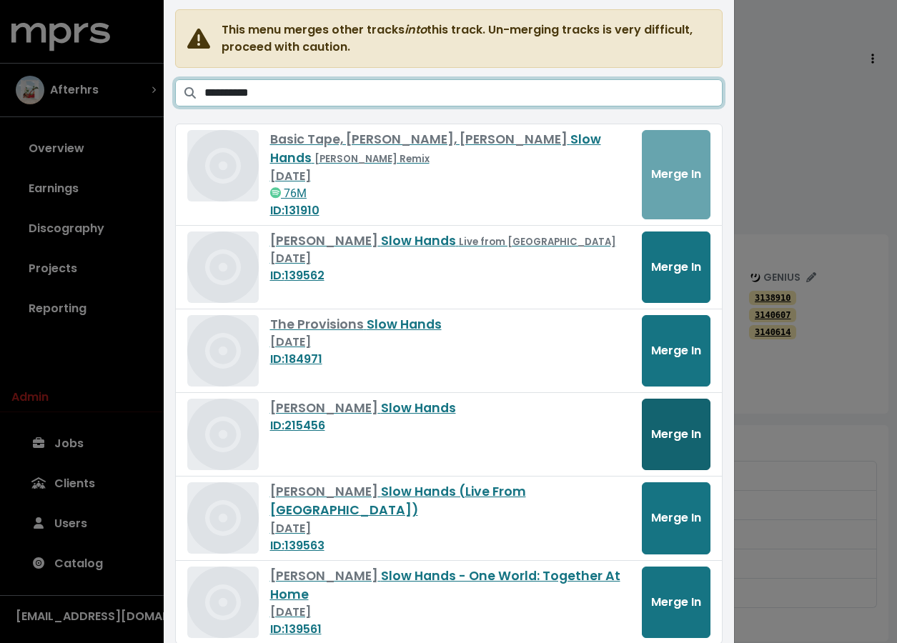
type input "**********"
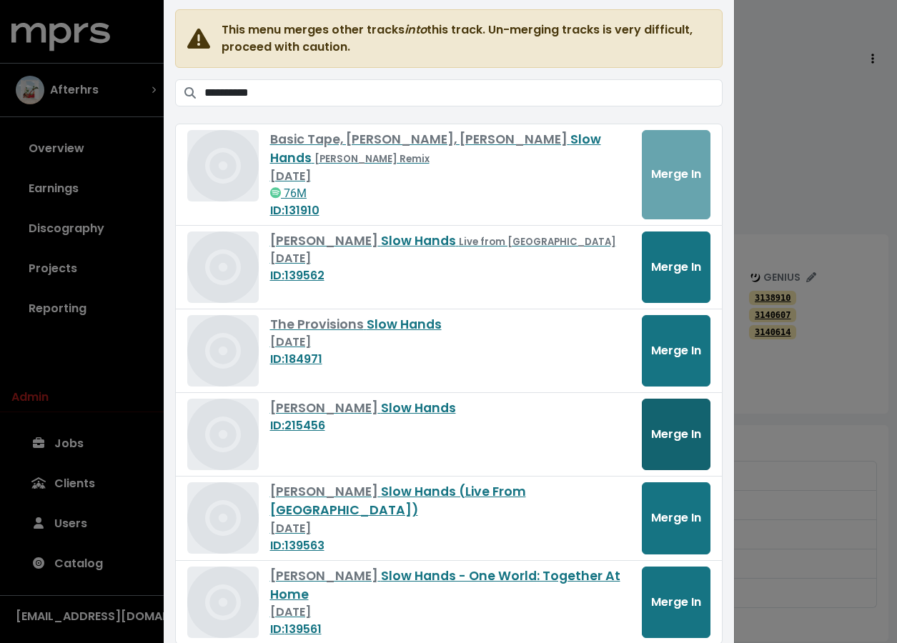
click at [691, 445] on button "Merge In" at bounding box center [676, 434] width 69 height 71
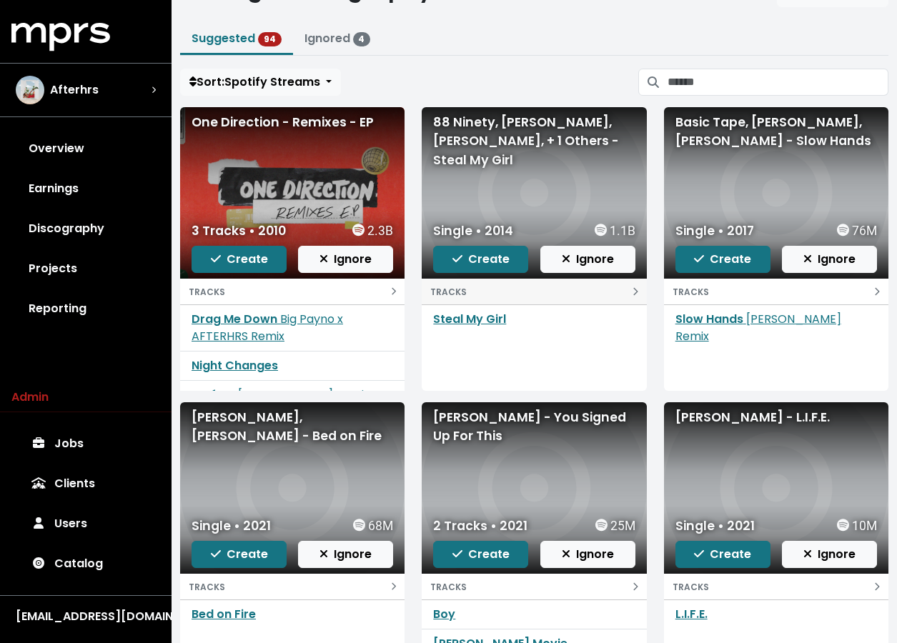
scroll to position [75, 0]
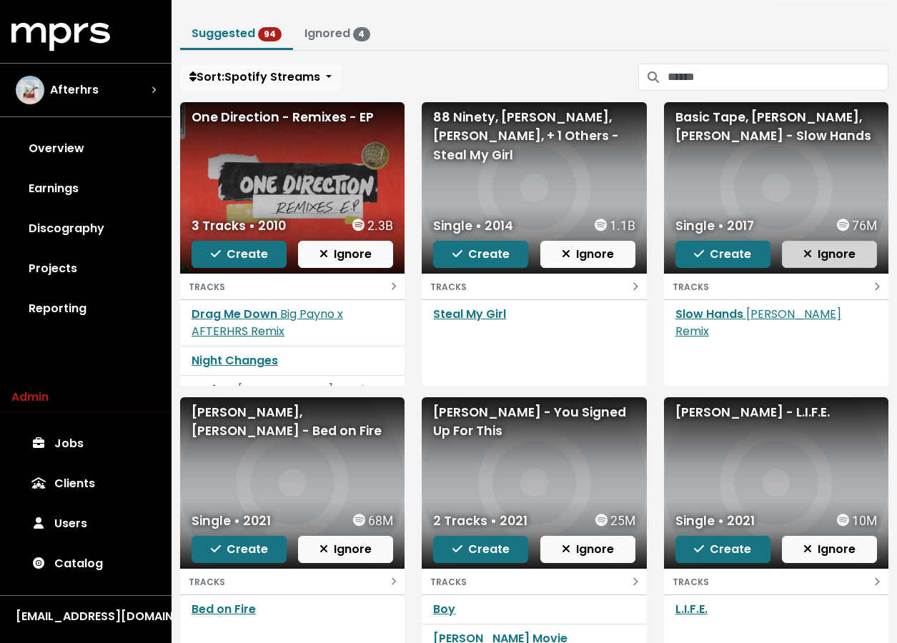
click at [838, 264] on button "Ignore" at bounding box center [829, 254] width 95 height 27
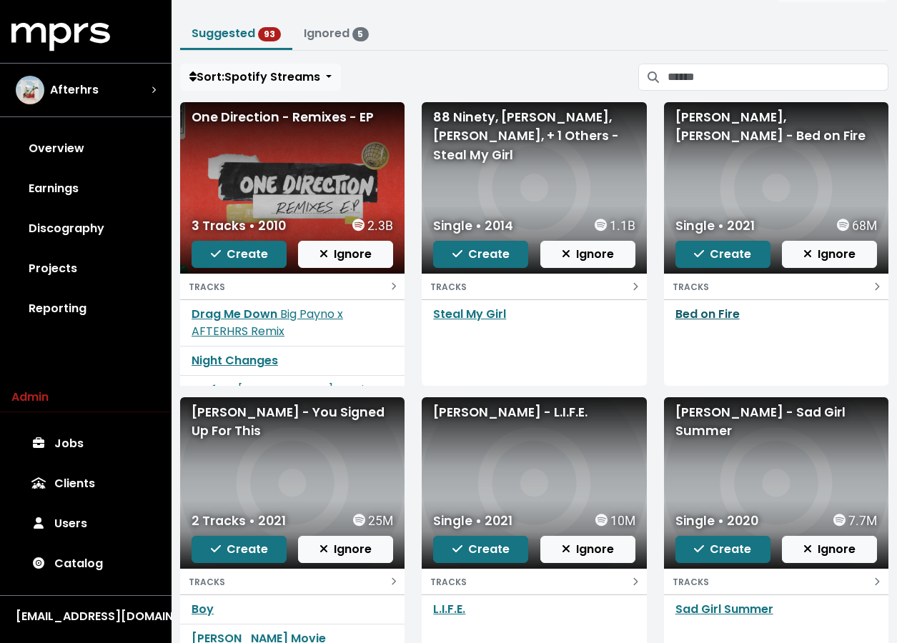
click at [714, 312] on link "Bed on Fire" at bounding box center [707, 314] width 64 height 16
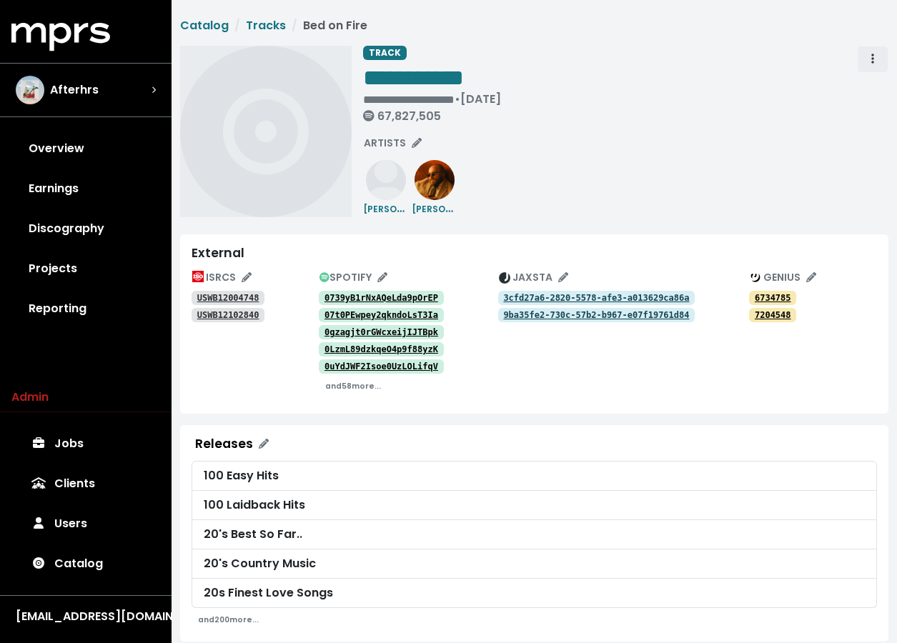
click at [871, 57] on icon "Track actions" at bounding box center [872, 58] width 3 height 11
click at [873, 85] on link "Merge" at bounding box center [914, 90] width 113 height 23
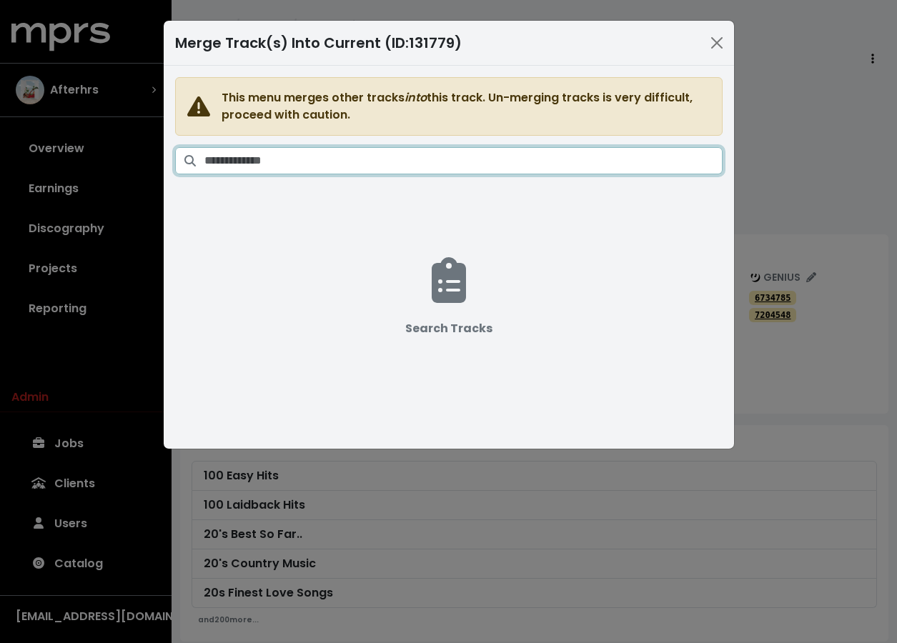
click at [622, 165] on input "Search tracks" at bounding box center [463, 160] width 518 height 27
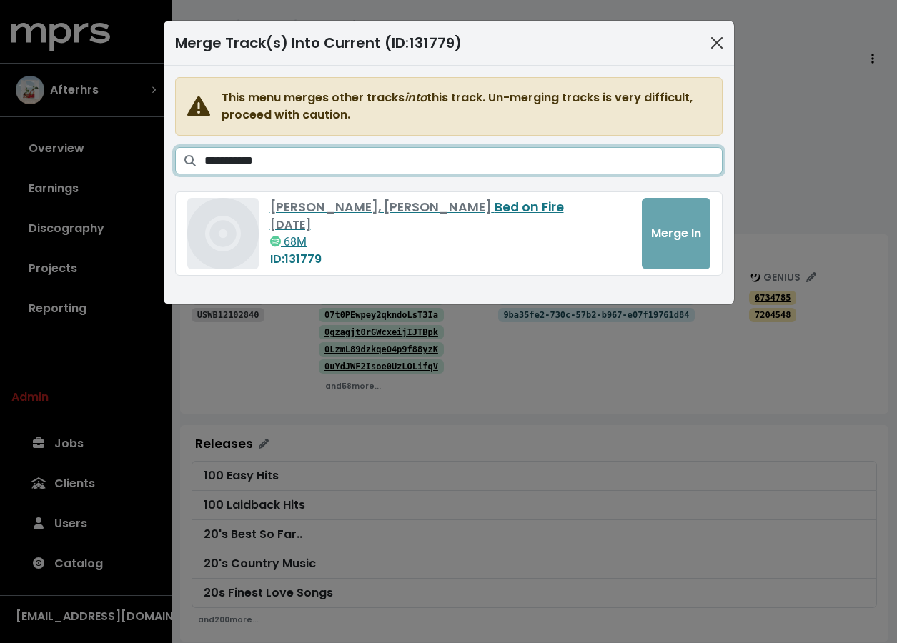
type input "**********"
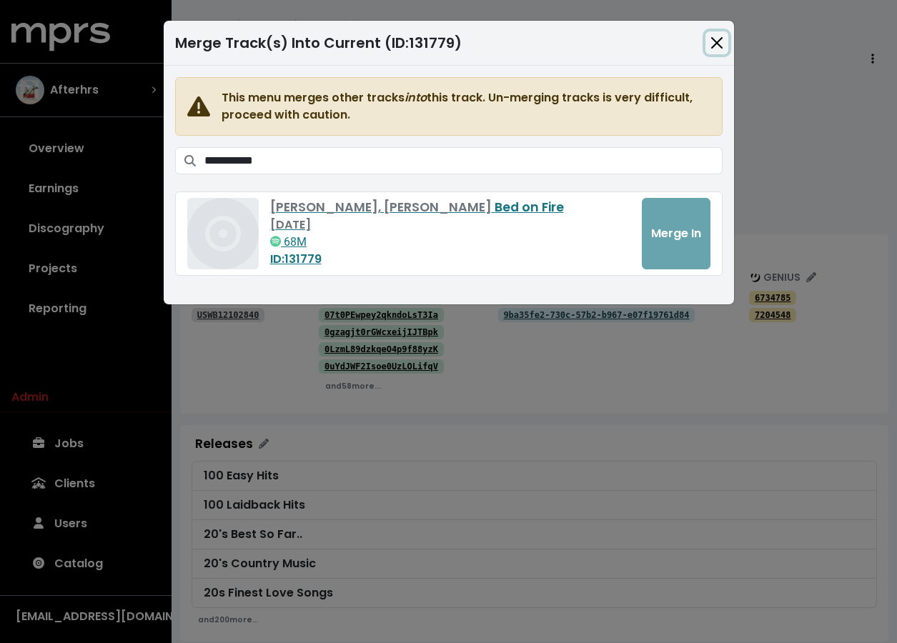
click at [715, 49] on button "Close" at bounding box center [716, 42] width 23 height 23
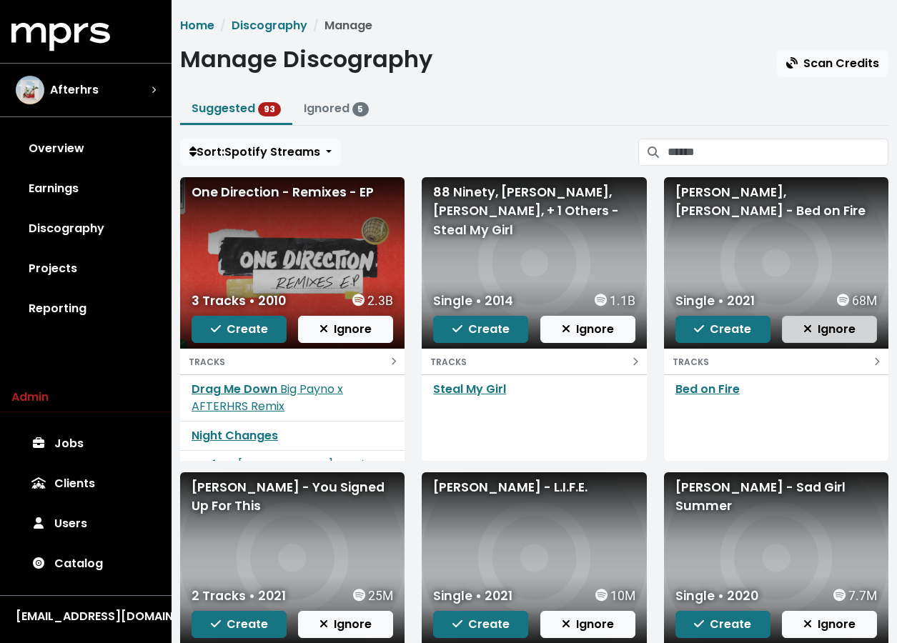
click at [836, 333] on span "Ignore" at bounding box center [829, 329] width 52 height 16
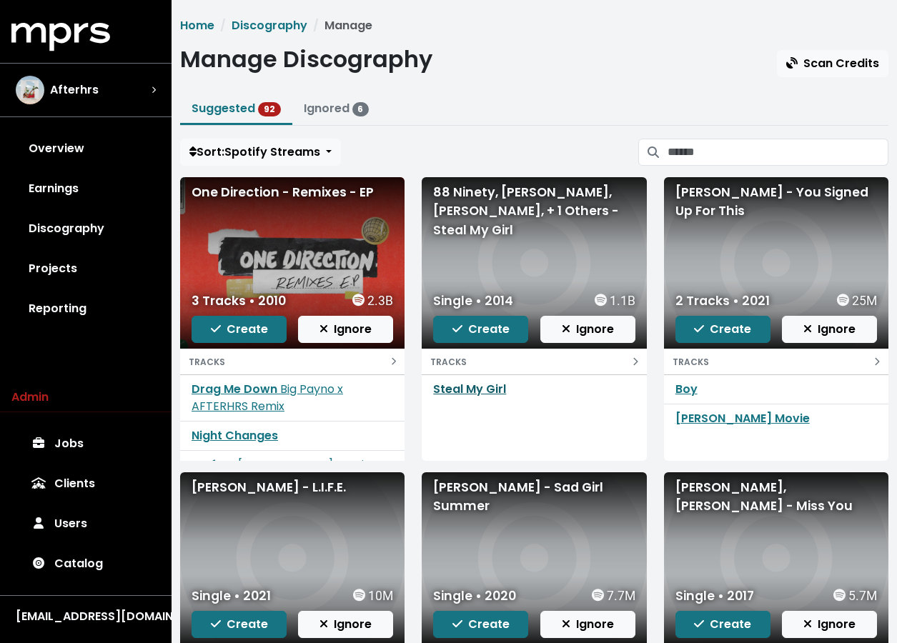
click at [467, 384] on link "Steal My Girl" at bounding box center [469, 389] width 73 height 16
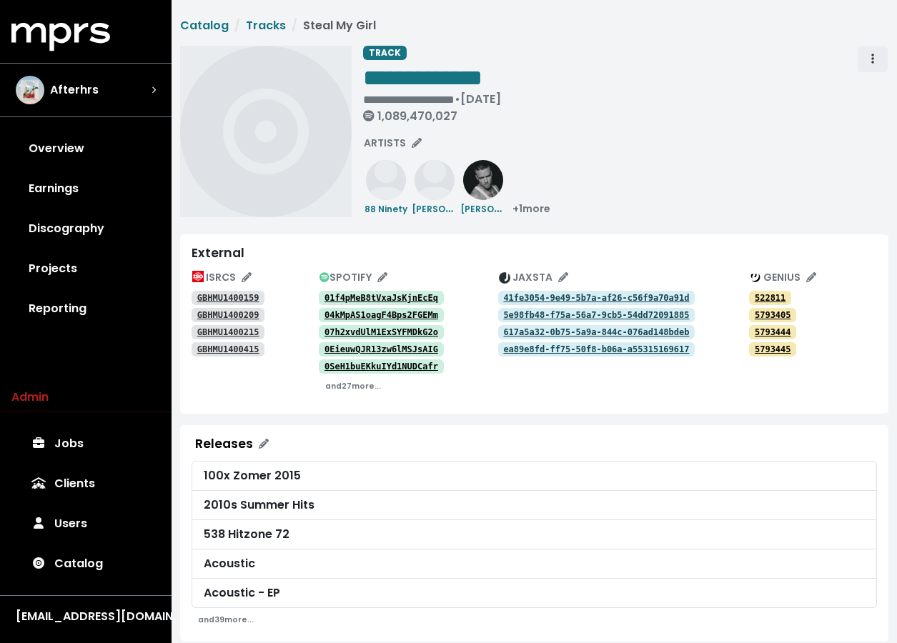
click at [870, 55] on span "Track actions" at bounding box center [872, 59] width 13 height 17
click at [873, 86] on link "Merge" at bounding box center [914, 90] width 113 height 23
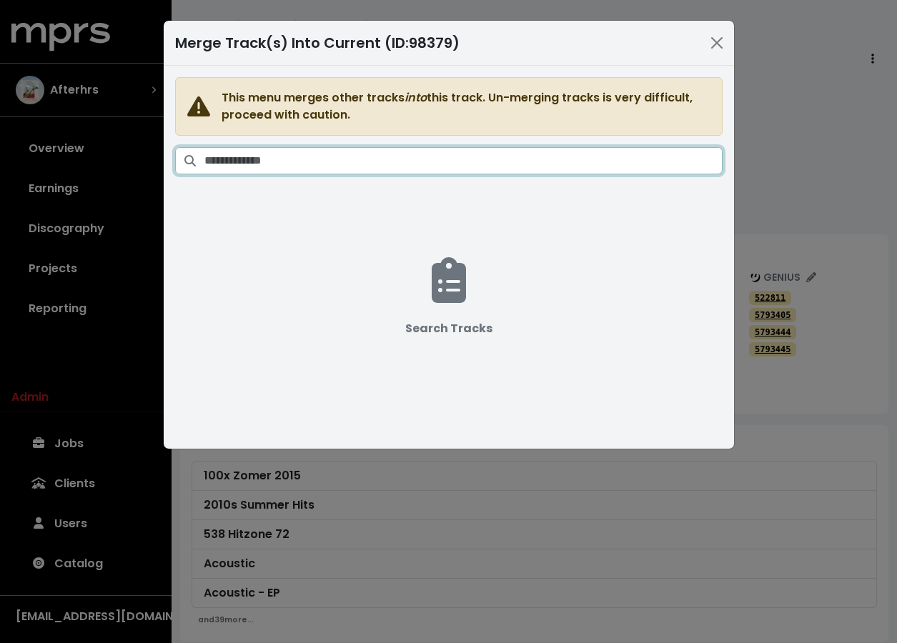
click at [353, 169] on input "Search tracks" at bounding box center [463, 160] width 518 height 27
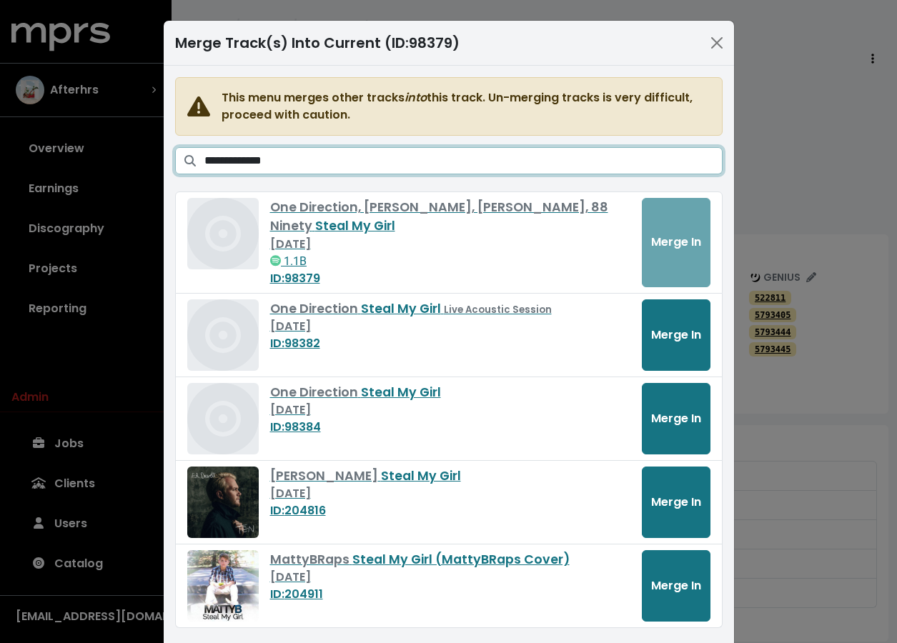
scroll to position [34, 0]
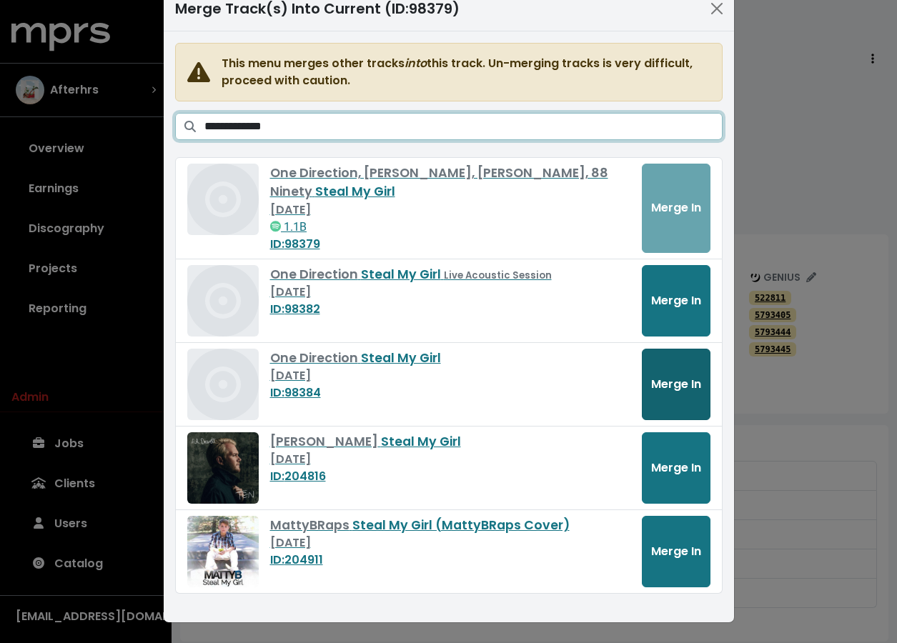
type input "**********"
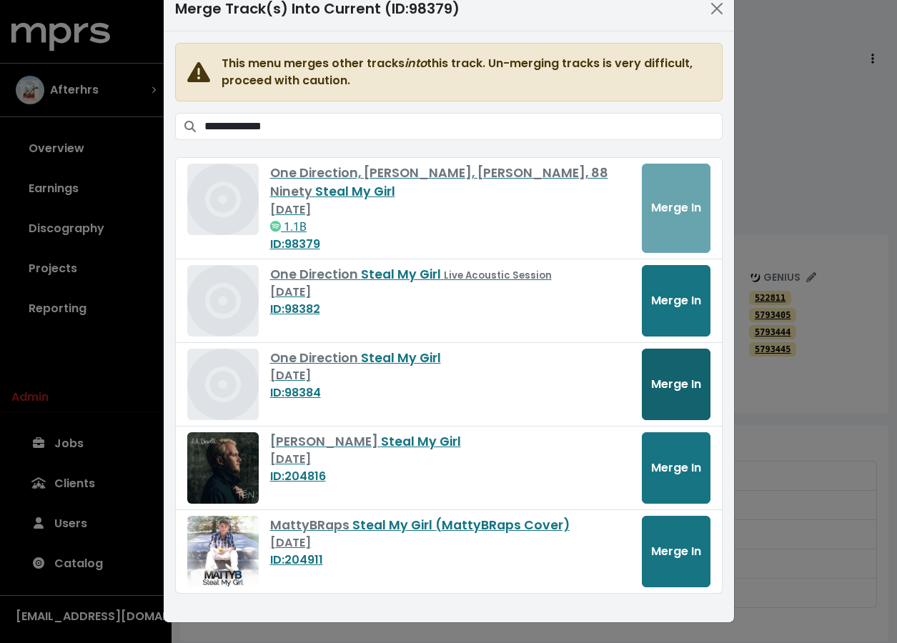
click at [685, 379] on span "Merge In" at bounding box center [676, 384] width 50 height 16
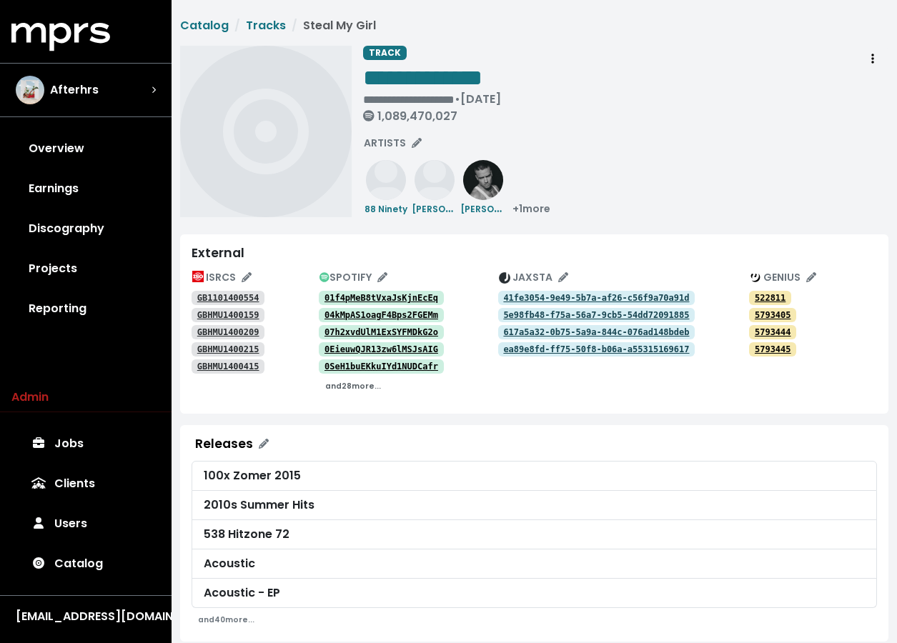
click at [353, 388] on small "and 28 more..." at bounding box center [353, 386] width 56 height 11
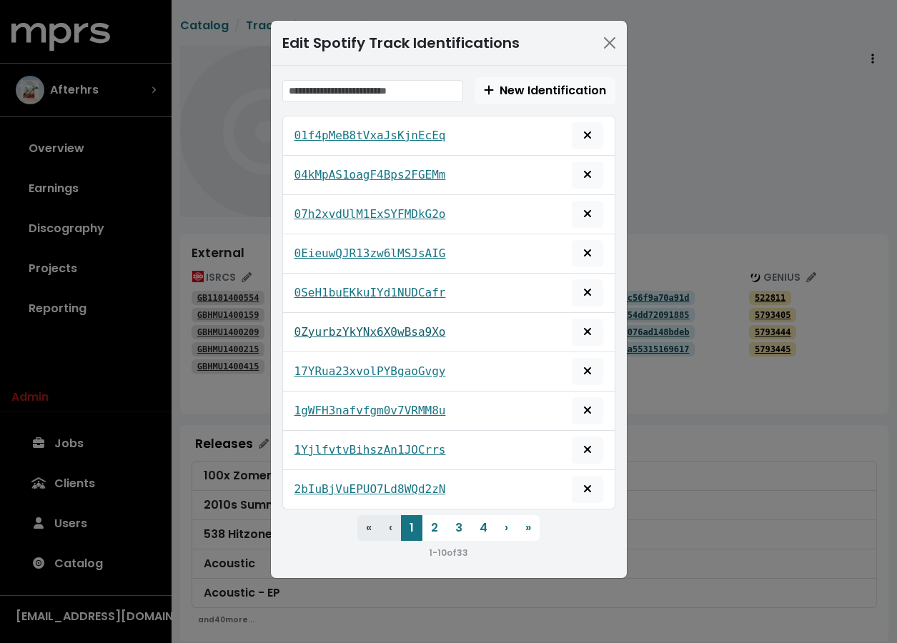
click at [369, 336] on tt "0ZyurbzYkYNx6X0wBsa9Xo" at bounding box center [370, 332] width 152 height 14
click at [359, 492] on tt "2bIuBjVuEPUO7Ld8WQd2zN" at bounding box center [370, 489] width 152 height 14
click at [354, 131] on tt "01f4pMeB8tVxaJsKjnEcEq" at bounding box center [370, 136] width 152 height 14
click at [605, 48] on button "Close" at bounding box center [609, 42] width 23 height 23
